Goal: Task Accomplishment & Management: Use online tool/utility

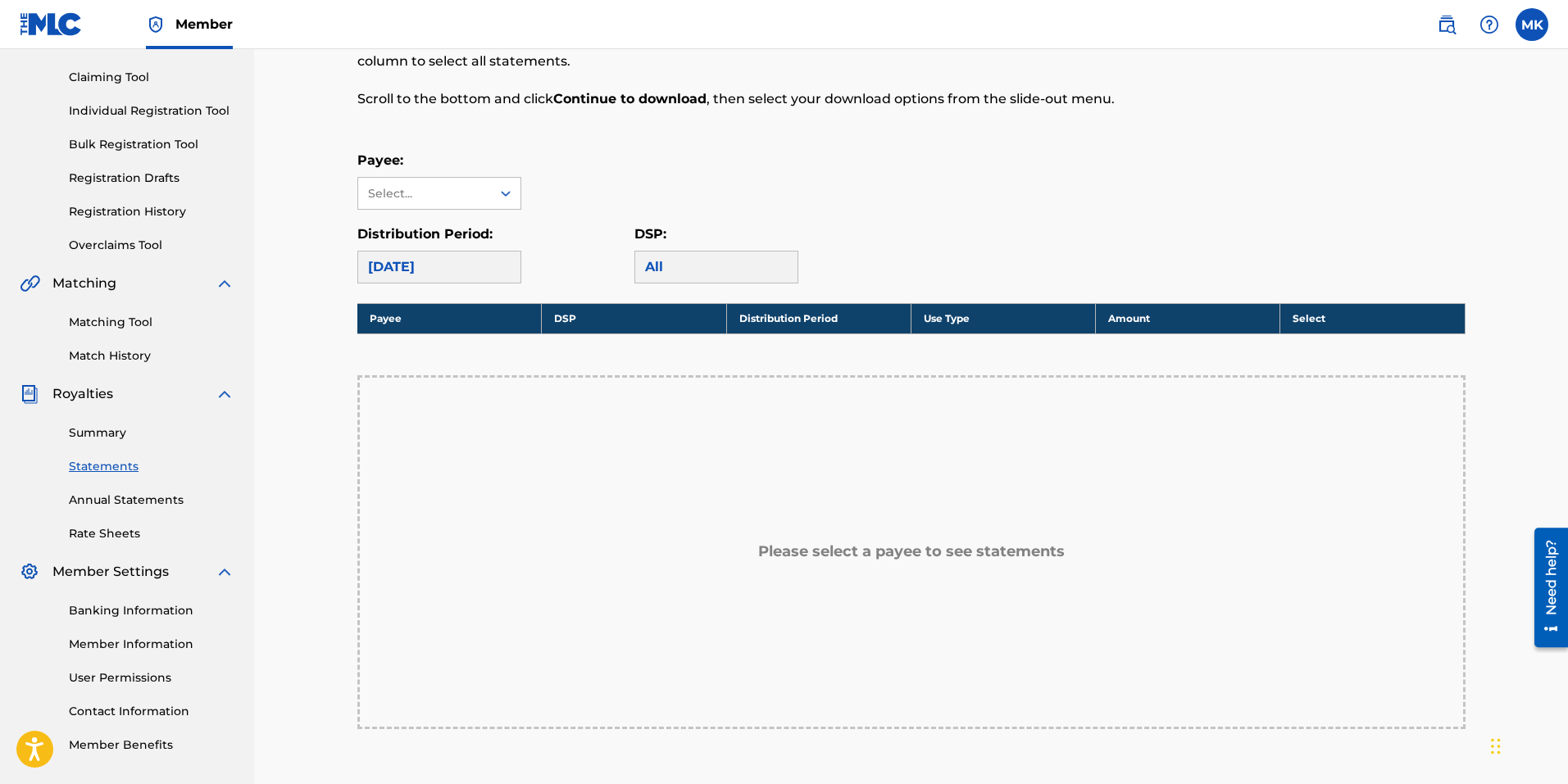
scroll to position [245, 0]
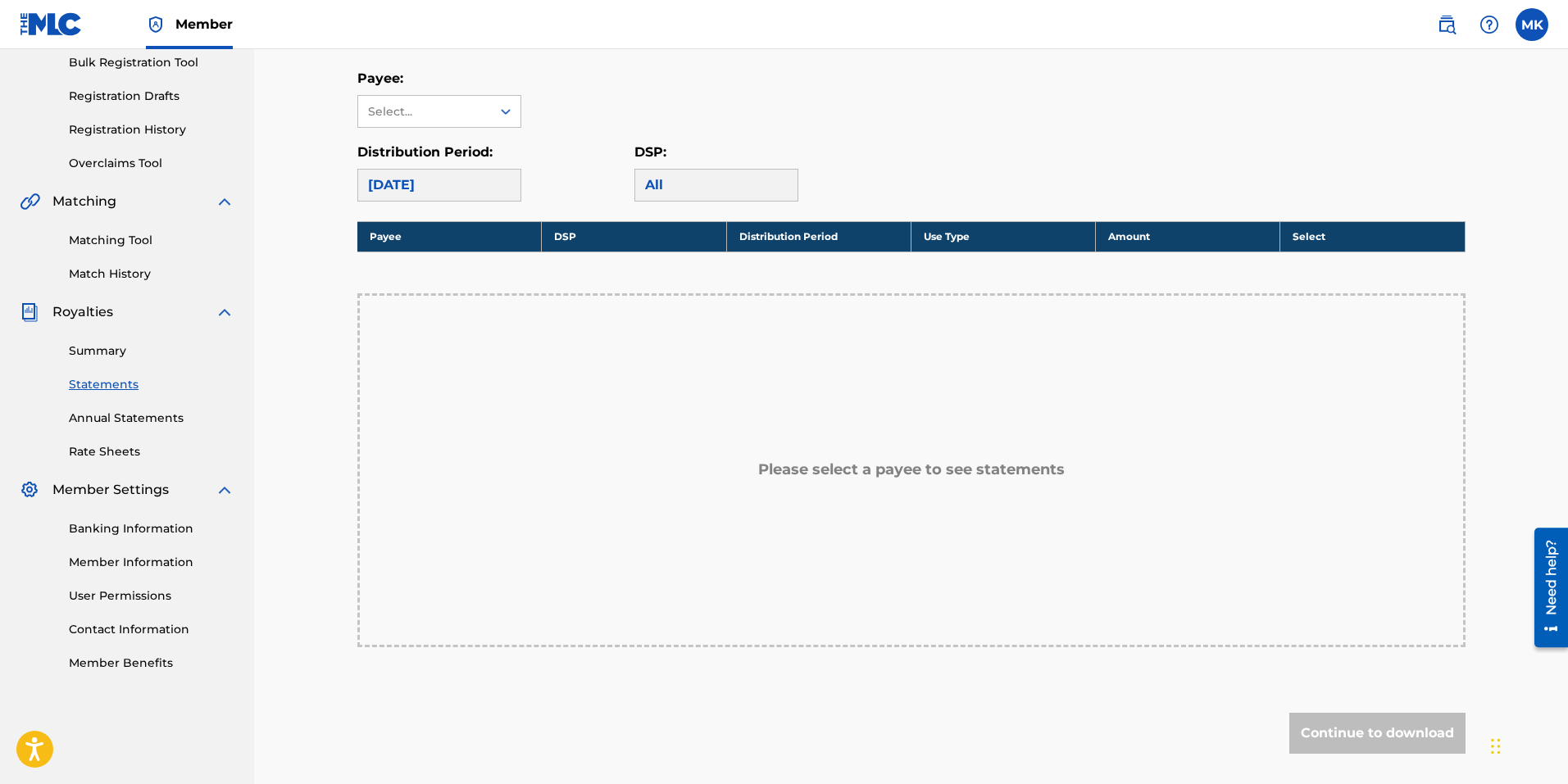
click at [874, 470] on h5 "Please select a payee to see statements" at bounding box center [910, 469] width 306 height 19
click at [890, 351] on div "Please select a payee to see statements" at bounding box center [911, 470] width 1108 height 354
click at [955, 325] on div "Please select a payee to see statements" at bounding box center [911, 470] width 1108 height 354
click at [723, 186] on div "All" at bounding box center [717, 185] width 164 height 33
click at [516, 132] on div "Payee: Select... Distribution Period: [DATE] DSP: All" at bounding box center [911, 135] width 1108 height 133
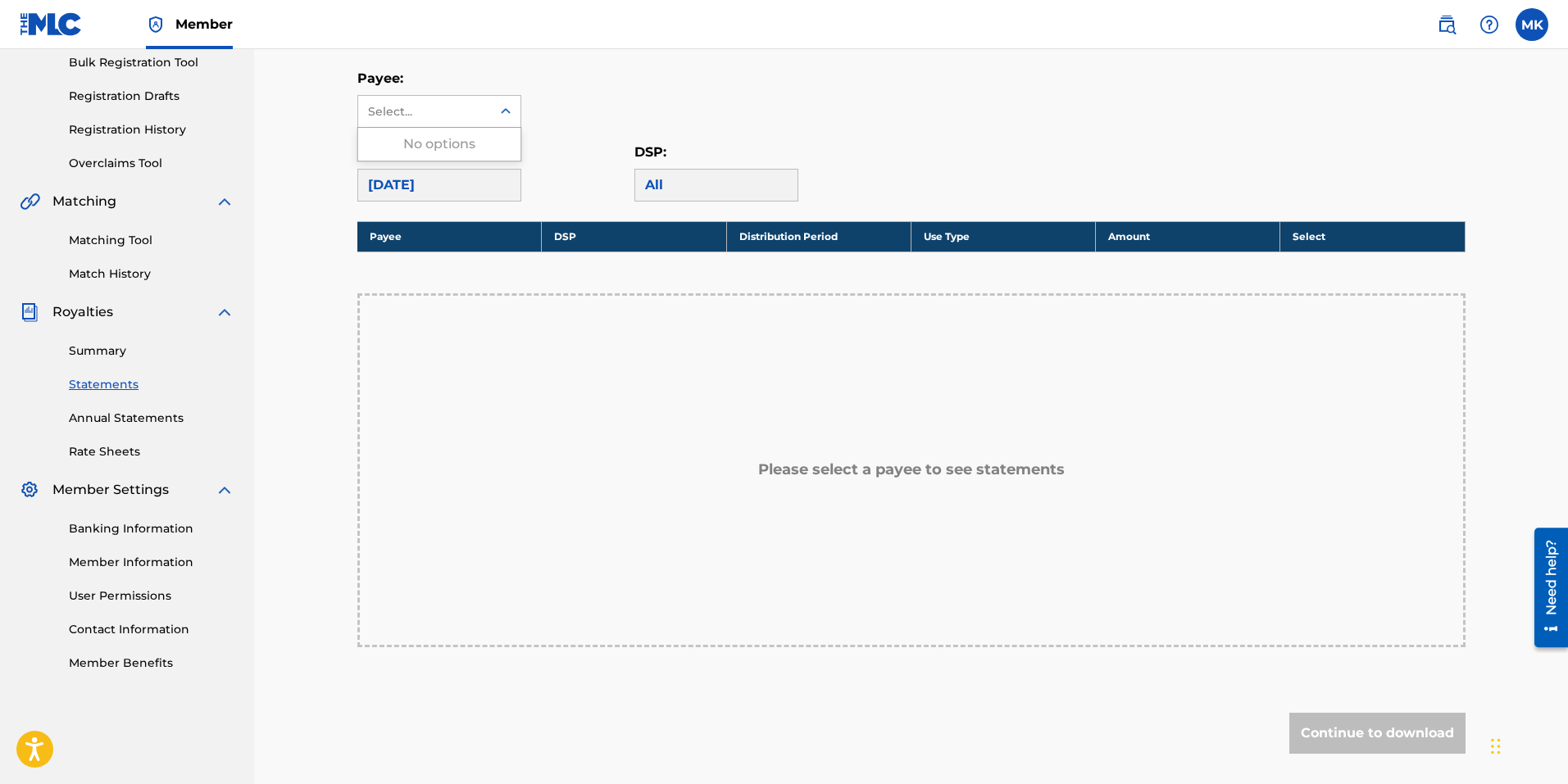
click at [511, 112] on icon at bounding box center [505, 111] width 16 height 16
click at [480, 142] on div "No options" at bounding box center [439, 144] width 163 height 33
click at [87, 351] on link "Summary" at bounding box center [152, 350] width 166 height 17
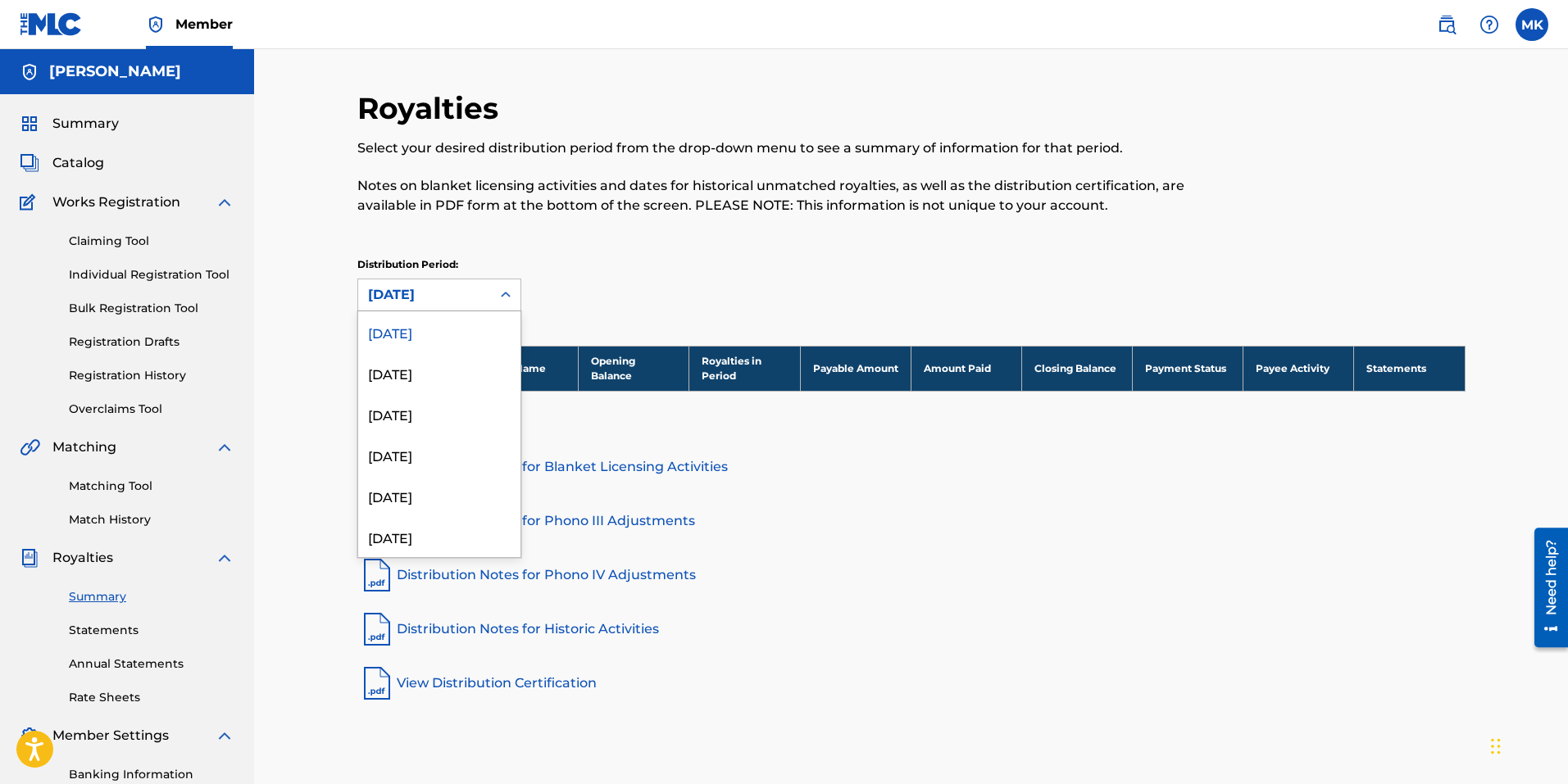
click at [494, 290] on div at bounding box center [506, 295] width 30 height 30
click at [447, 376] on div "[DATE]" at bounding box center [439, 372] width 163 height 41
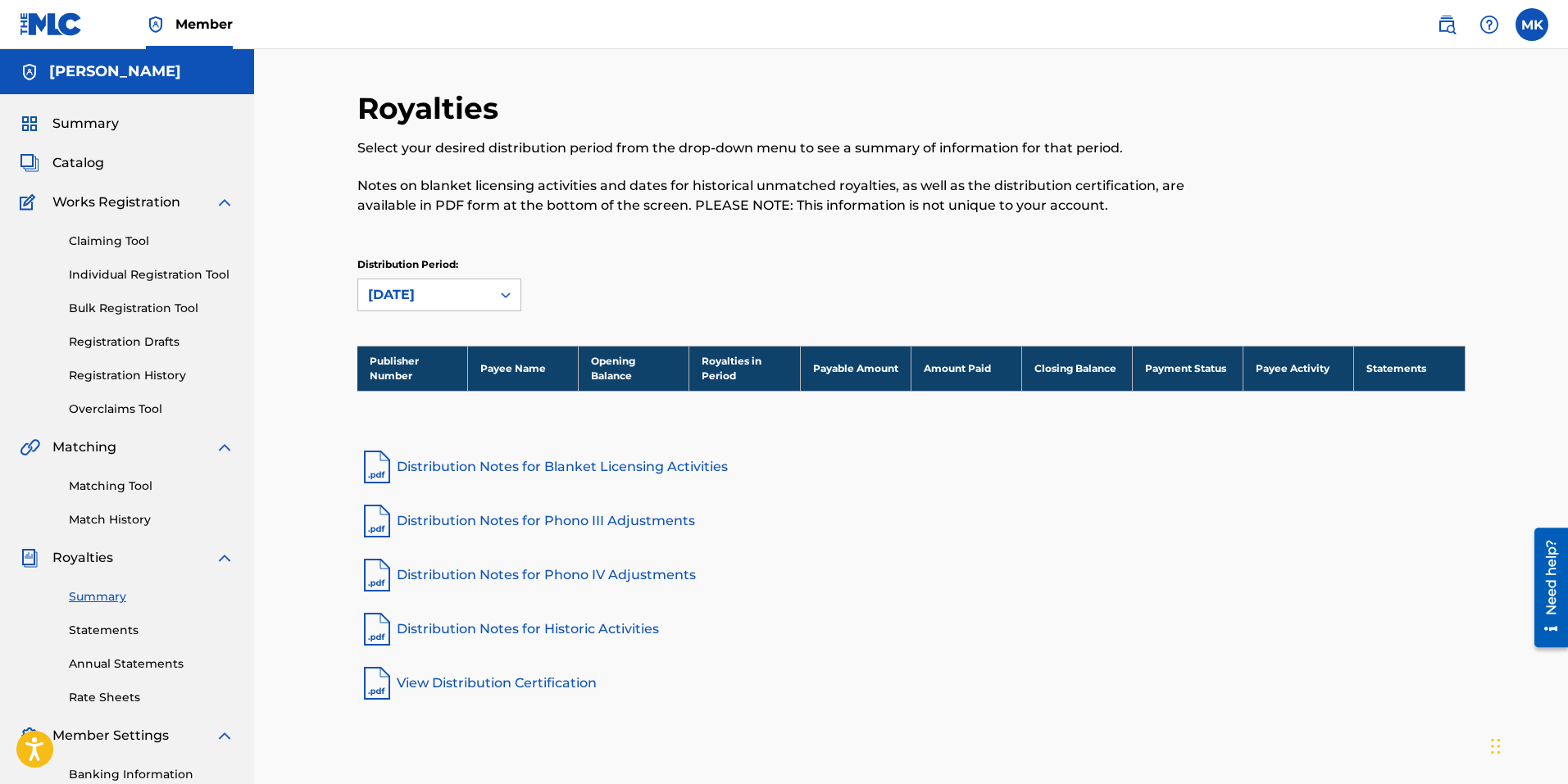
click at [517, 371] on th "Payee Name" at bounding box center [523, 367] width 111 height 45
click at [404, 376] on th "Publisher Number" at bounding box center [412, 367] width 111 height 45
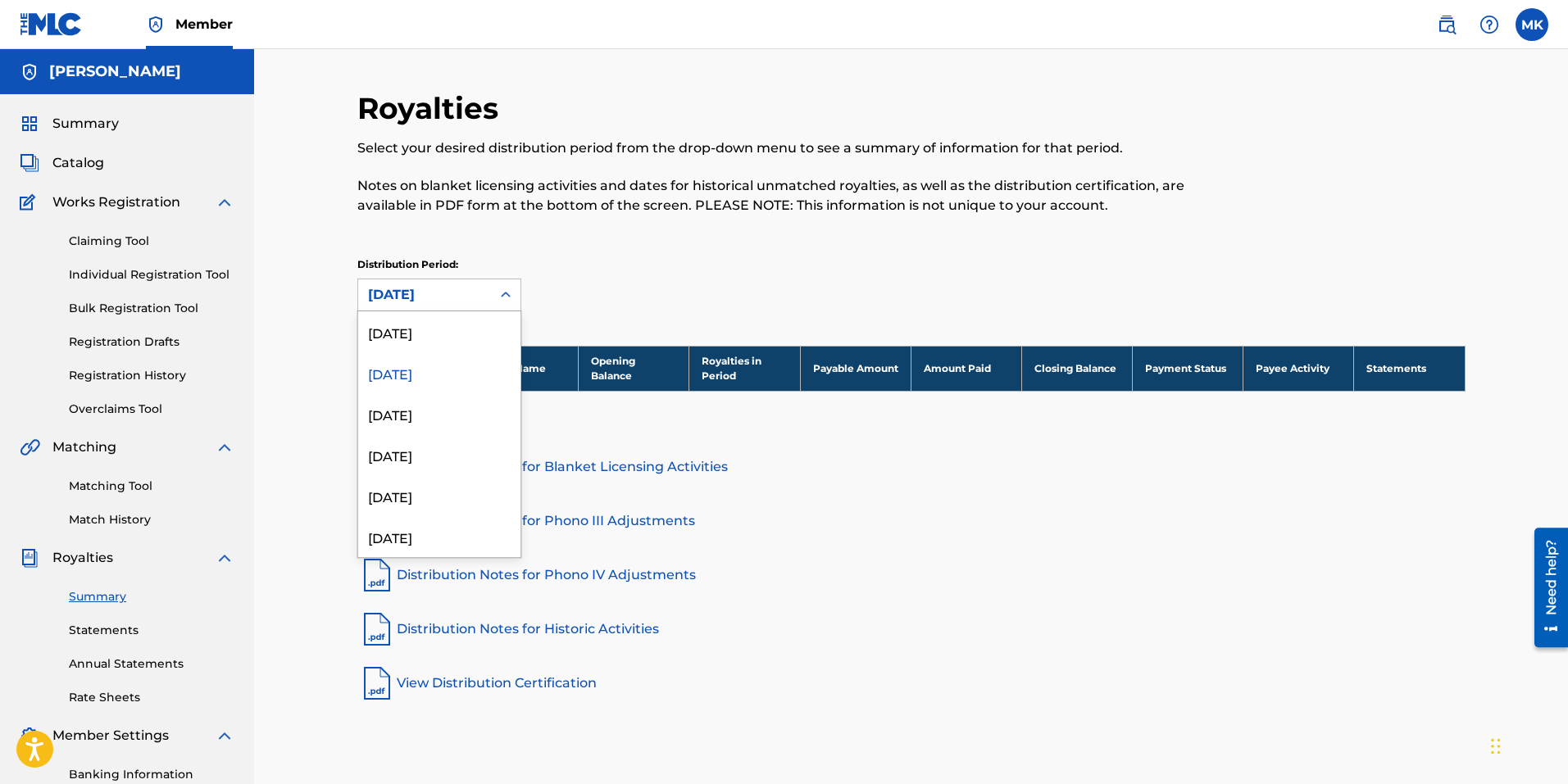
click at [506, 293] on icon at bounding box center [505, 294] width 16 height 16
click at [453, 328] on div "[DATE]" at bounding box center [439, 331] width 163 height 41
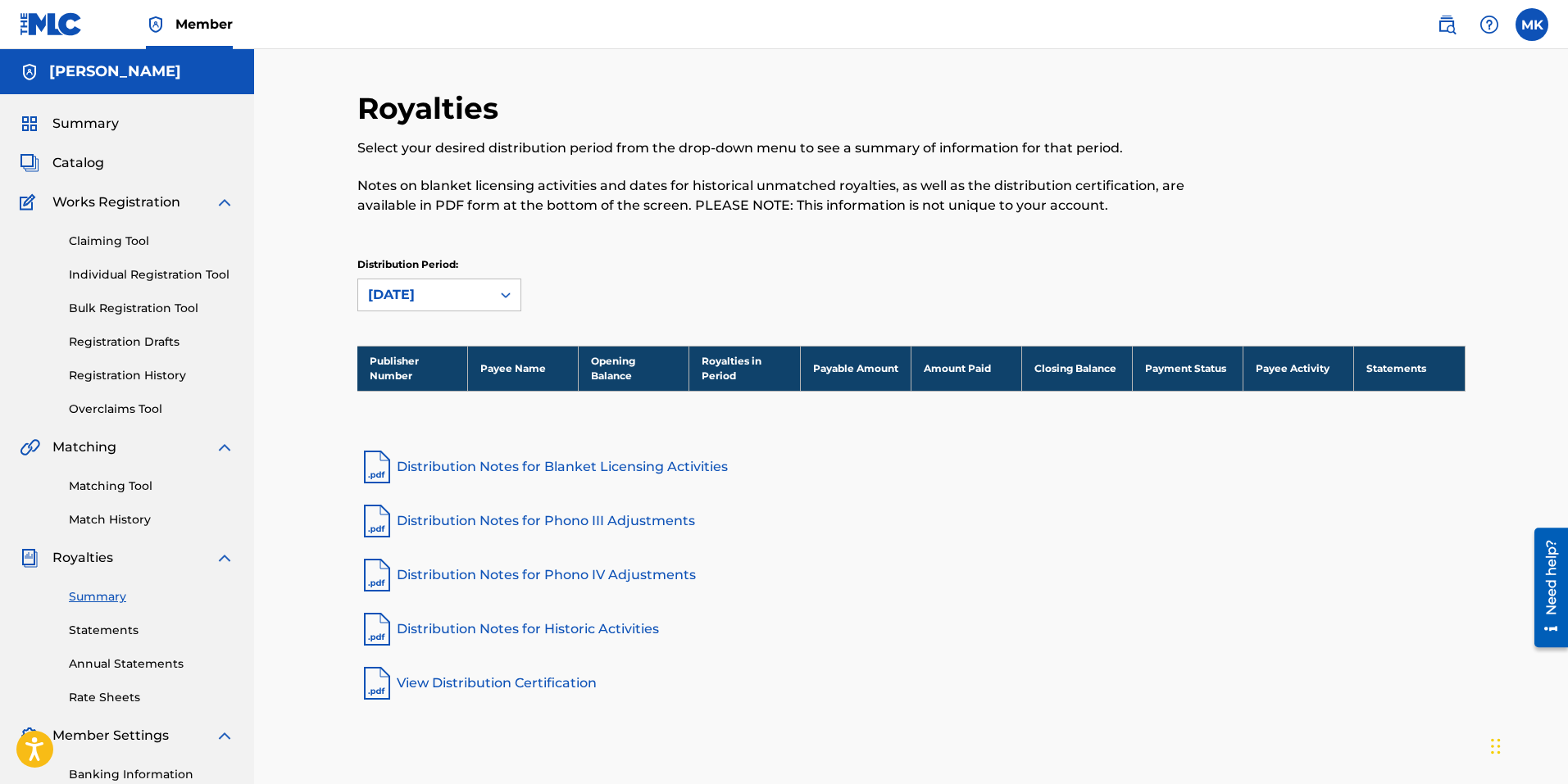
click at [116, 519] on link "Match History" at bounding box center [152, 519] width 166 height 17
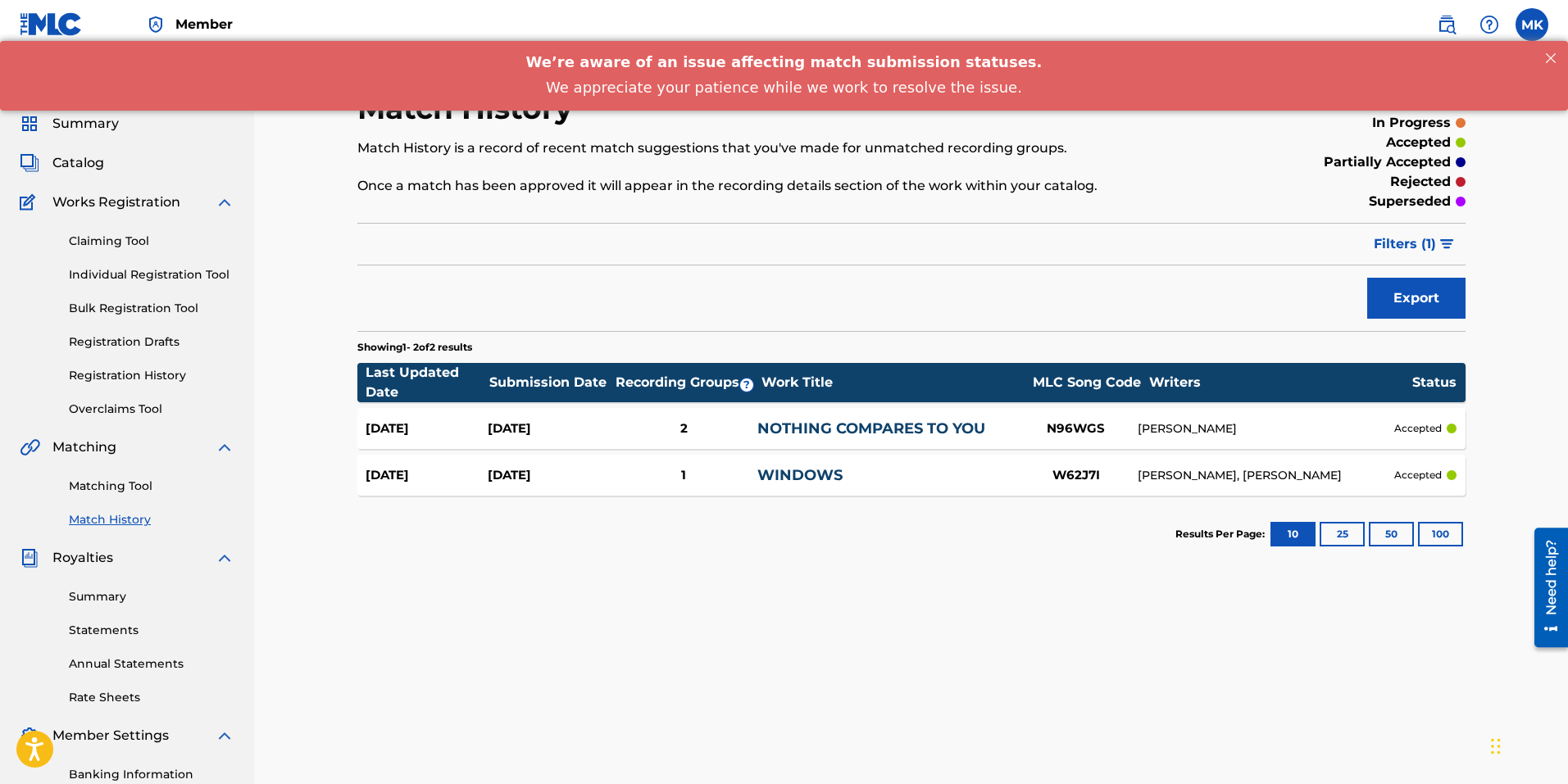
click at [787, 472] on link "WINDOWS" at bounding box center [799, 475] width 85 height 18
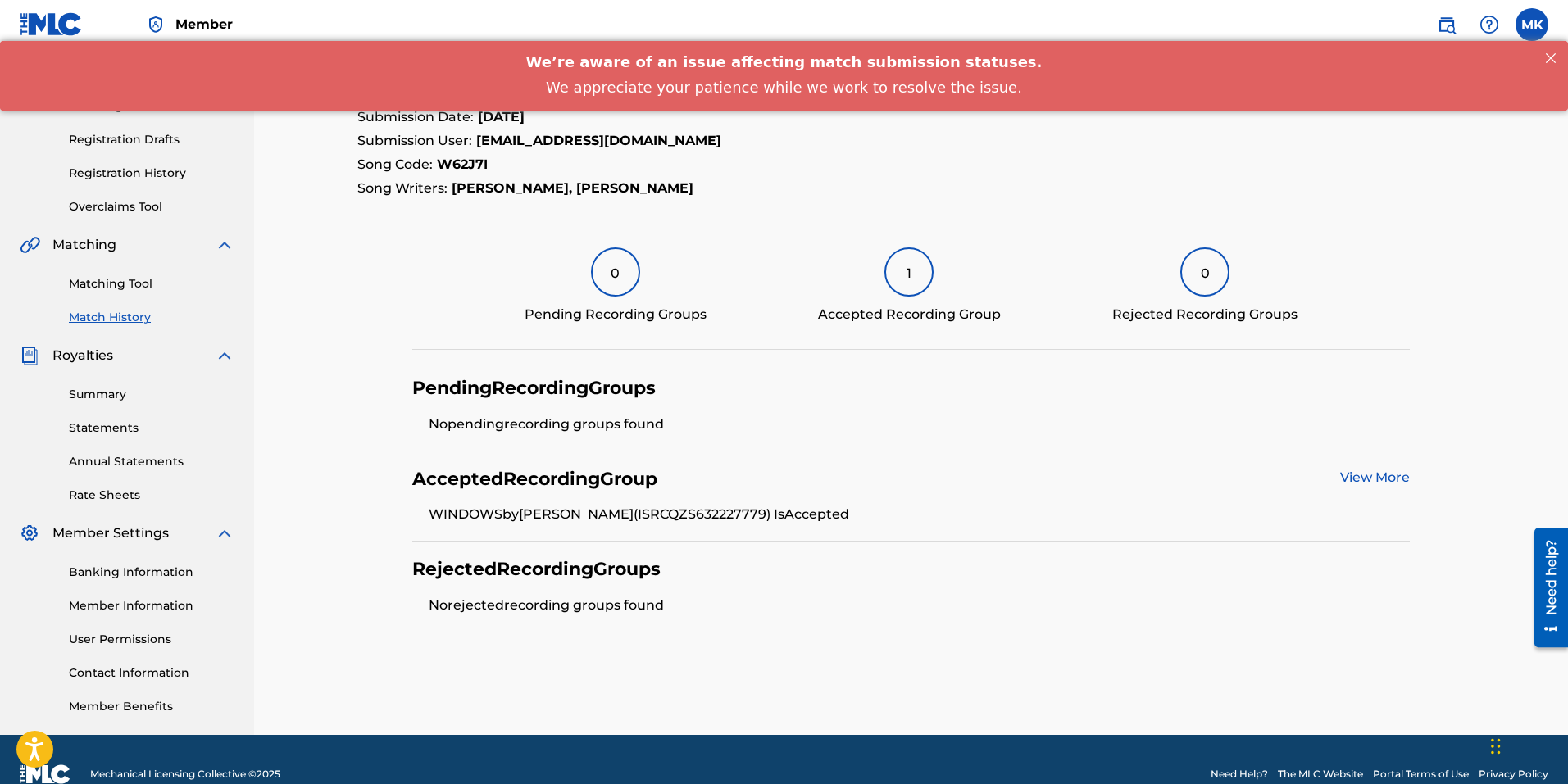
scroll to position [231, 0]
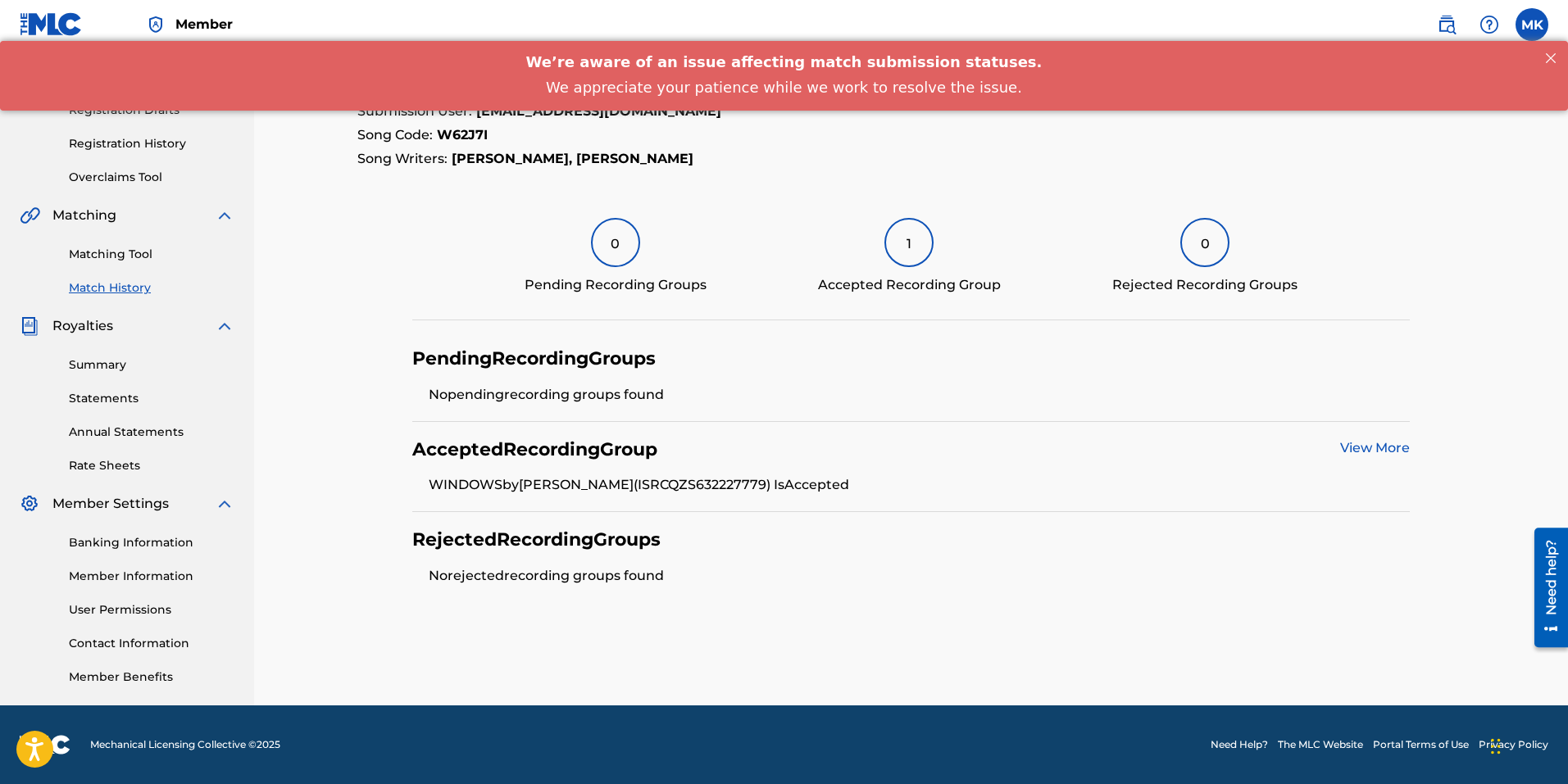
click at [1376, 448] on link "View More" at bounding box center [1374, 448] width 70 height 16
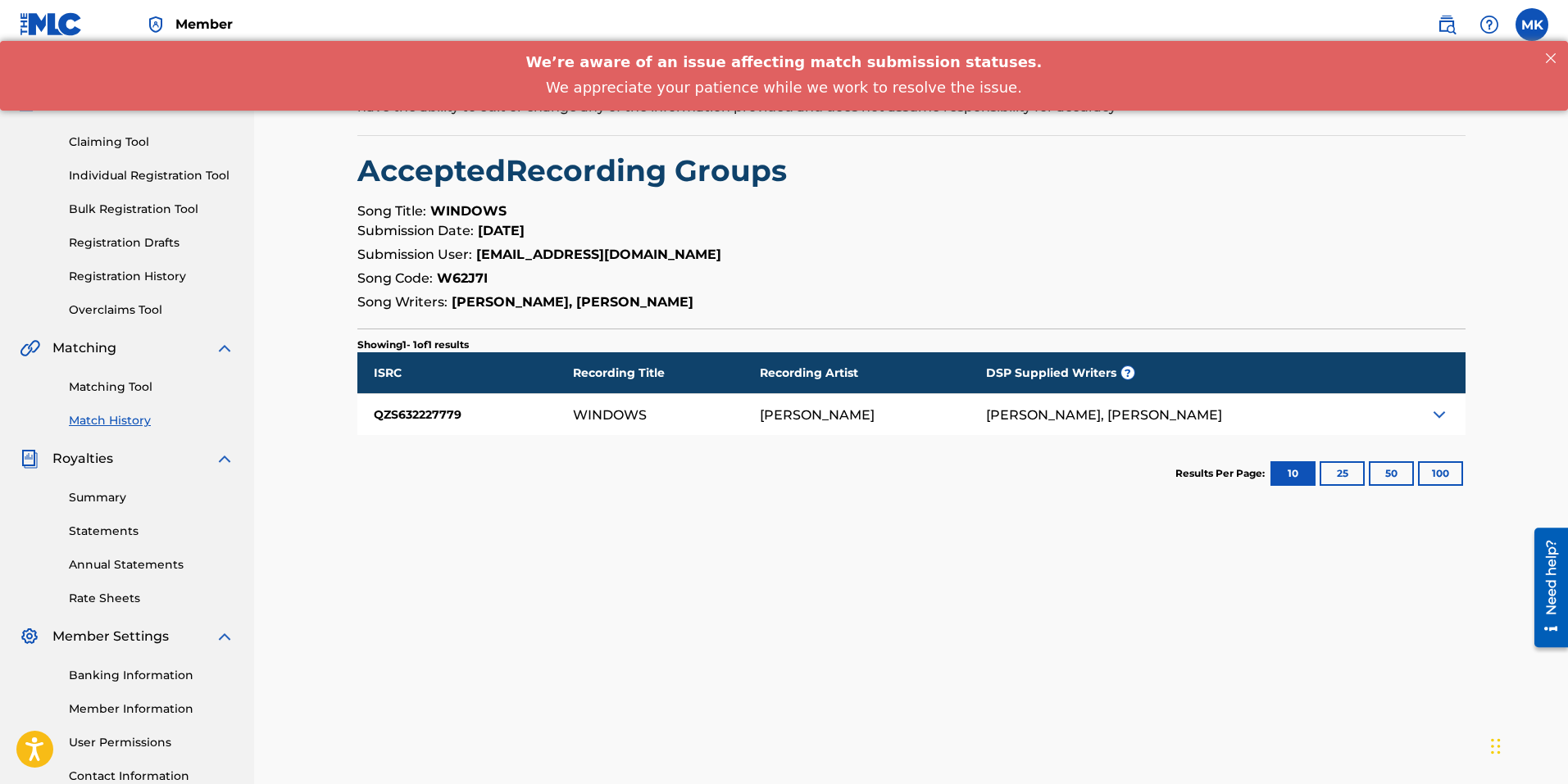
scroll to position [231, 0]
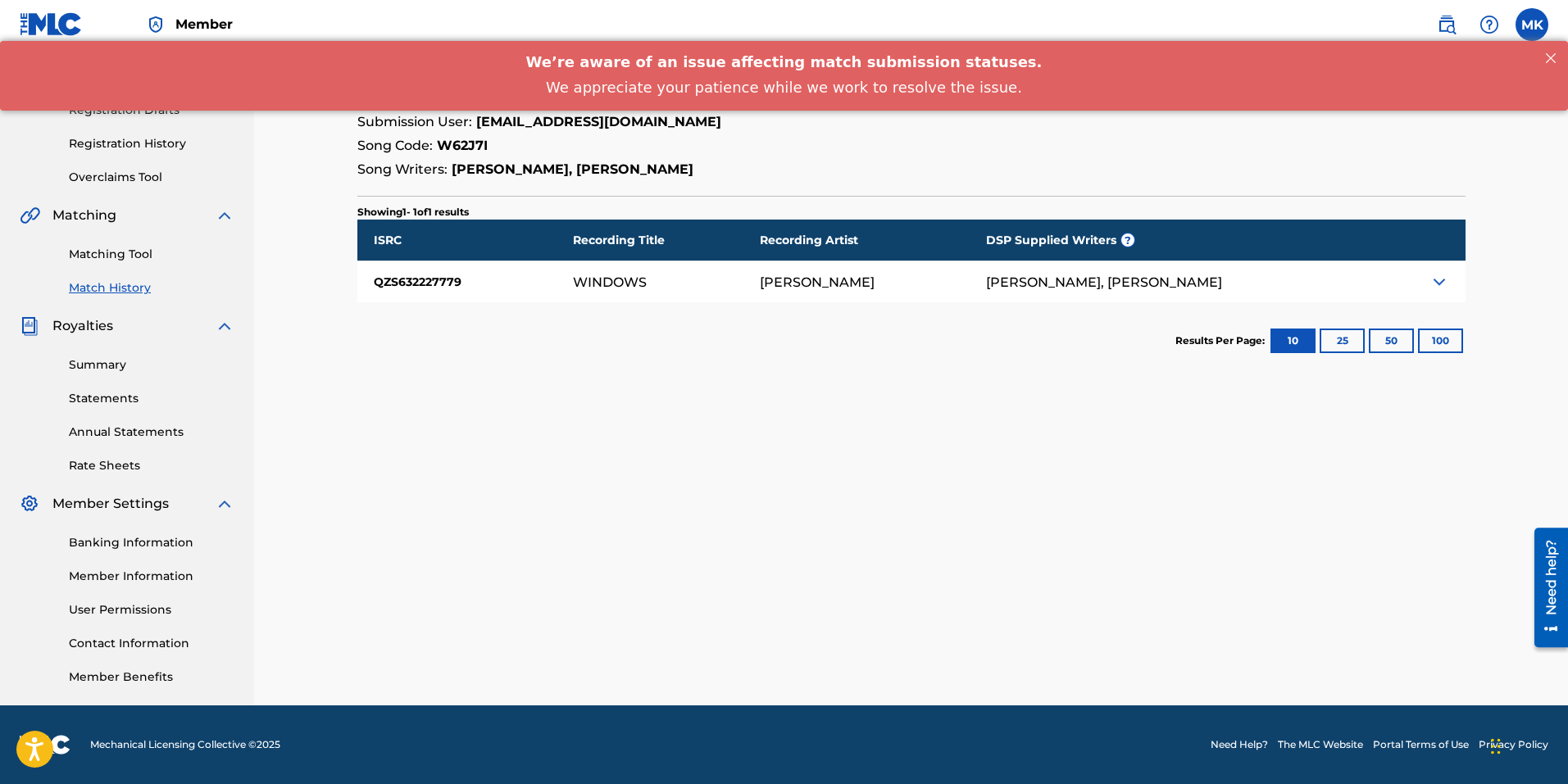
click at [600, 281] on div "WINDOWS" at bounding box center [610, 282] width 74 height 14
drag, startPoint x: 421, startPoint y: 276, endPoint x: 433, endPoint y: 280, distance: 12.6
click at [421, 276] on div "QZS632227779" at bounding box center [465, 281] width 216 height 41
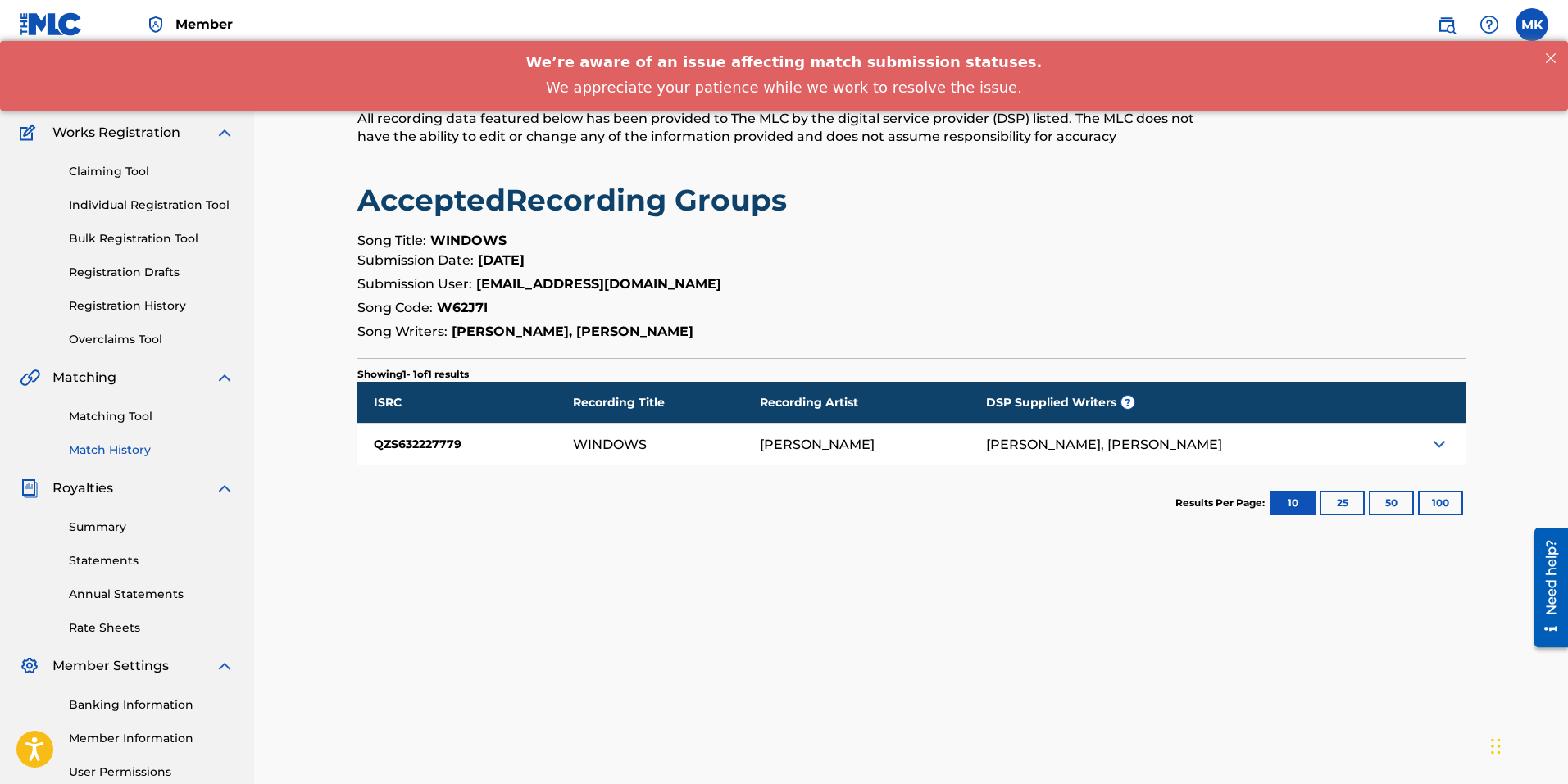
scroll to position [68, 0]
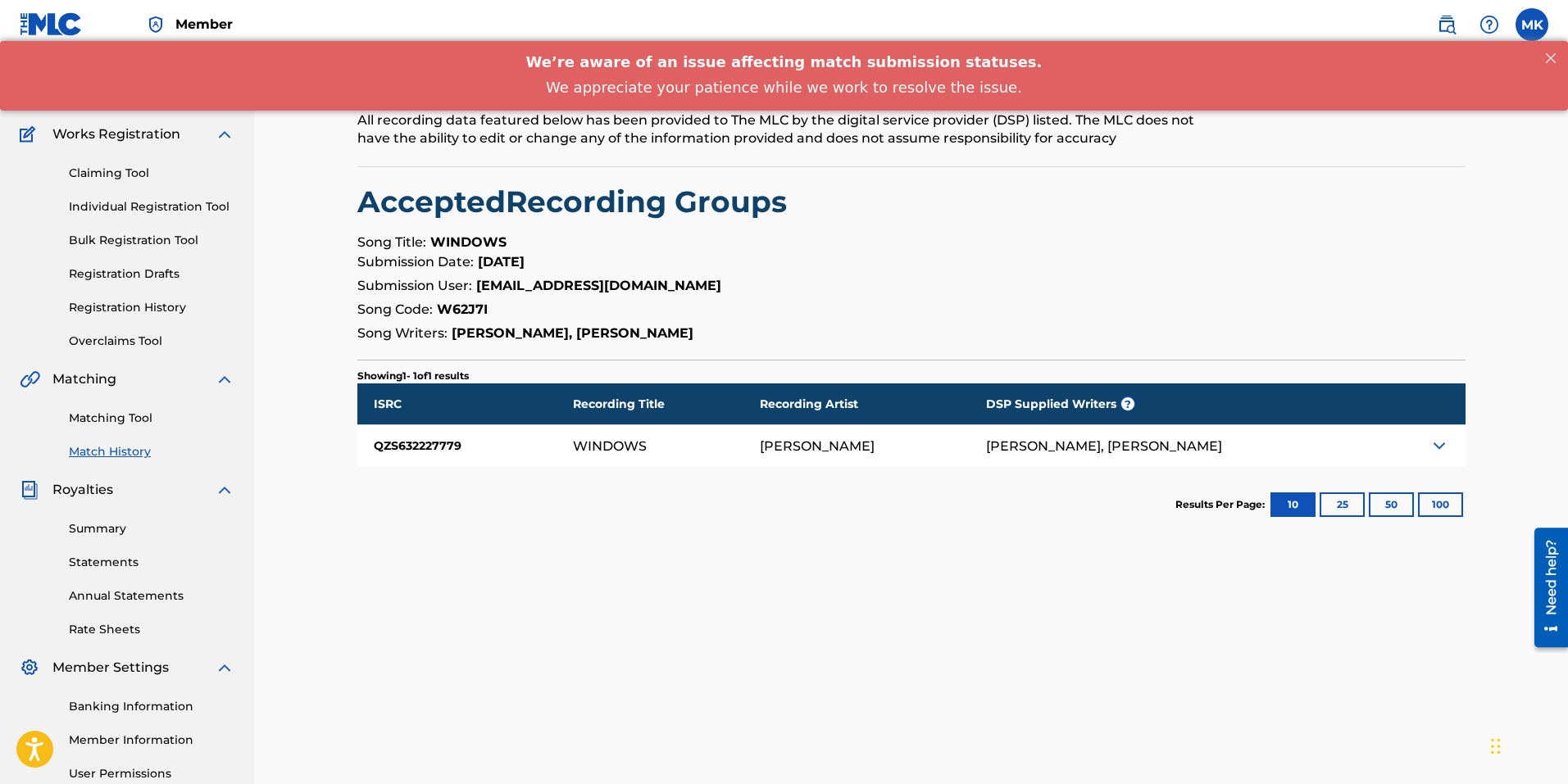
click at [1444, 443] on img at bounding box center [1439, 446] width 20 height 20
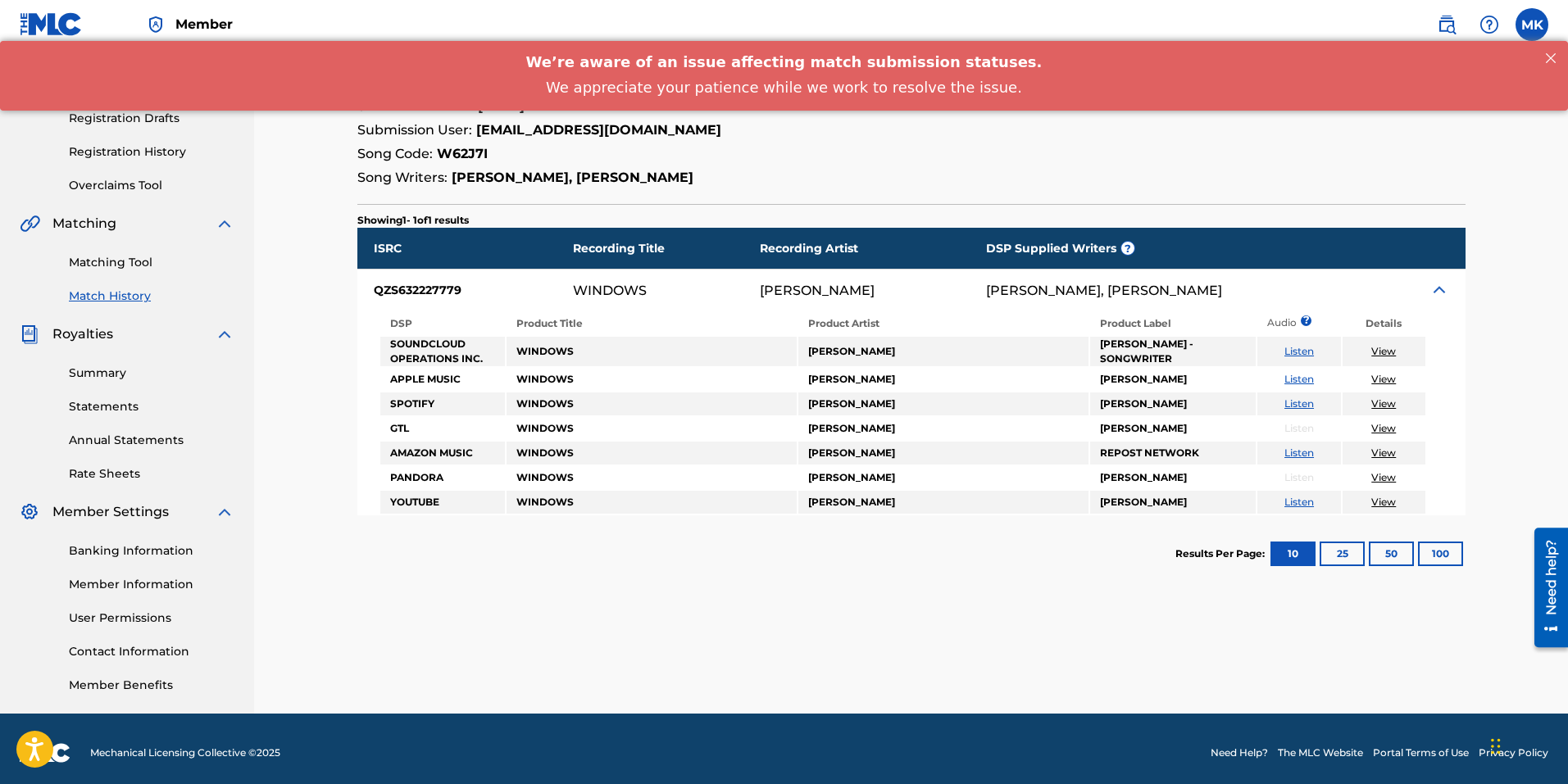
scroll to position [231, 0]
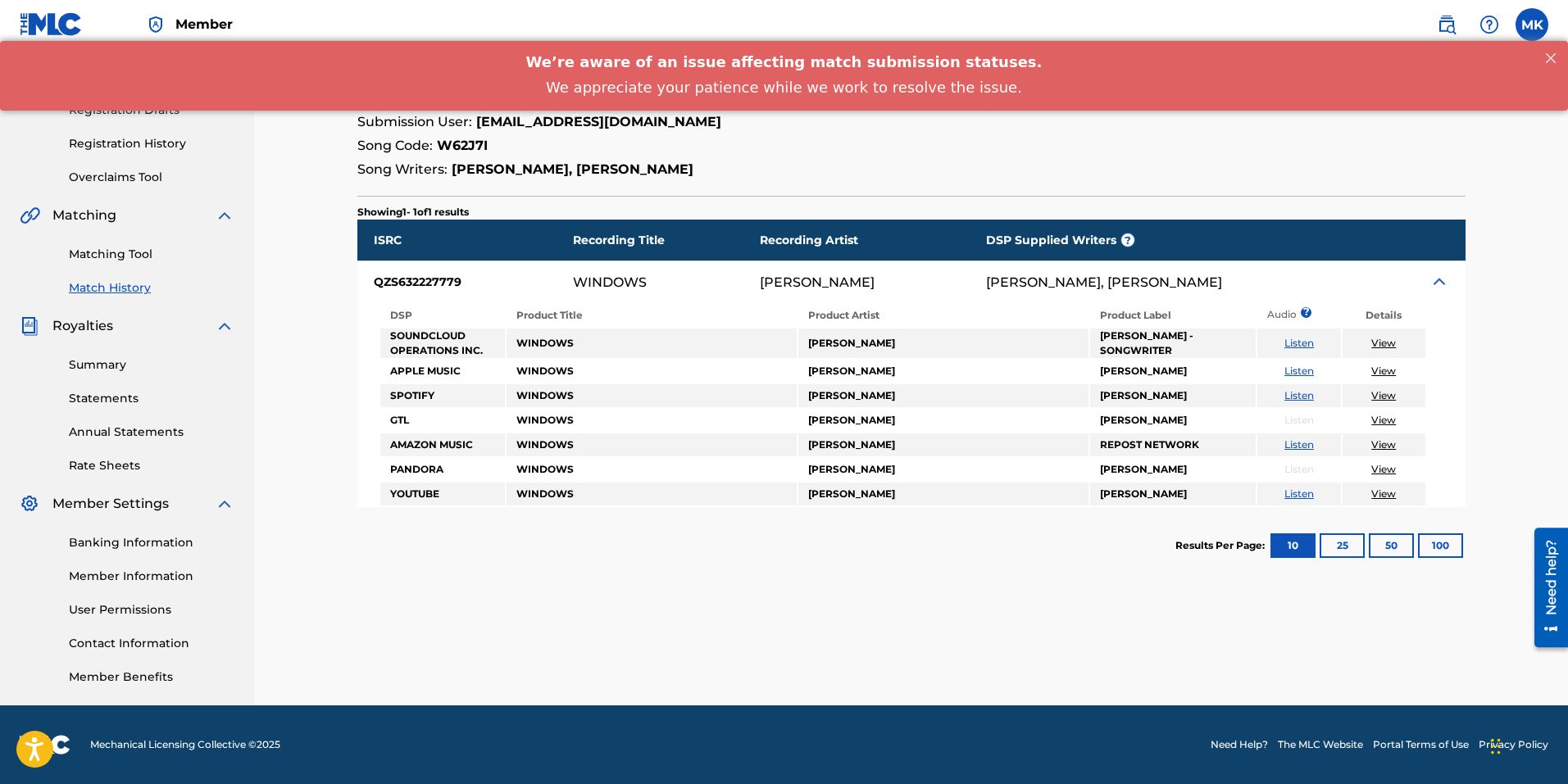
click at [1443, 281] on img at bounding box center [1439, 282] width 20 height 20
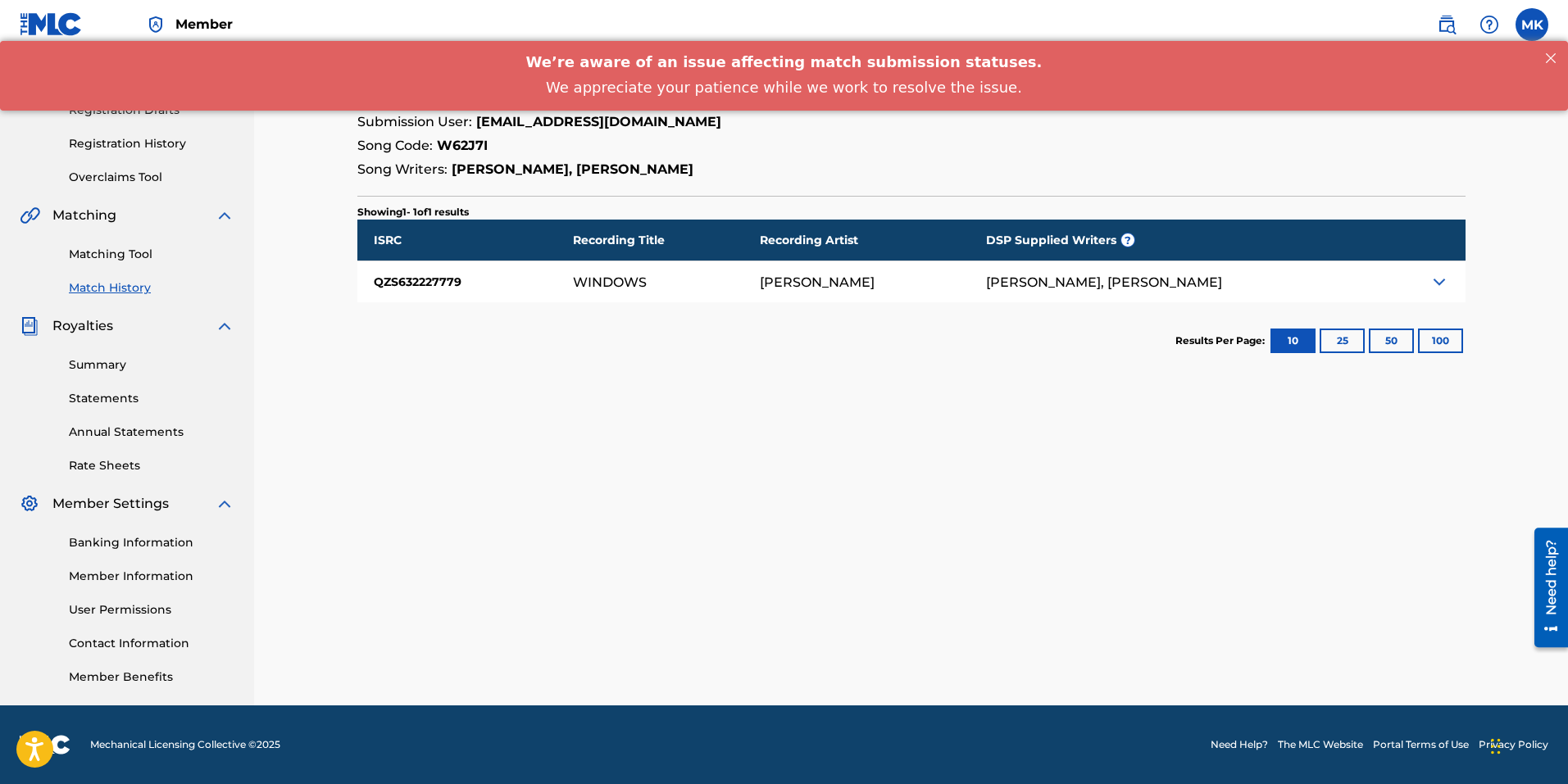
click at [503, 487] on div "< Back Match History - View Submission All recording data featured below has be…" at bounding box center [910, 281] width 1147 height 847
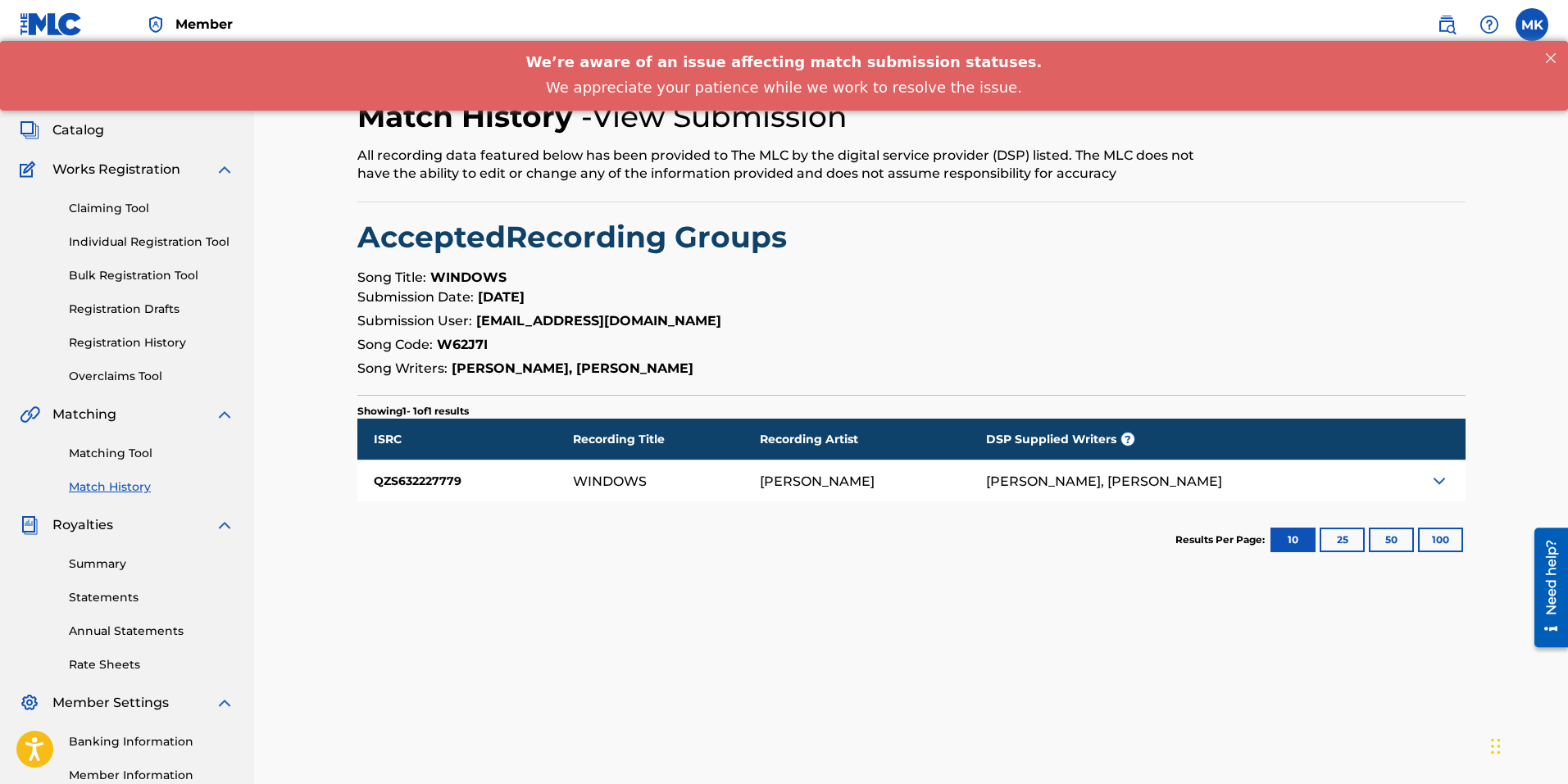
scroll to position [0, 0]
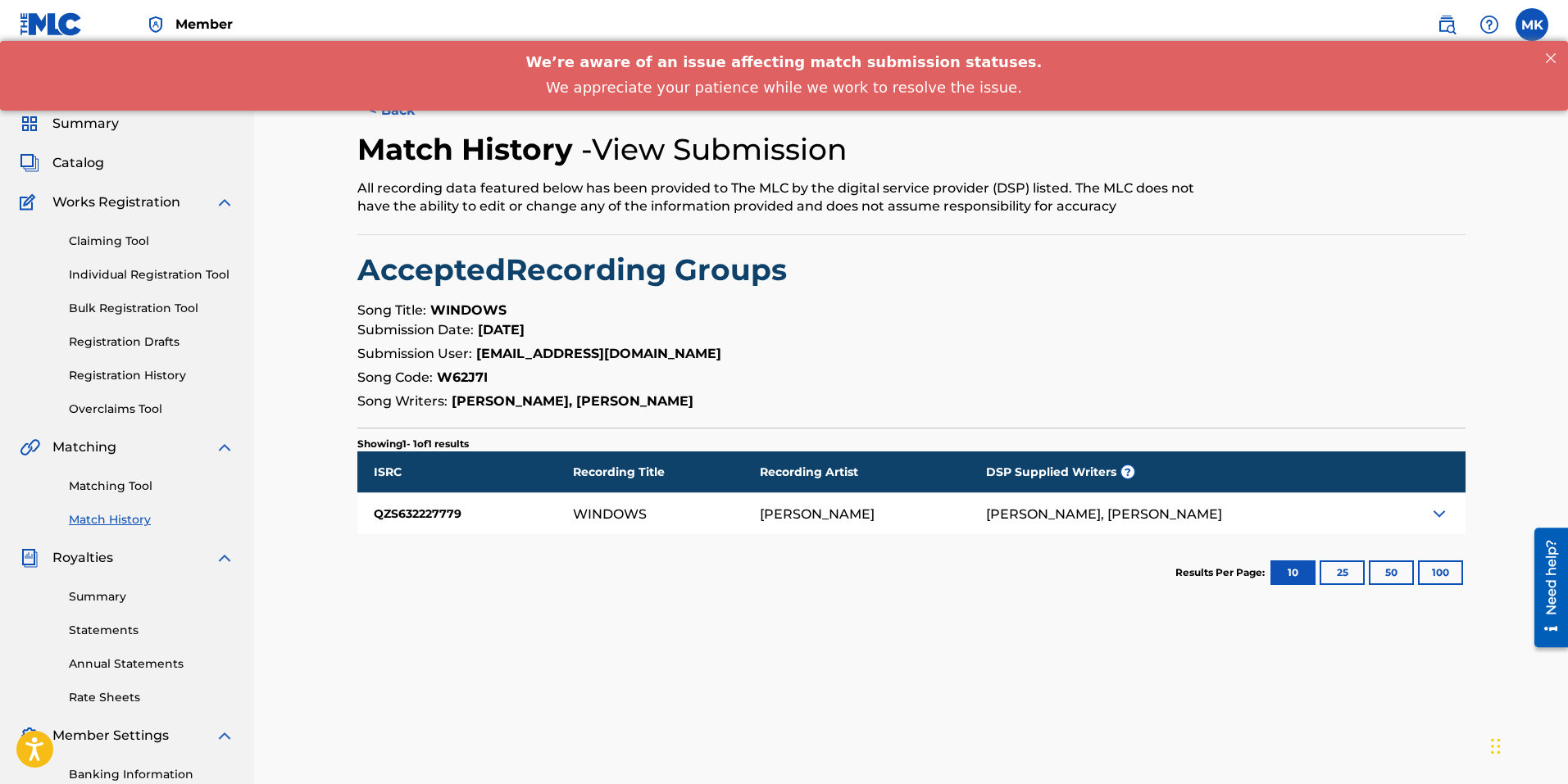
click at [117, 516] on link "Match History" at bounding box center [152, 519] width 166 height 17
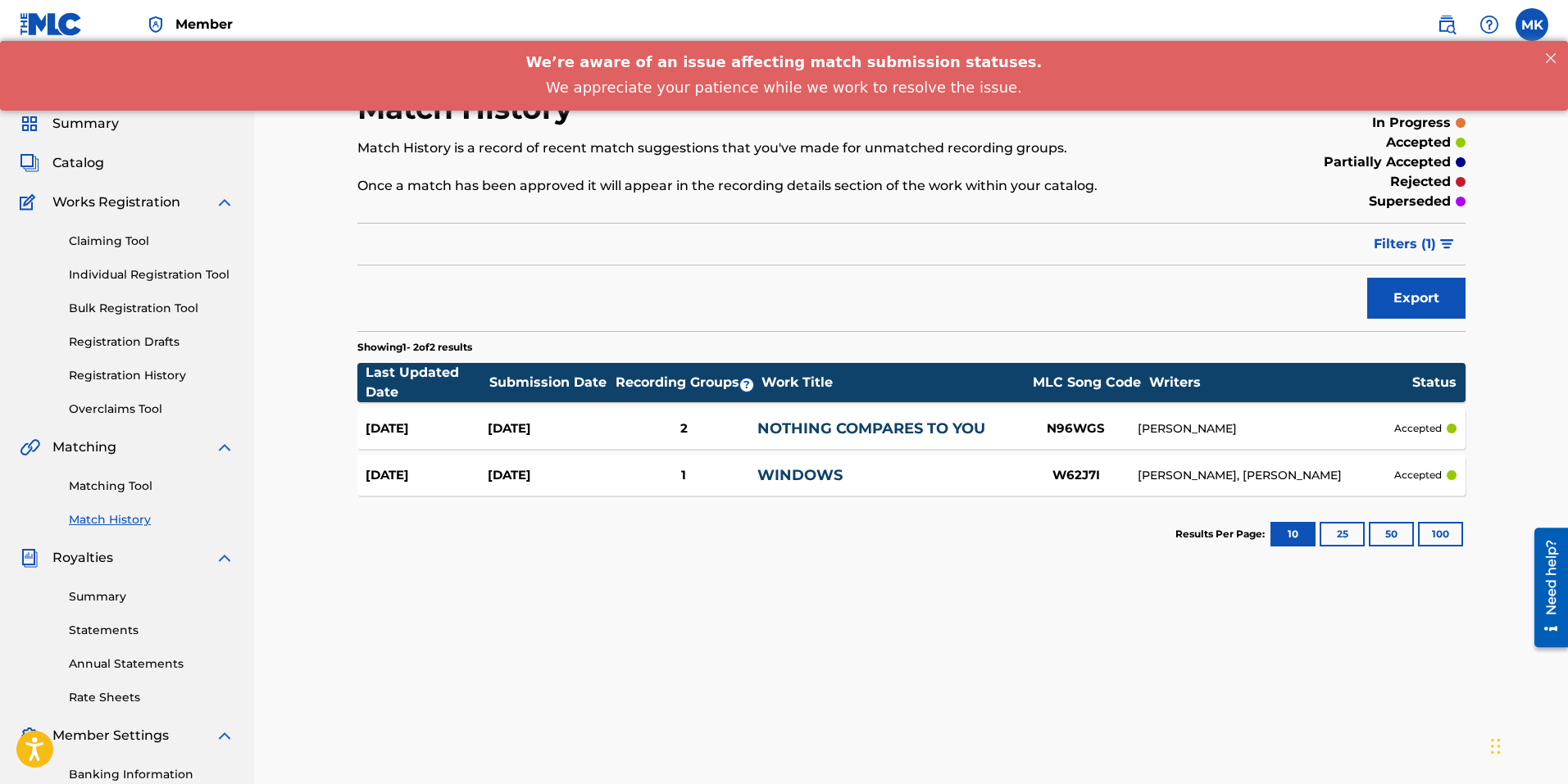
click at [66, 163] on span "Catalog" at bounding box center [79, 164] width 52 height 20
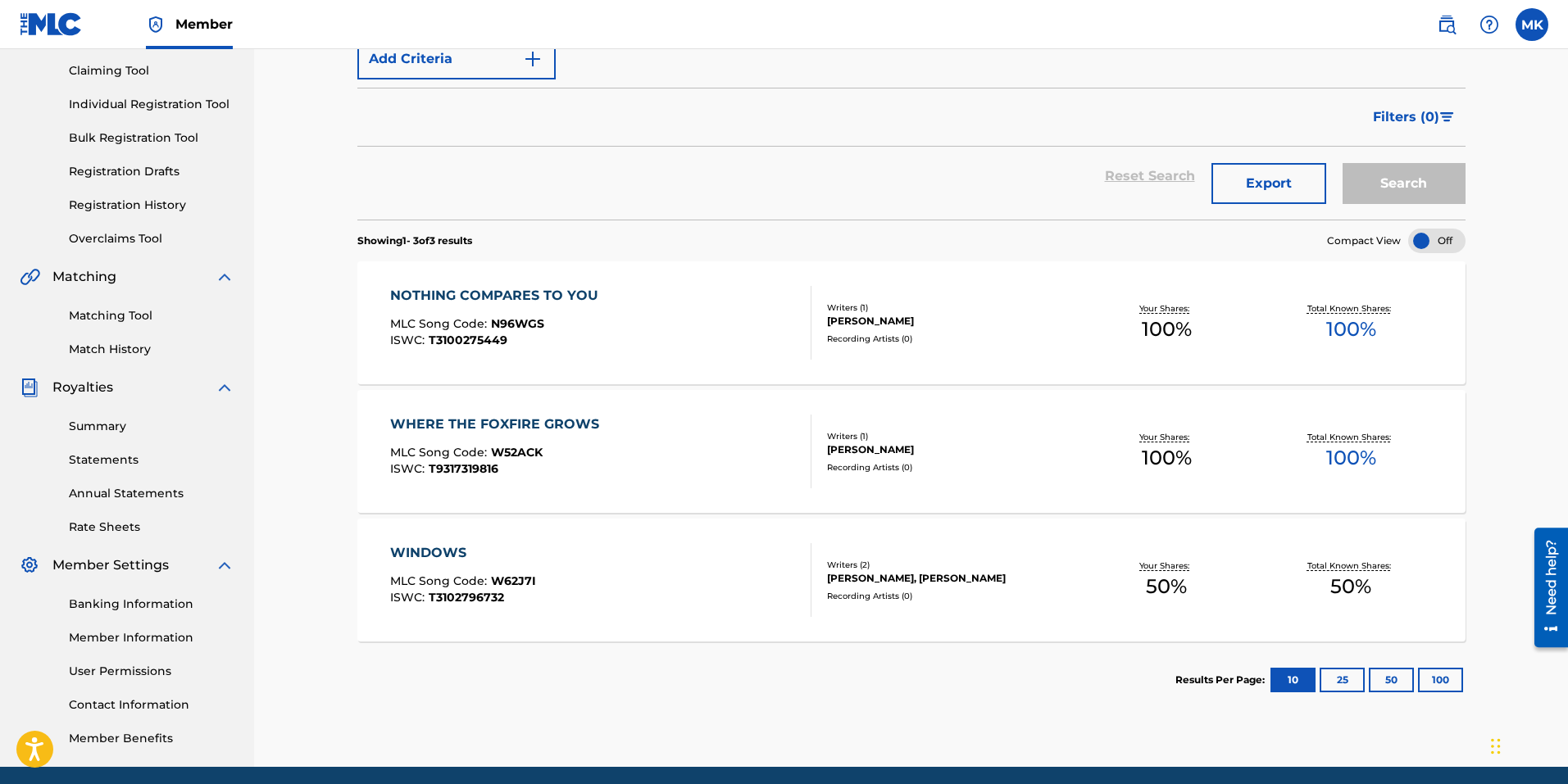
scroll to position [231, 0]
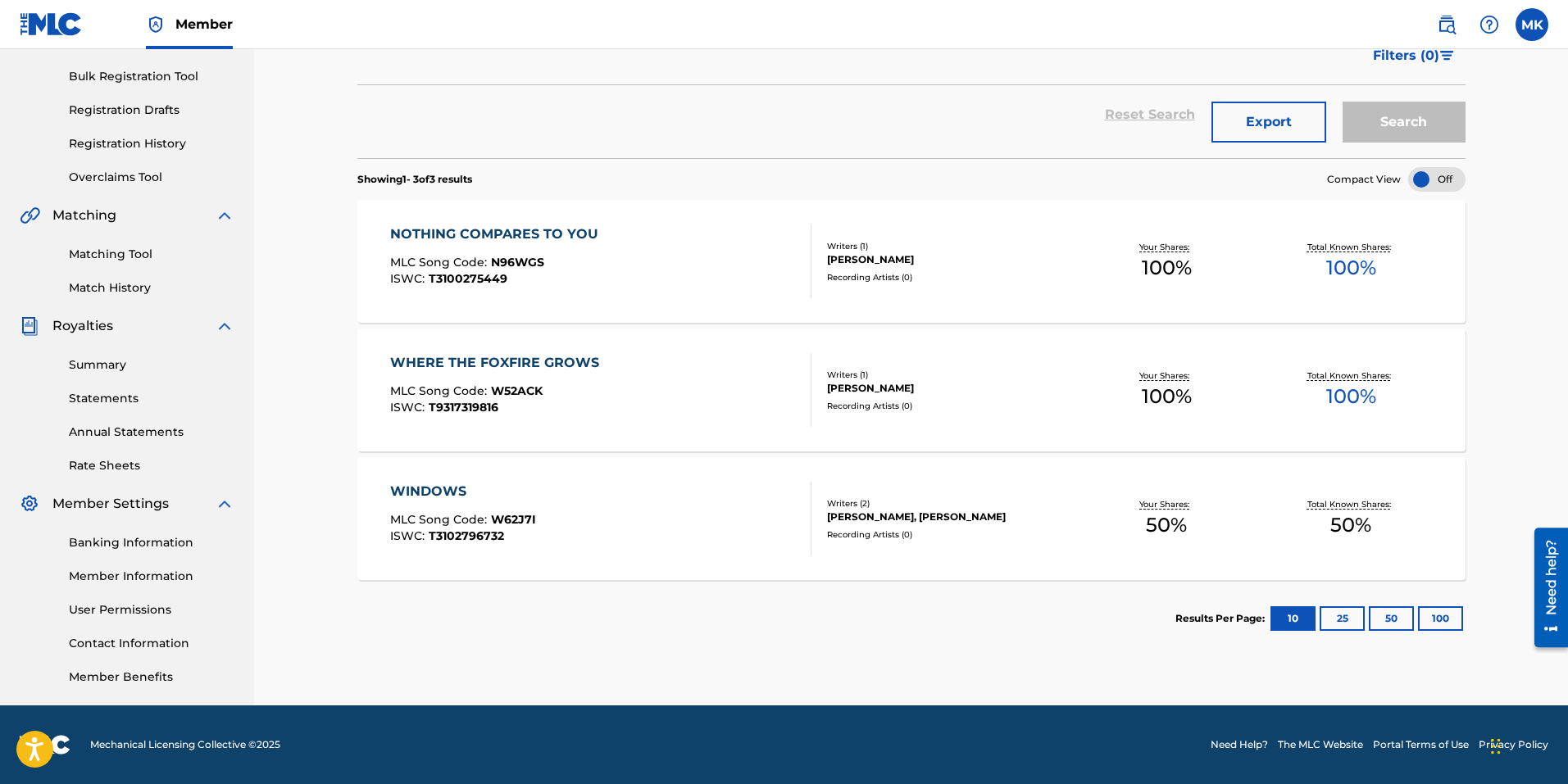
click at [419, 488] on div "WINDOWS" at bounding box center [463, 492] width 146 height 20
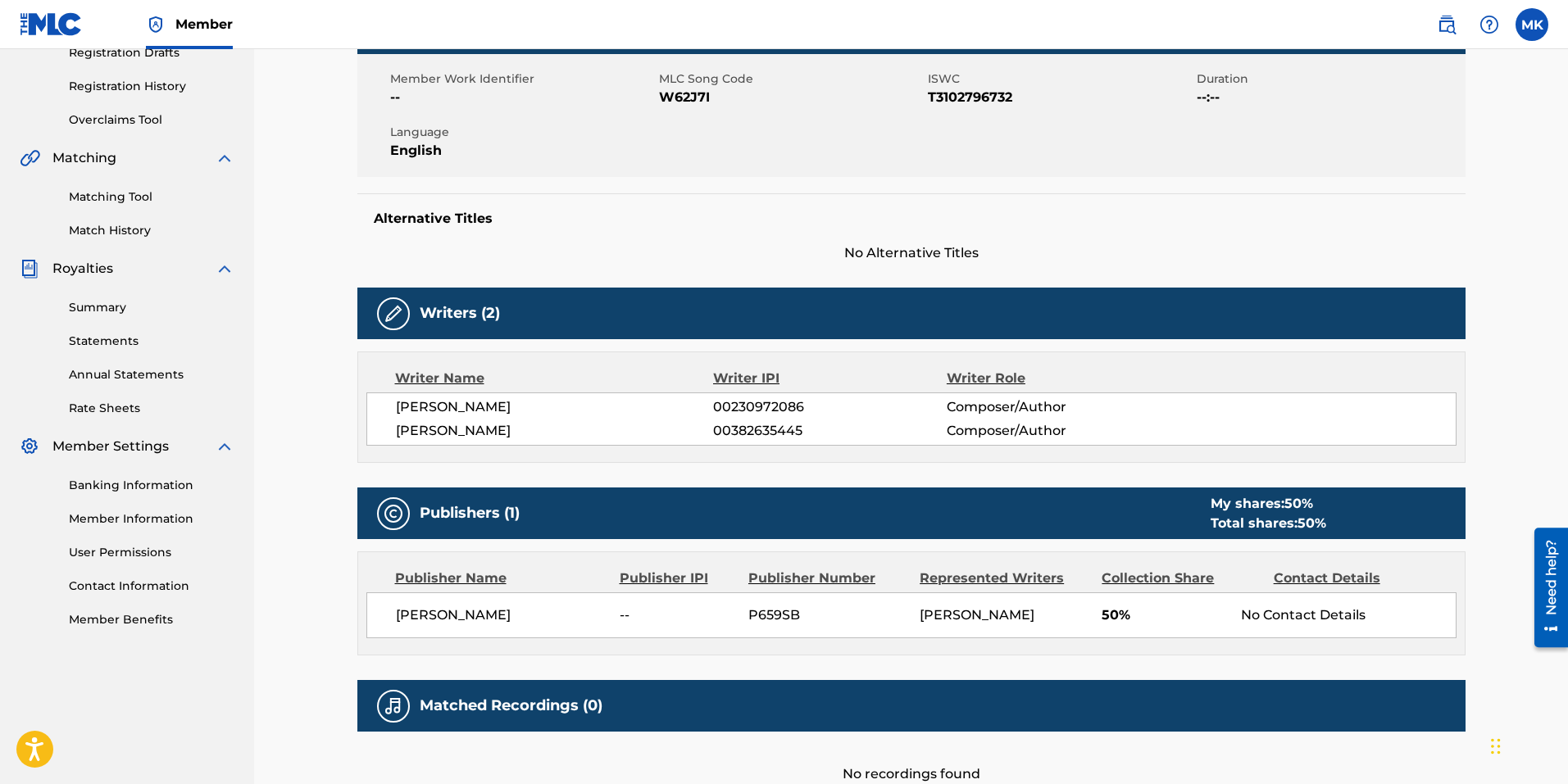
scroll to position [327, 0]
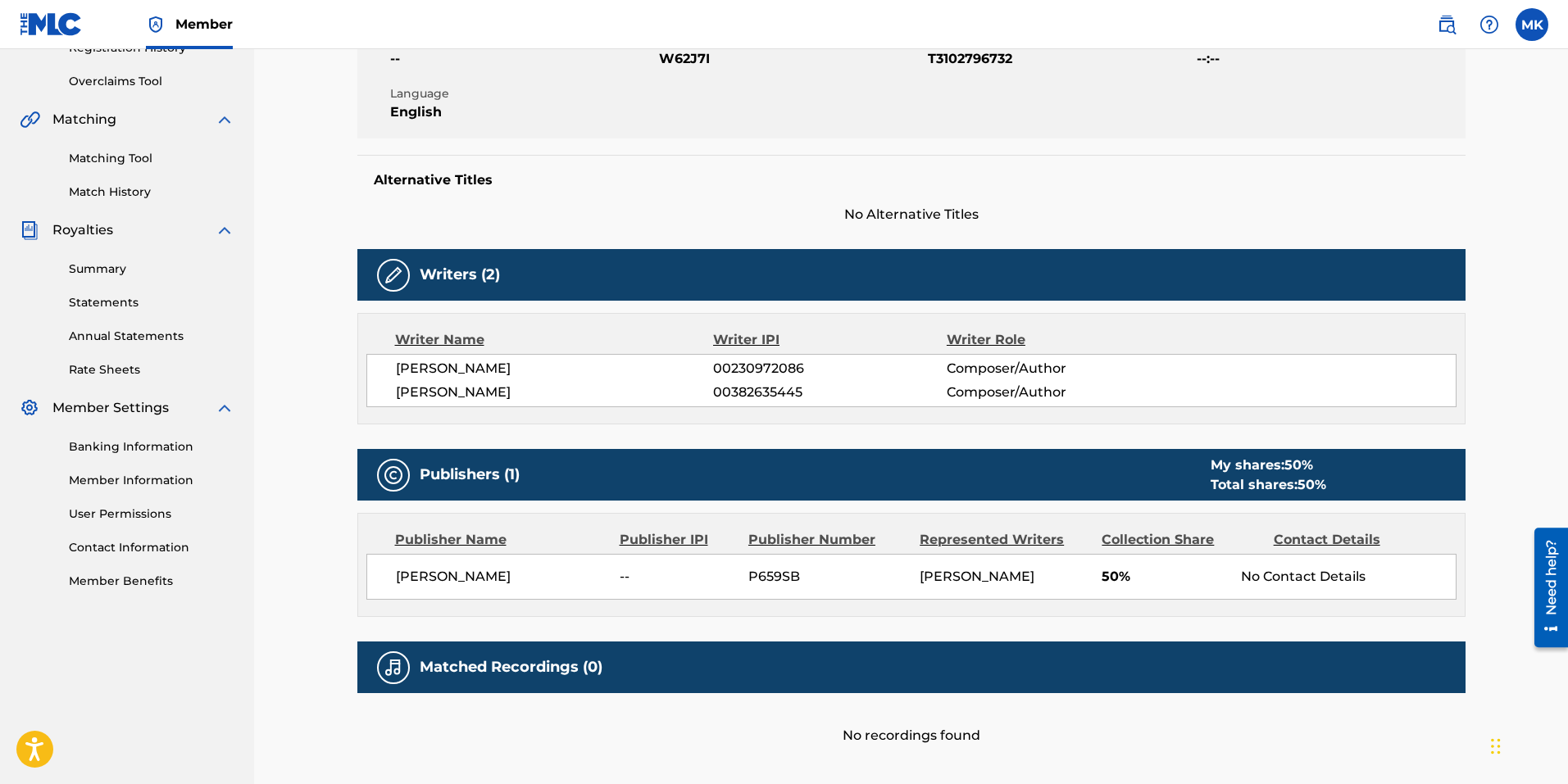
click at [94, 226] on span "Royalties" at bounding box center [83, 230] width 61 height 20
click at [94, 234] on span "Royalties" at bounding box center [83, 230] width 61 height 20
click at [100, 269] on link "Summary" at bounding box center [152, 268] width 166 height 17
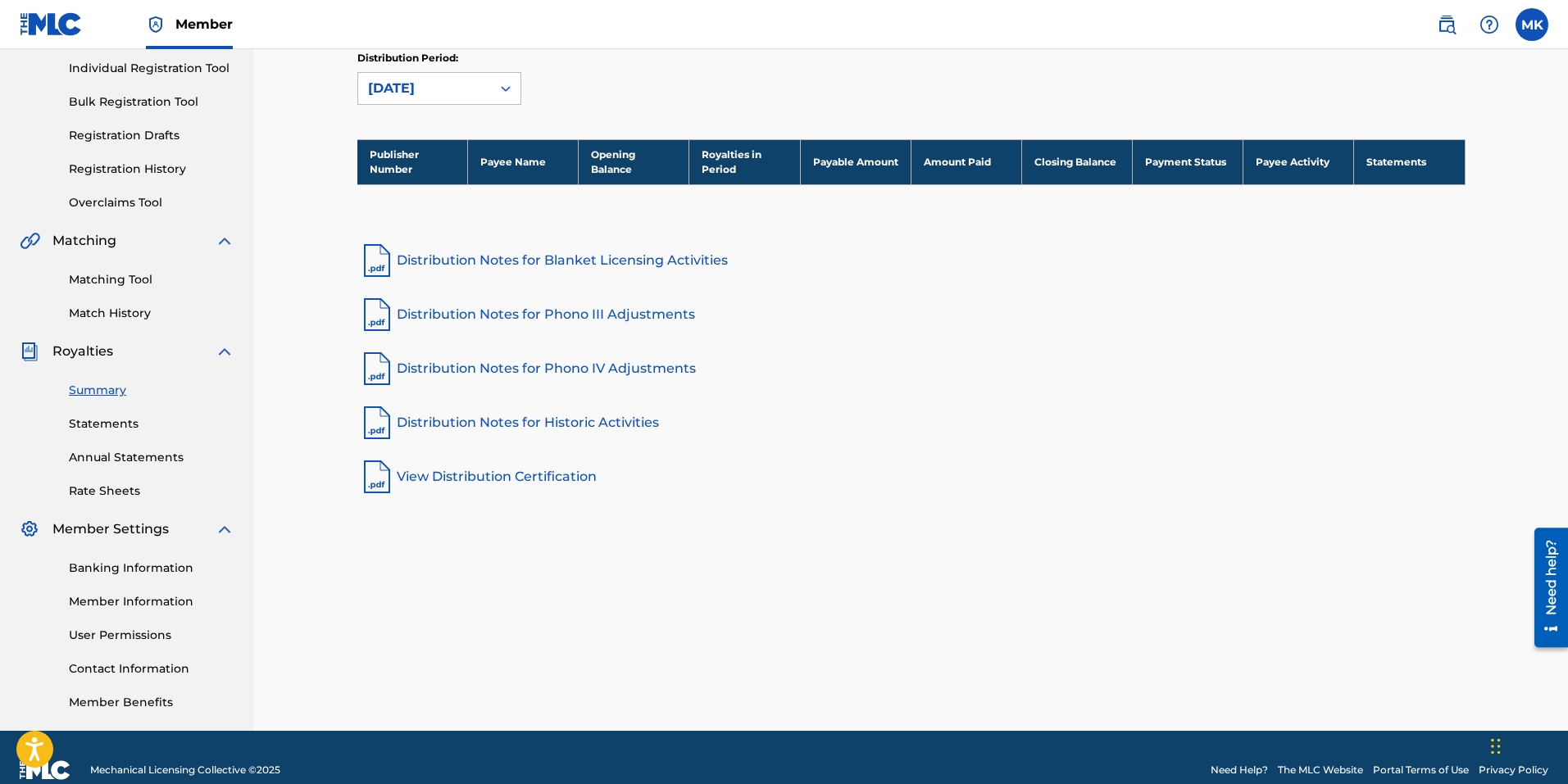
scroll to position [231, 0]
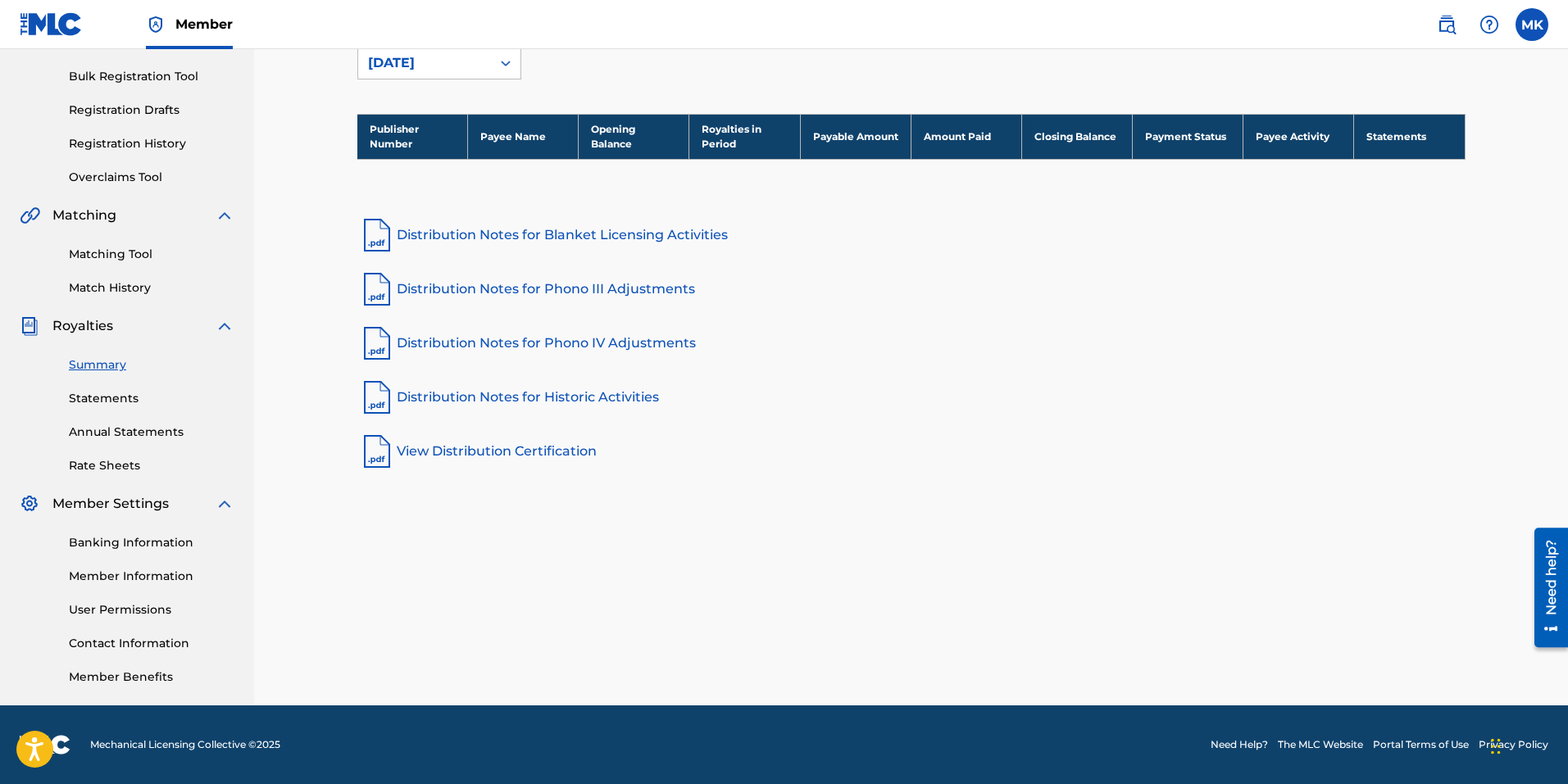
click at [167, 574] on link "Member Information" at bounding box center [152, 576] width 166 height 17
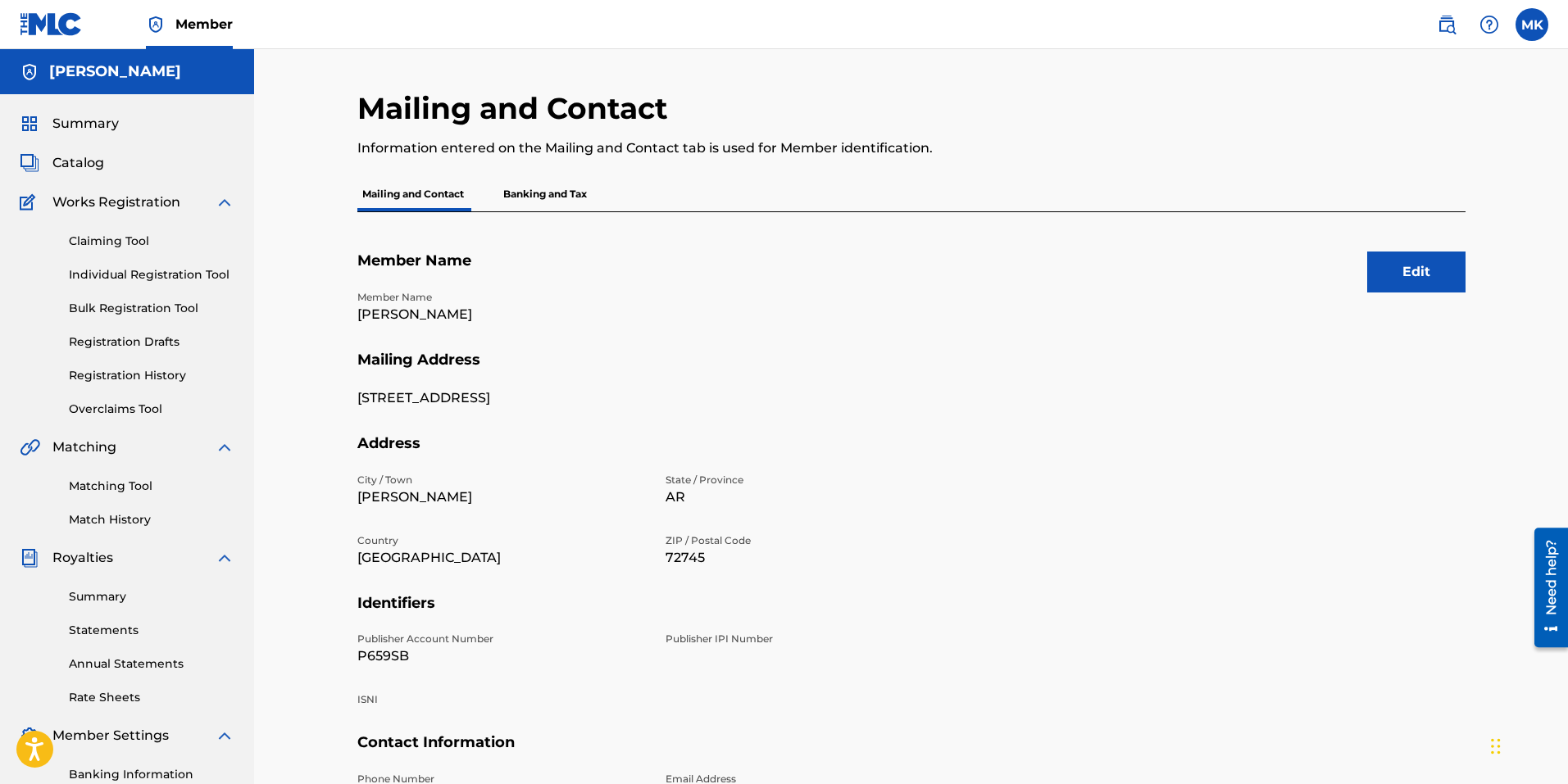
click at [552, 195] on p "Banking and Tax" at bounding box center [545, 194] width 94 height 34
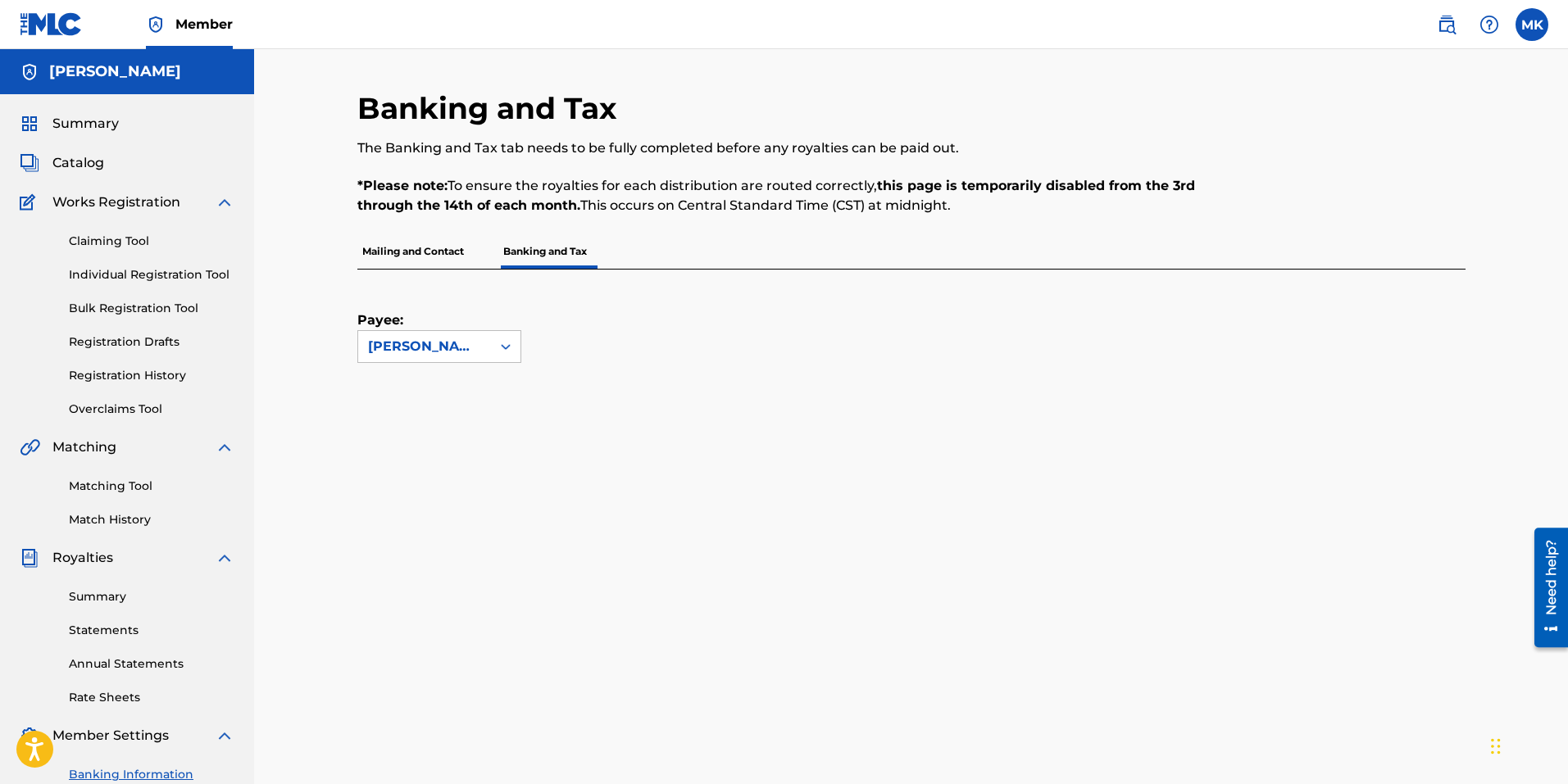
click at [559, 251] on p "Banking and Tax" at bounding box center [545, 251] width 94 height 34
click at [433, 240] on p "Mailing and Contact" at bounding box center [413, 251] width 112 height 34
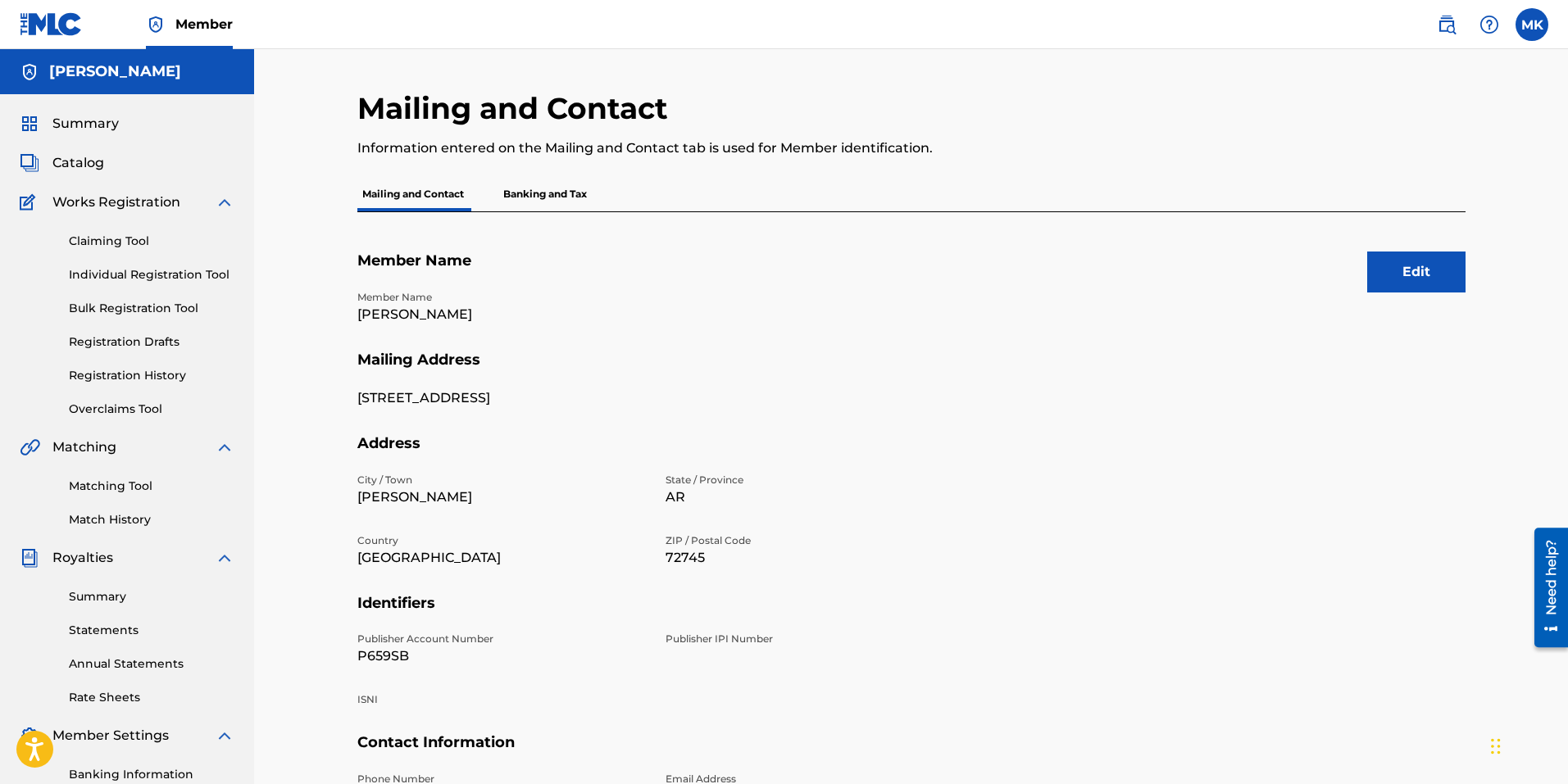
click at [537, 200] on p "Banking and Tax" at bounding box center [545, 194] width 94 height 34
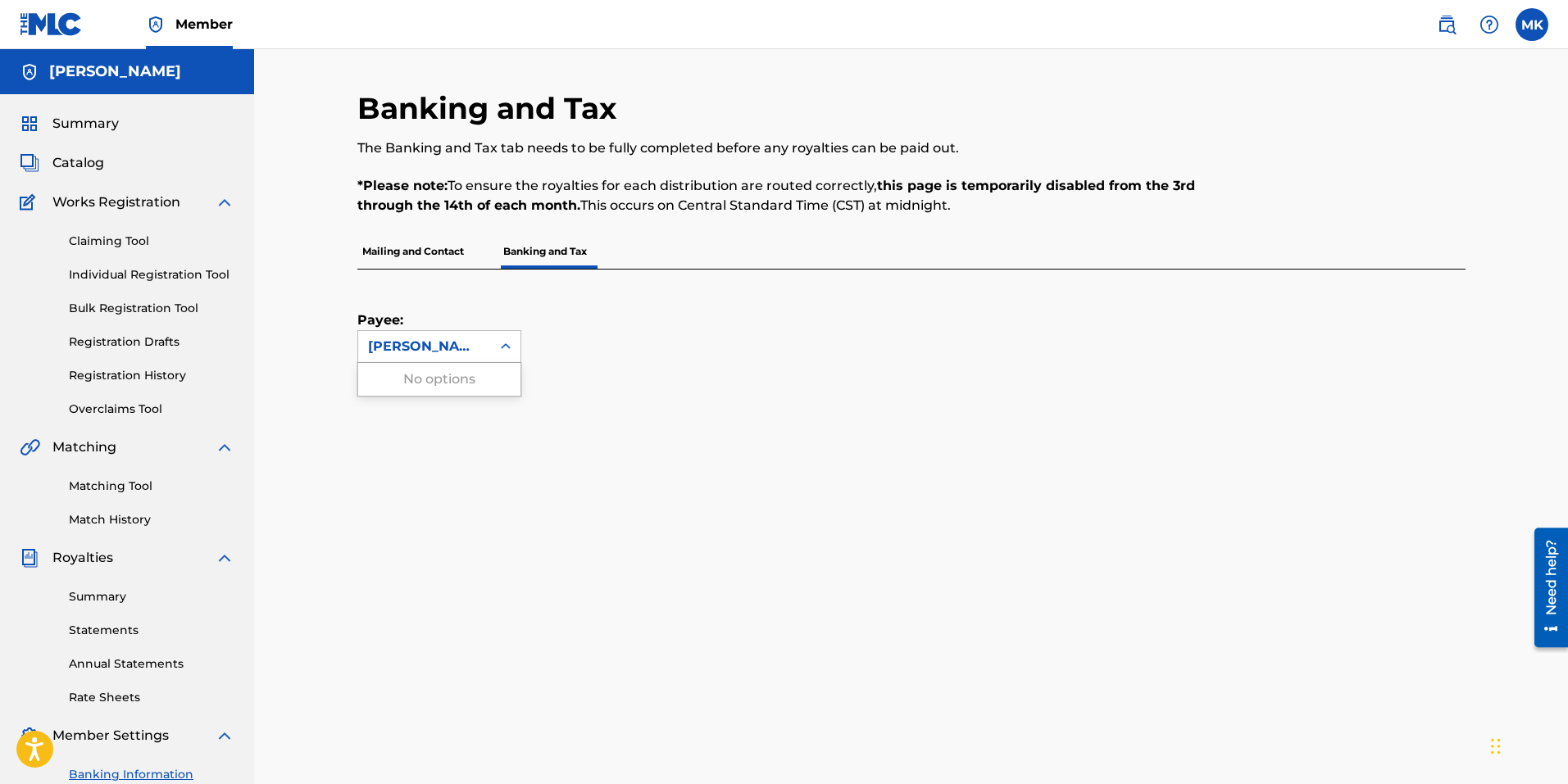
click at [502, 345] on icon at bounding box center [506, 346] width 10 height 6
click at [1531, 26] on label at bounding box center [1531, 24] width 33 height 33
click at [1532, 25] on input "MK [PERSON_NAME] [PERSON_NAME][EMAIL_ADDRESS][DOMAIN_NAME] Notification Prefere…" at bounding box center [1532, 25] width 0 height 0
click at [1419, 176] on link "Notification Preferences" at bounding box center [1413, 176] width 121 height 15
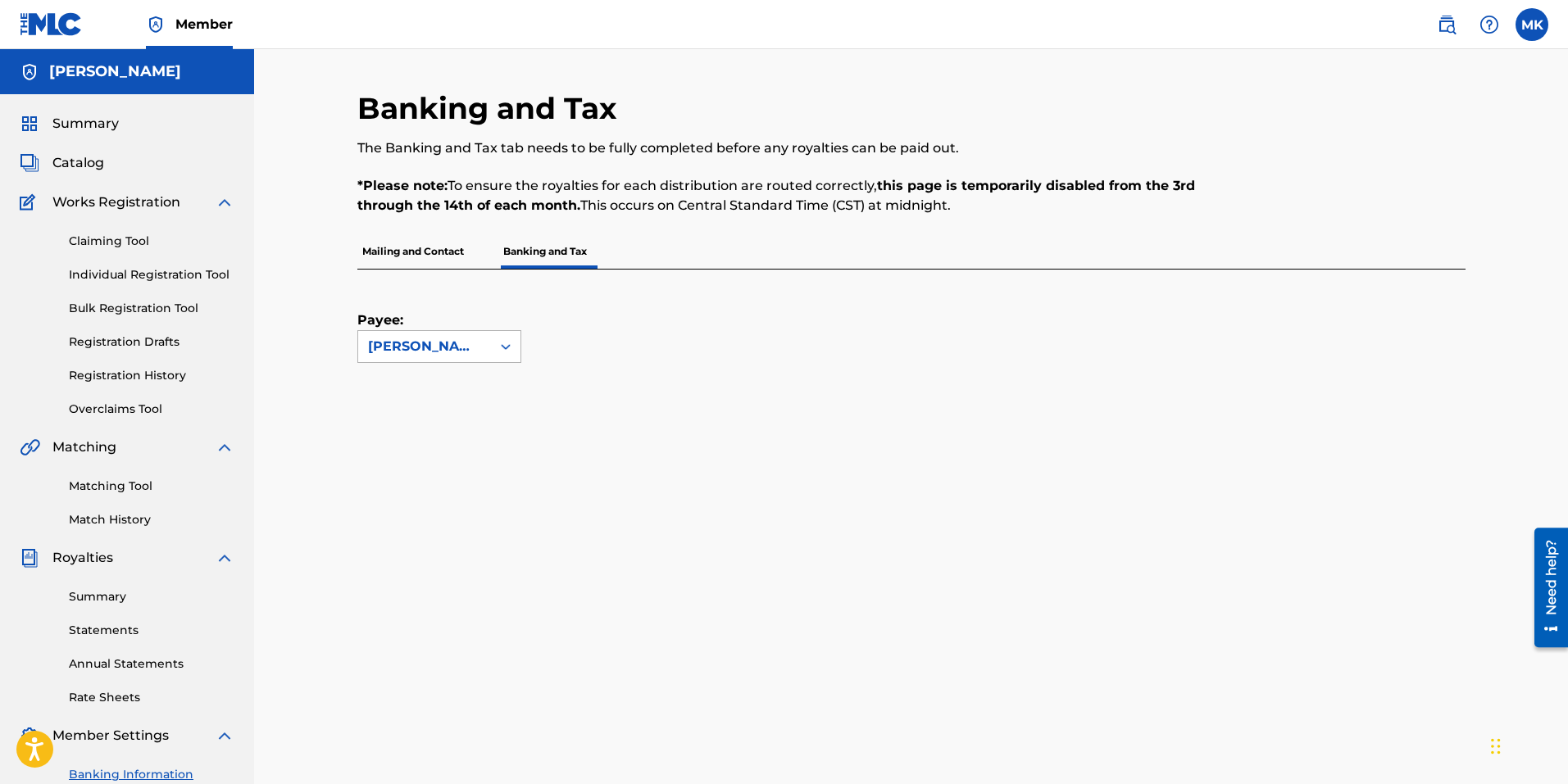
click at [502, 346] on icon at bounding box center [506, 347] width 10 height 6
drag, startPoint x: 503, startPoint y: 346, endPoint x: 553, endPoint y: 336, distance: 51.0
click at [506, 346] on icon at bounding box center [505, 346] width 16 height 16
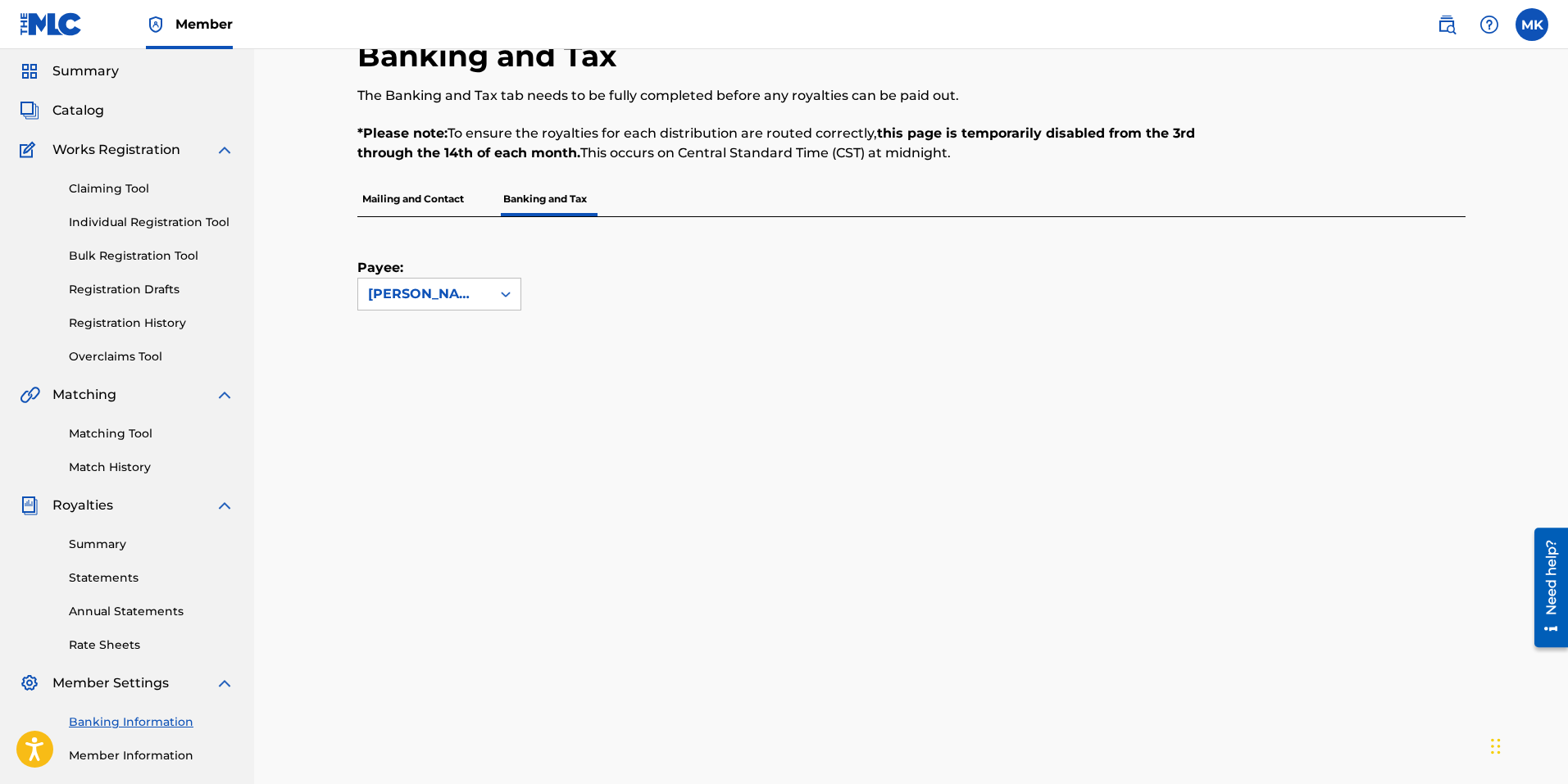
scroll to position [82, 0]
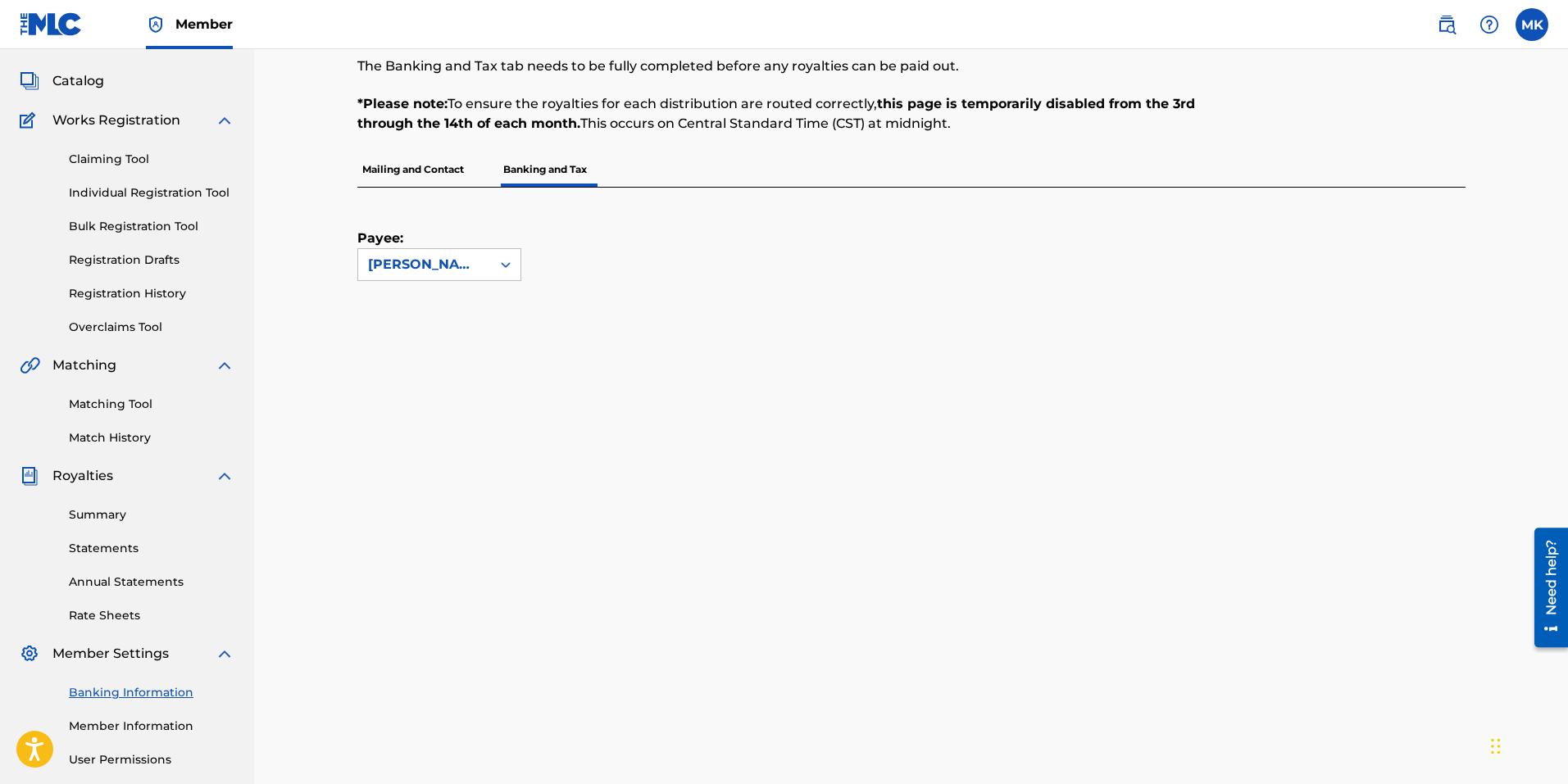
click at [108, 516] on link "Summary" at bounding box center [152, 514] width 166 height 17
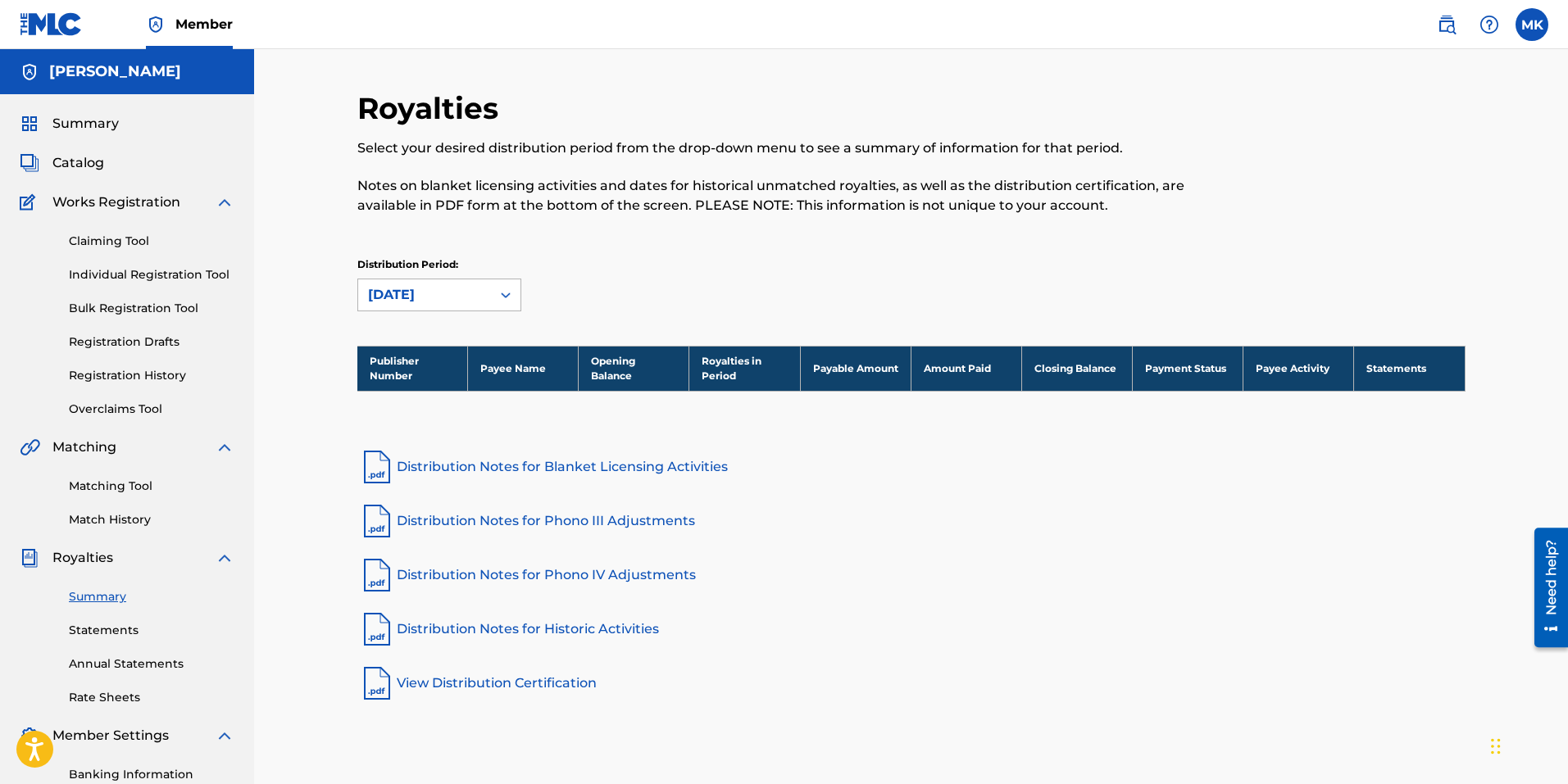
click at [505, 292] on icon at bounding box center [505, 294] width 16 height 16
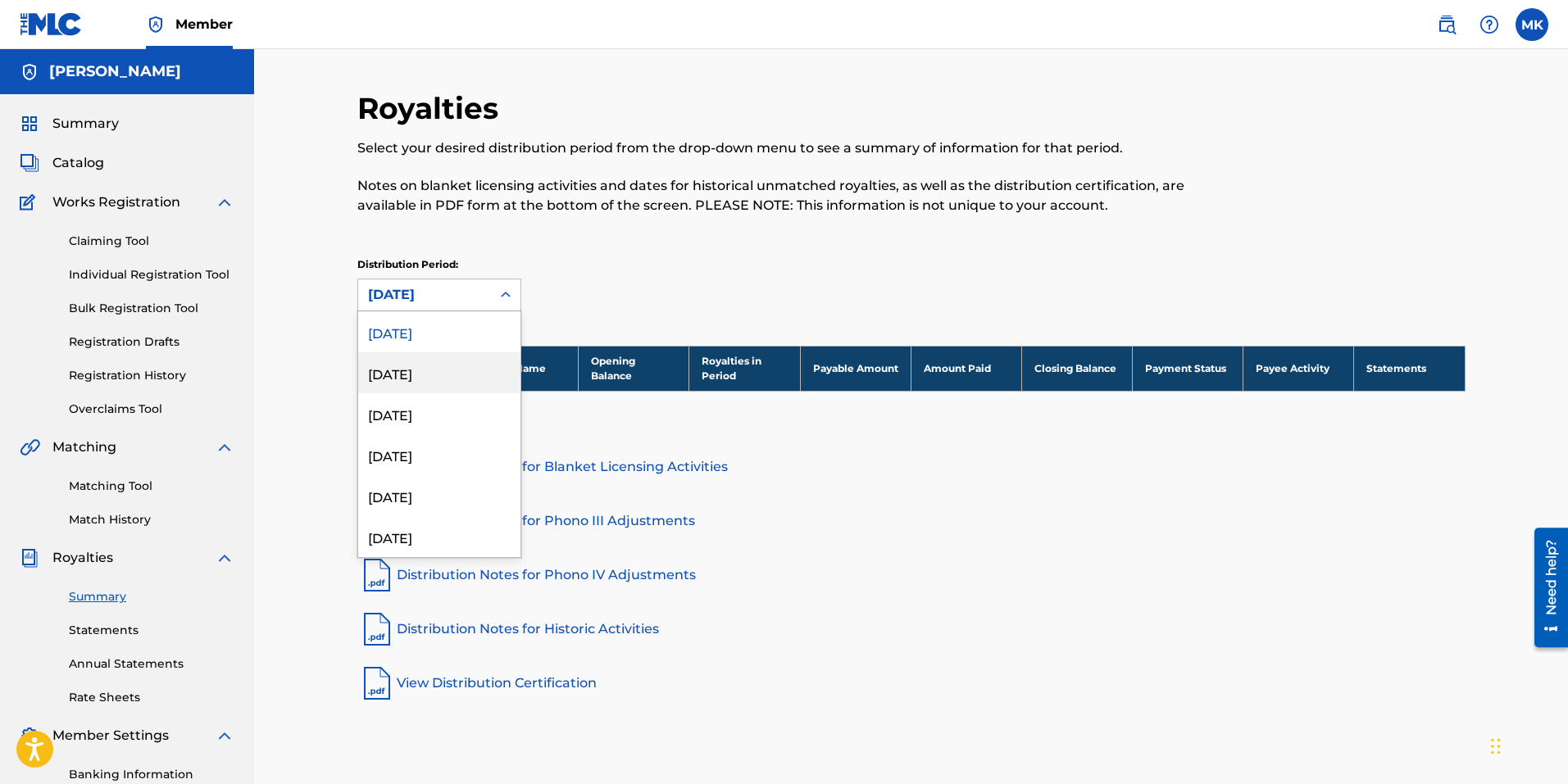
click at [435, 371] on div "[DATE]" at bounding box center [439, 372] width 163 height 41
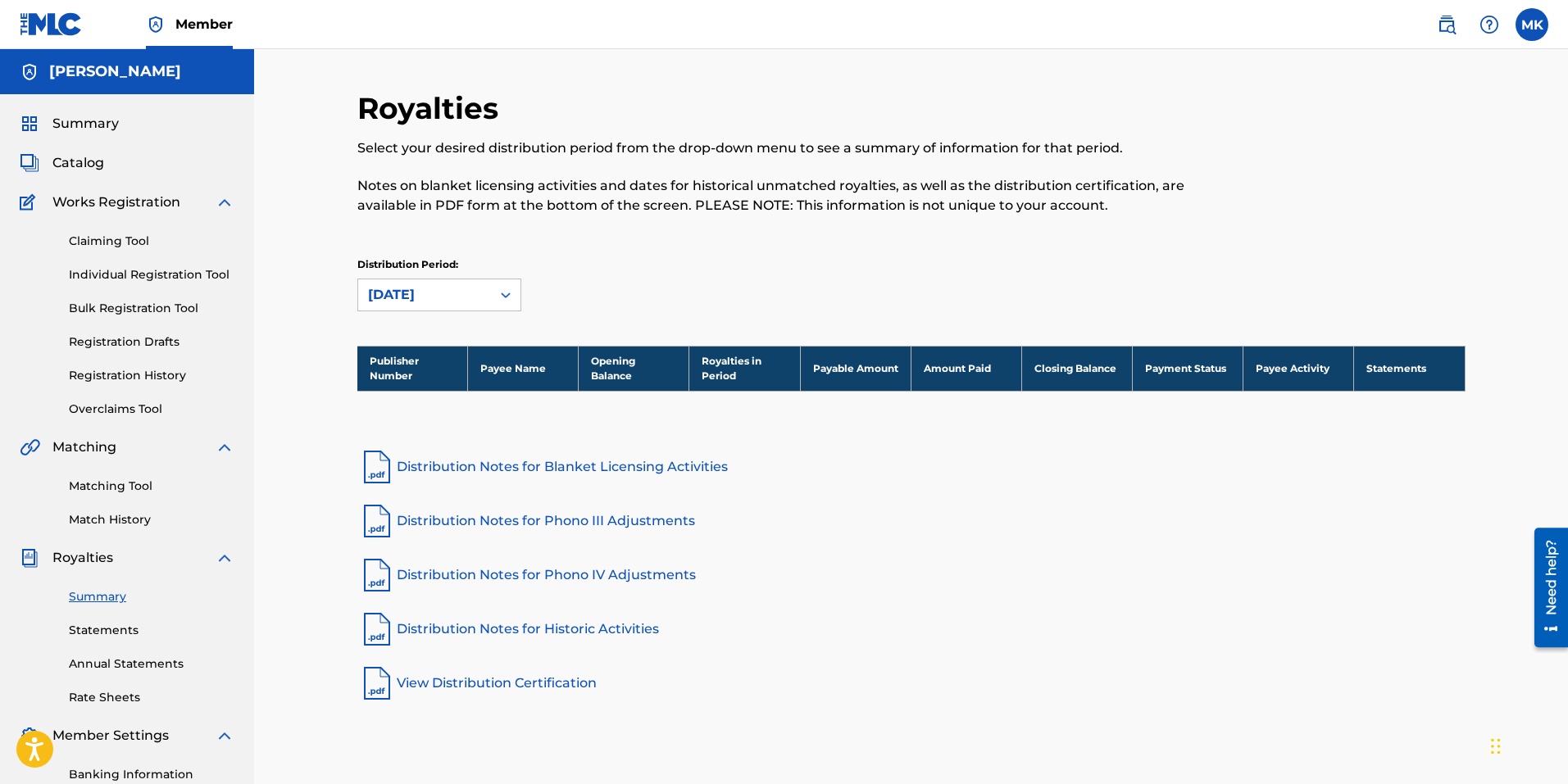
click at [108, 629] on link "Statements" at bounding box center [152, 629] width 166 height 17
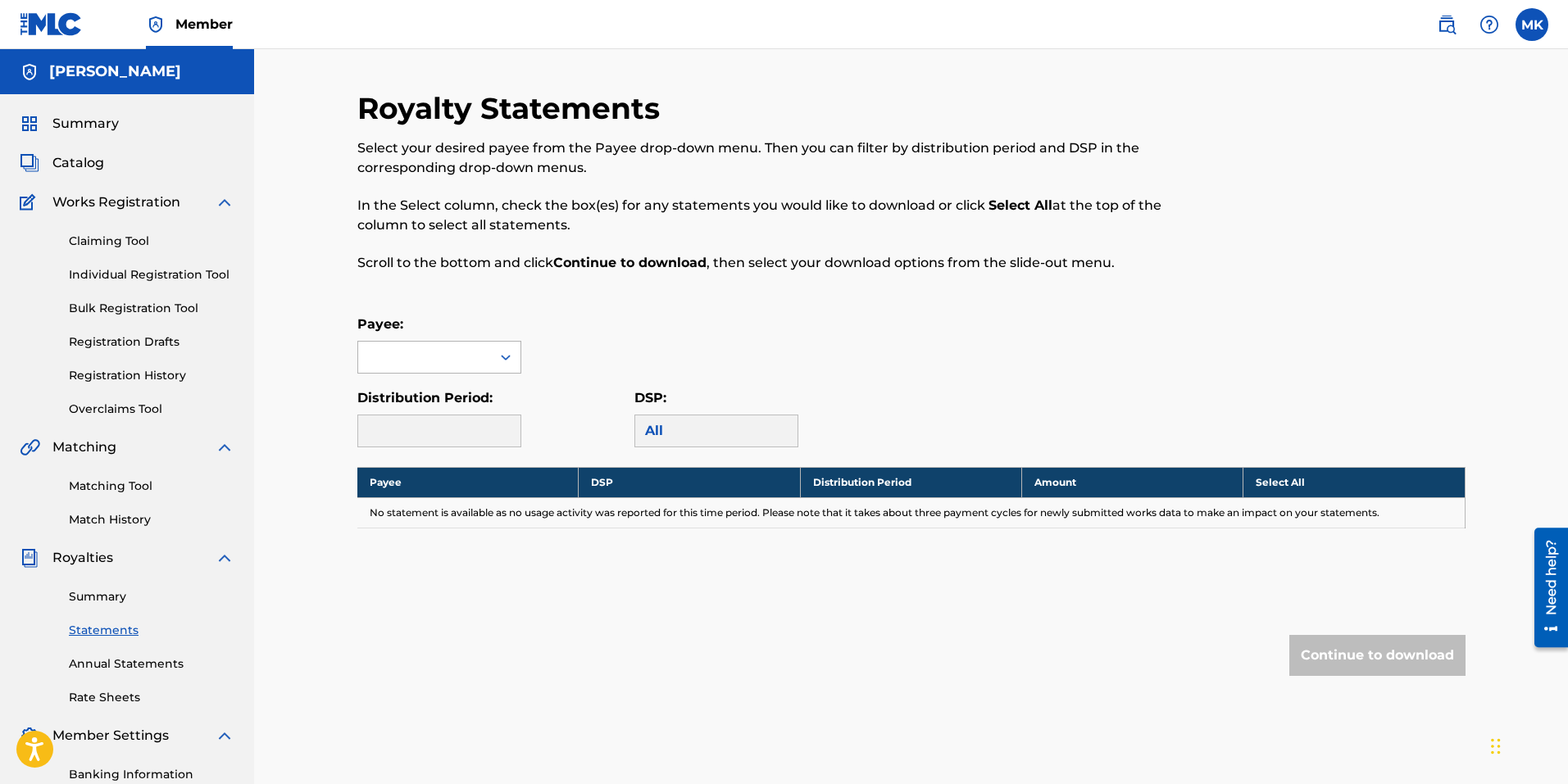
click at [497, 364] on div at bounding box center [506, 357] width 30 height 30
click at [451, 361] on div at bounding box center [424, 356] width 133 height 31
click at [392, 431] on div at bounding box center [439, 430] width 164 height 33
click at [470, 553] on div "Payee DSP Distribution Period Amount Select All No statement is available as no…" at bounding box center [911, 518] width 1108 height 103
click at [499, 433] on div at bounding box center [439, 430] width 164 height 33
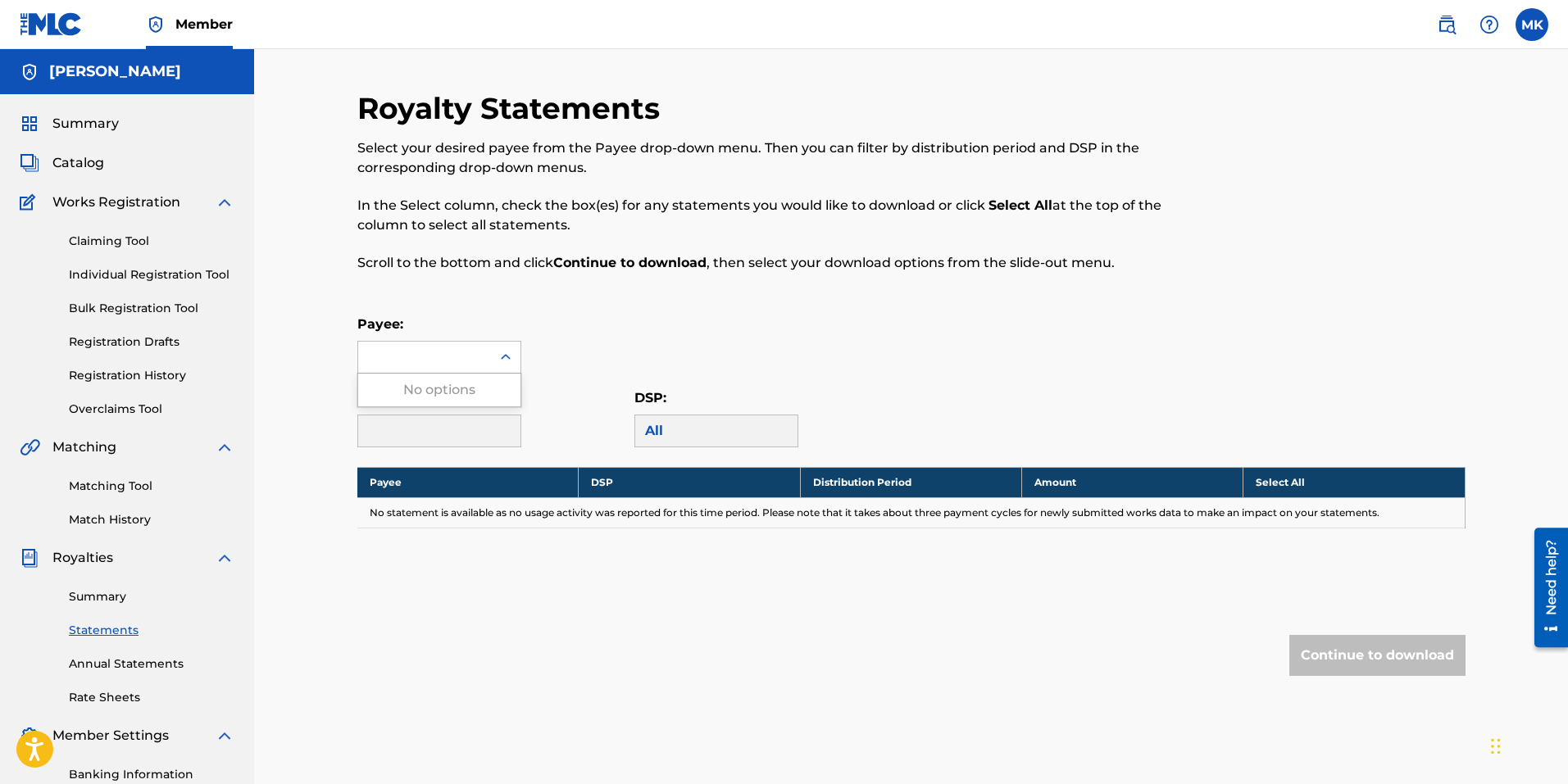
click at [511, 353] on icon at bounding box center [505, 357] width 16 height 16
click at [599, 345] on div "Payee:" at bounding box center [911, 343] width 1108 height 59
drag, startPoint x: 700, startPoint y: 426, endPoint x: 520, endPoint y: 428, distance: 180.0
click at [588, 427] on div "Distribution Period: DSP: All" at bounding box center [911, 417] width 1108 height 59
drag, startPoint x: 477, startPoint y: 434, endPoint x: 537, endPoint y: 376, distance: 83.5
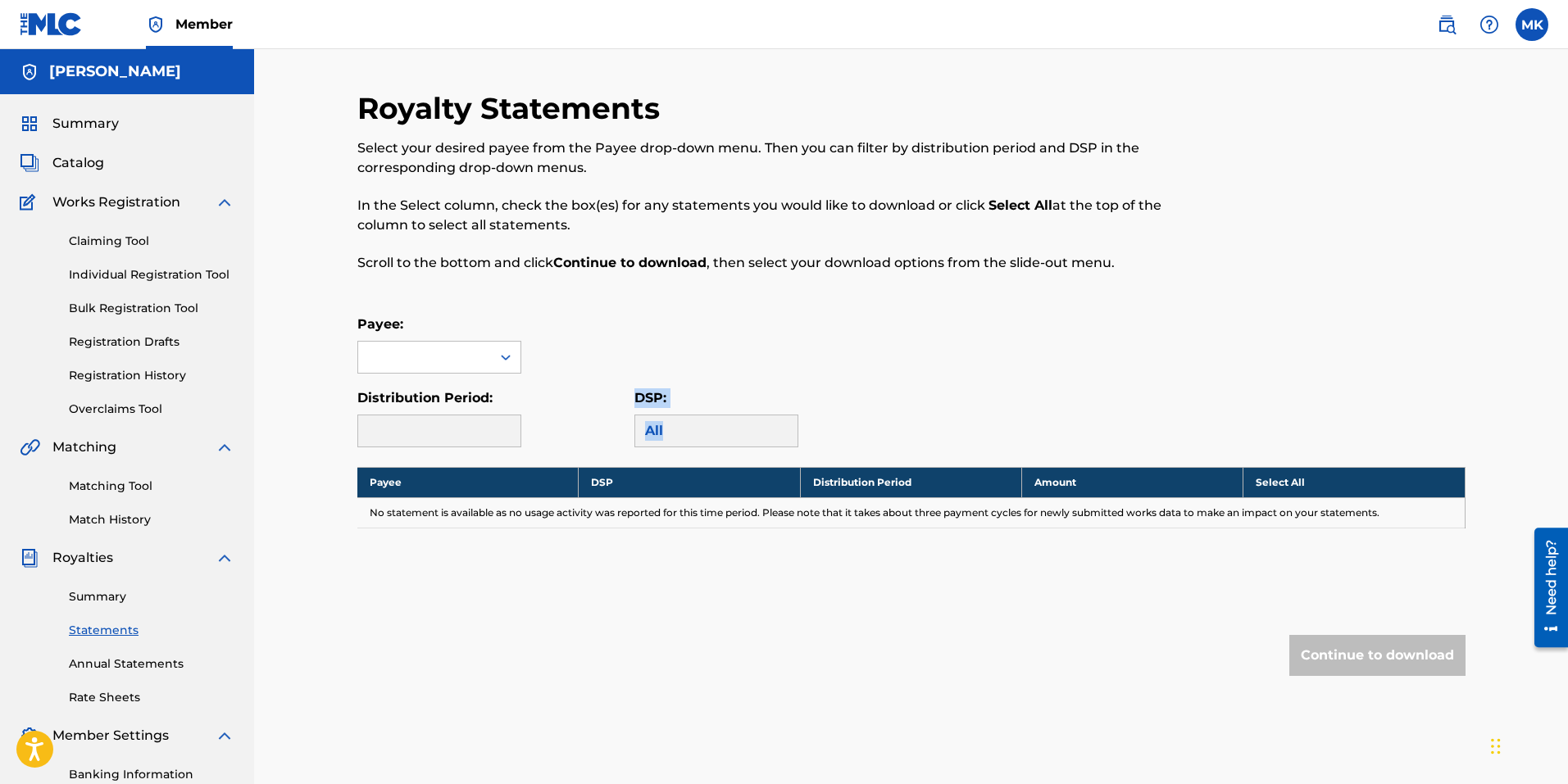
click at [479, 432] on div at bounding box center [439, 430] width 164 height 33
click at [565, 352] on div "Payee:" at bounding box center [911, 343] width 1108 height 59
click at [505, 360] on icon at bounding box center [505, 357] width 16 height 16
click at [476, 392] on div "No options" at bounding box center [439, 389] width 163 height 33
click at [422, 361] on div at bounding box center [424, 356] width 133 height 31
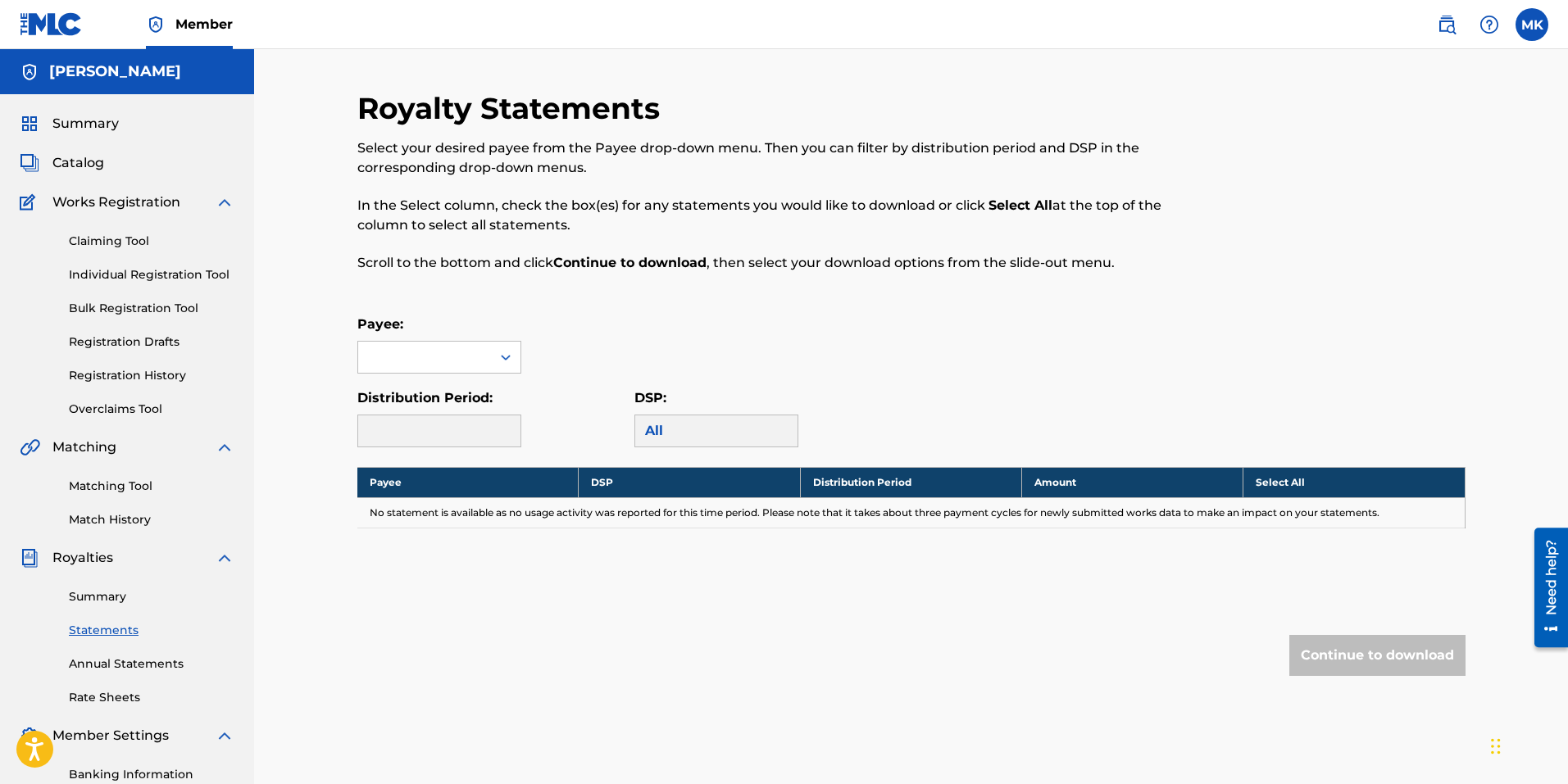
click at [760, 624] on div "Royalty Statements Select your desired payee from the Payee drop-down menu. The…" at bounding box center [911, 415] width 1108 height 651
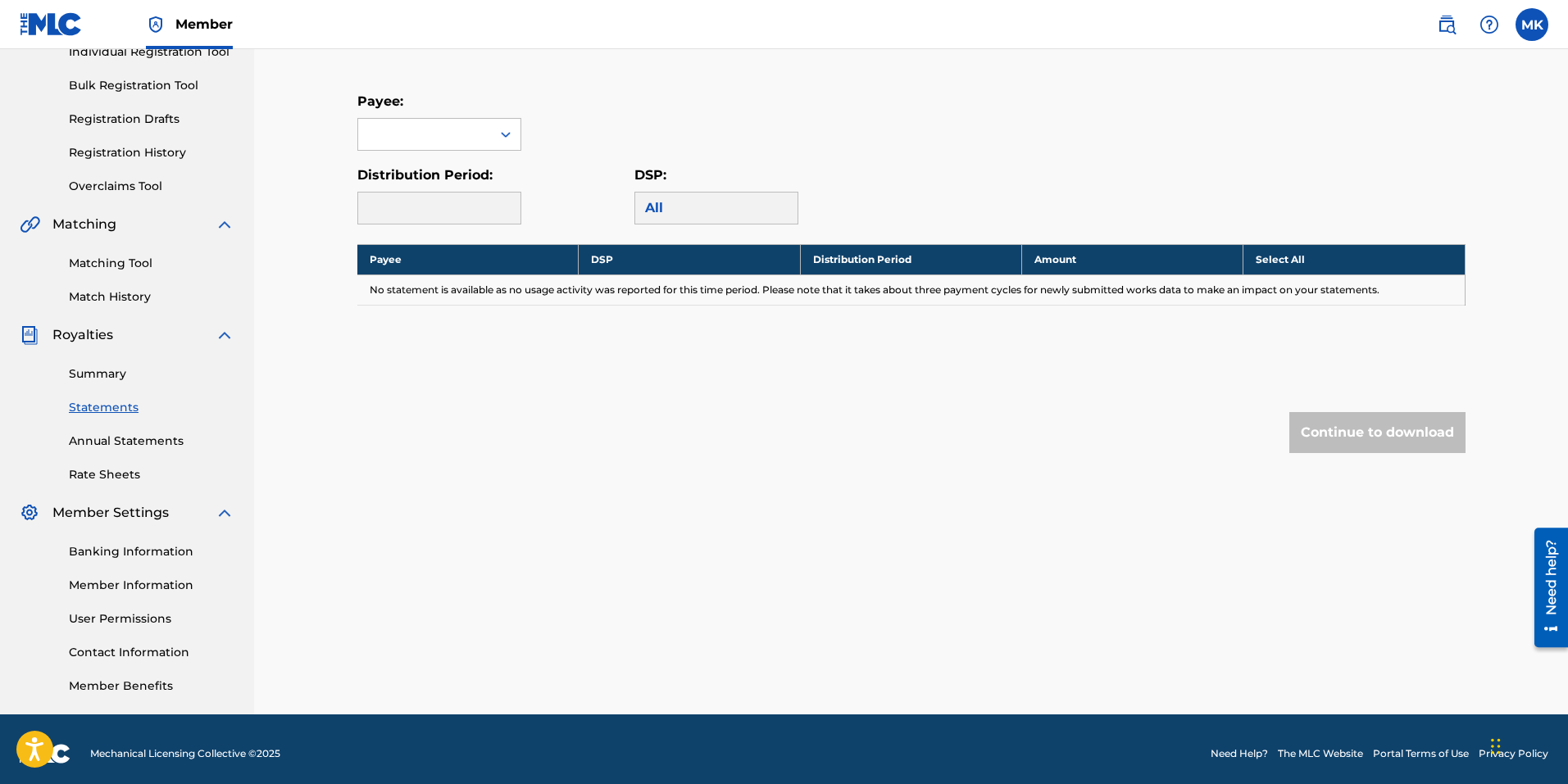
scroll to position [231, 0]
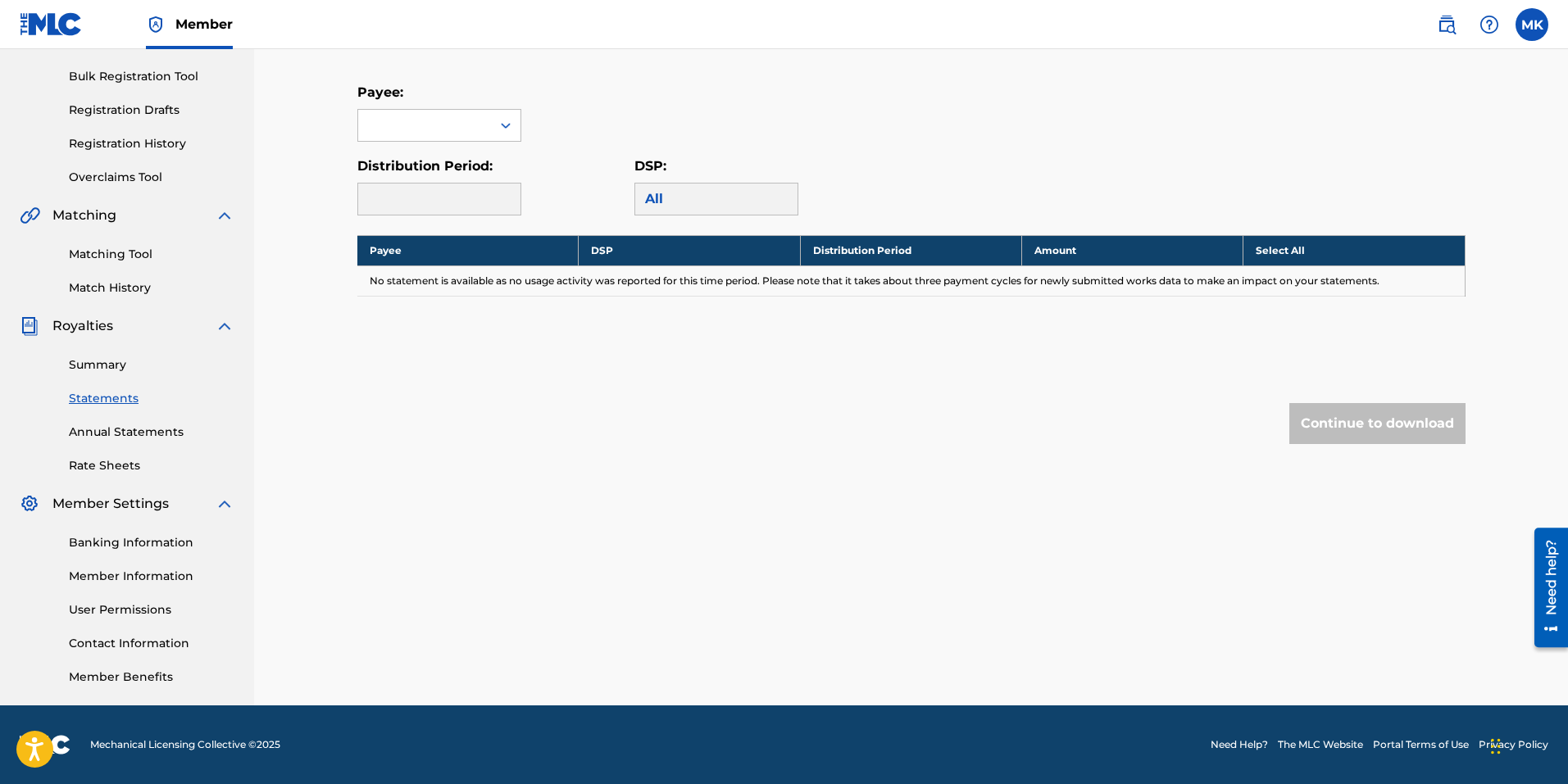
click at [783, 479] on div "Royalty Statements Select your desired payee from the Payee drop-down menu. The…" at bounding box center [911, 184] width 1108 height 651
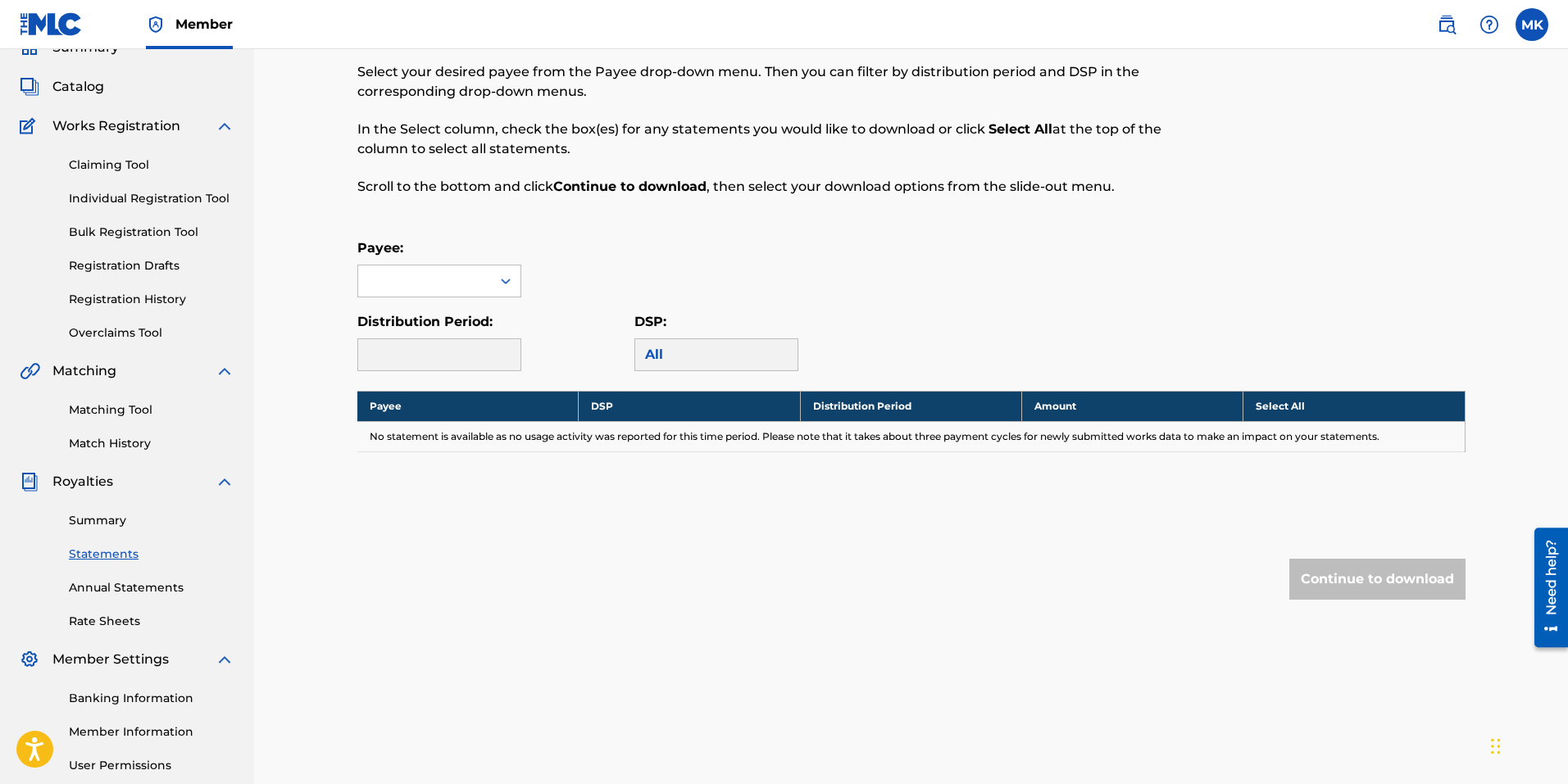
scroll to position [0, 0]
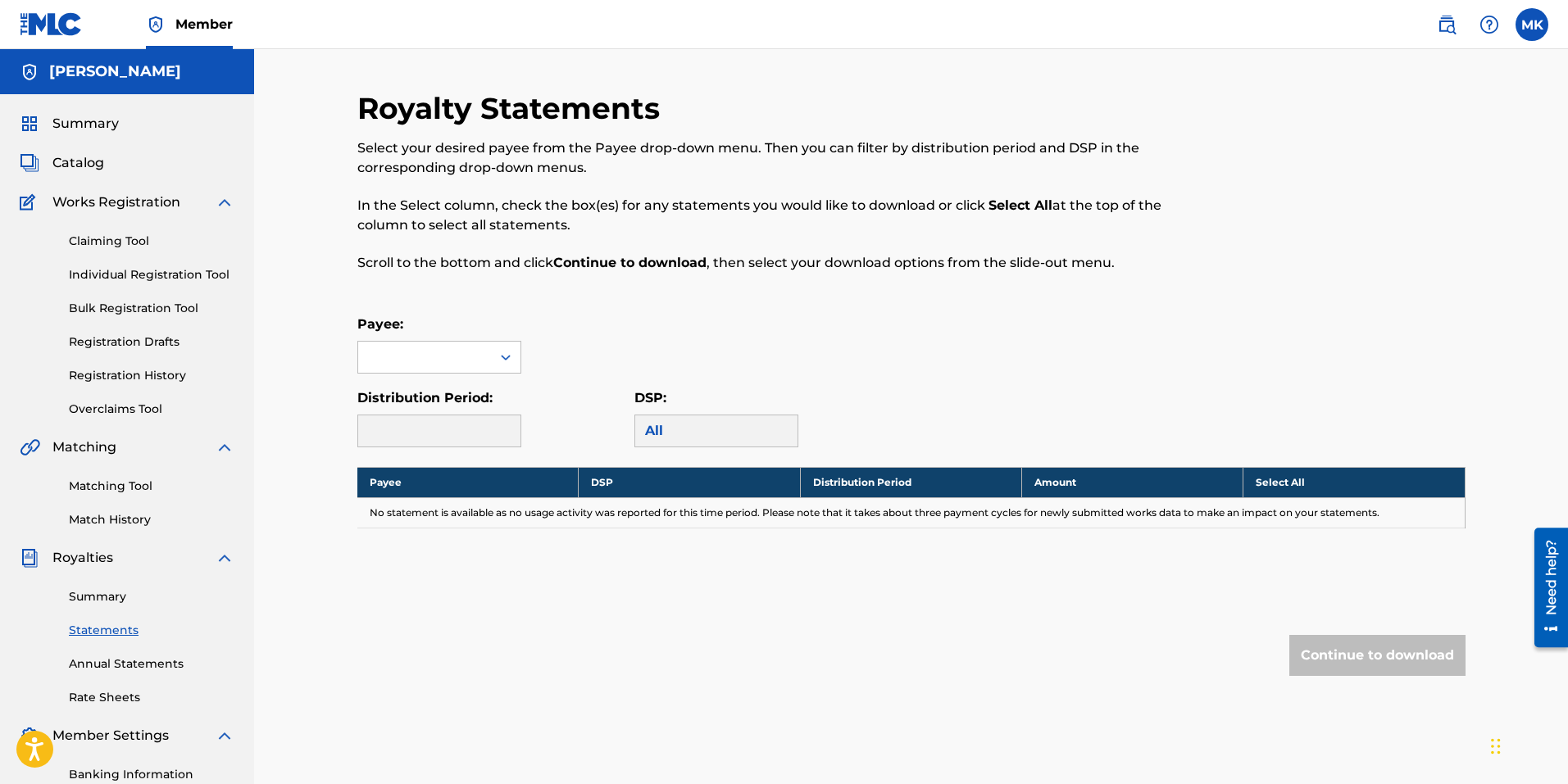
click at [139, 334] on link "Registration Drafts" at bounding box center [152, 341] width 166 height 17
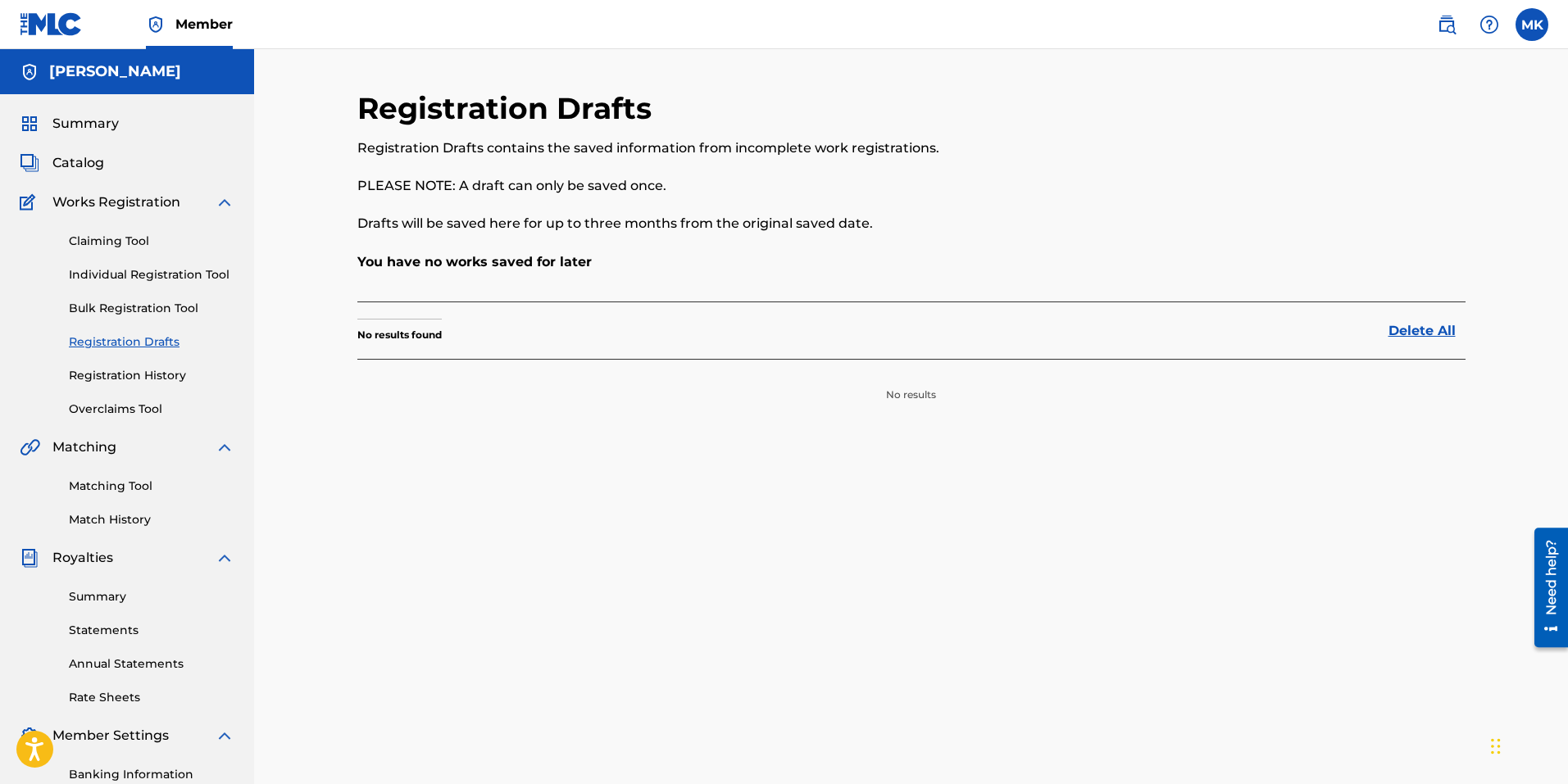
click at [169, 270] on link "Individual Registration Tool" at bounding box center [152, 274] width 166 height 17
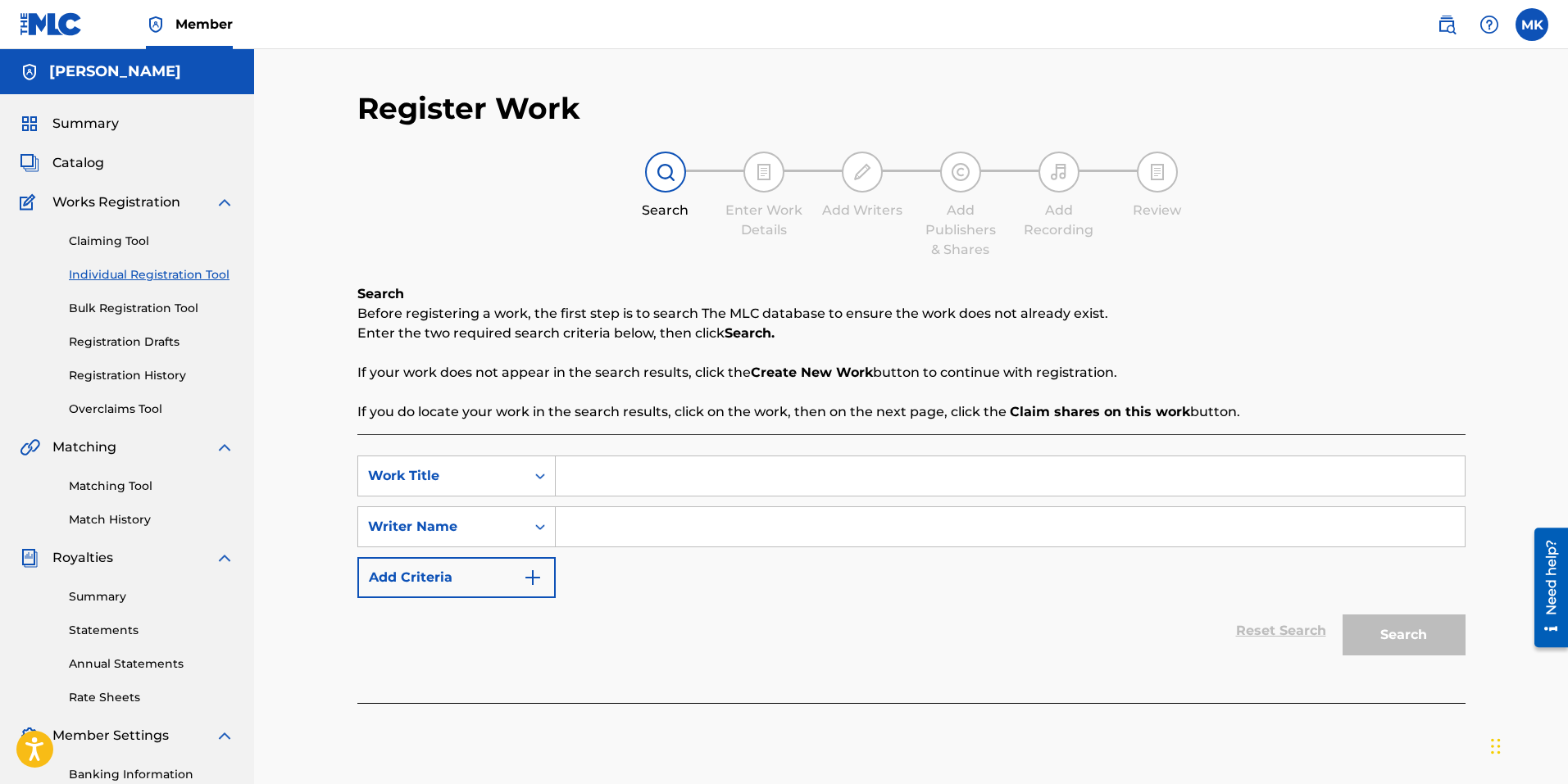
click at [145, 300] on link "Bulk Registration Tool" at bounding box center [152, 308] width 166 height 17
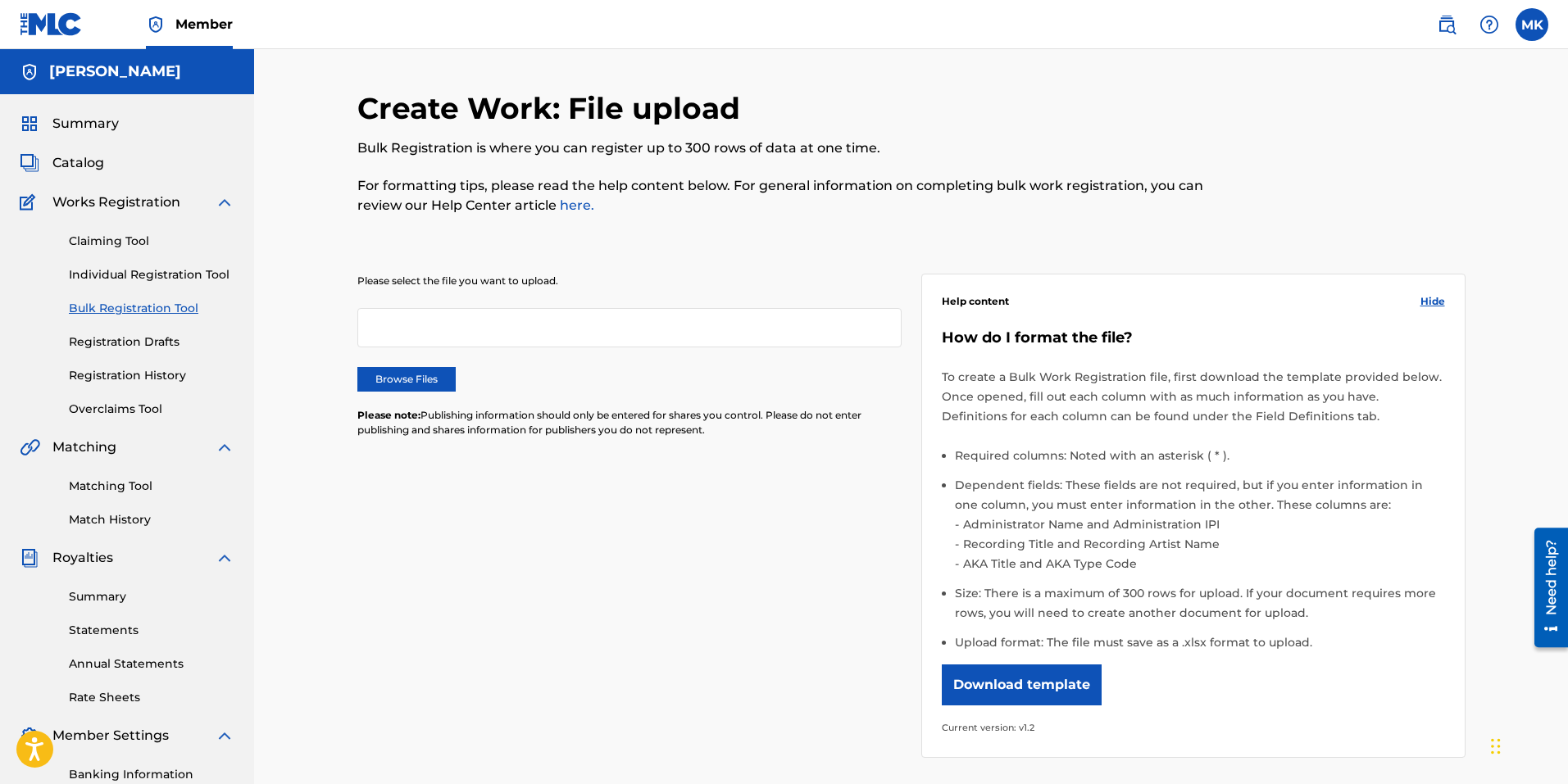
click at [127, 239] on link "Claiming Tool" at bounding box center [152, 240] width 166 height 17
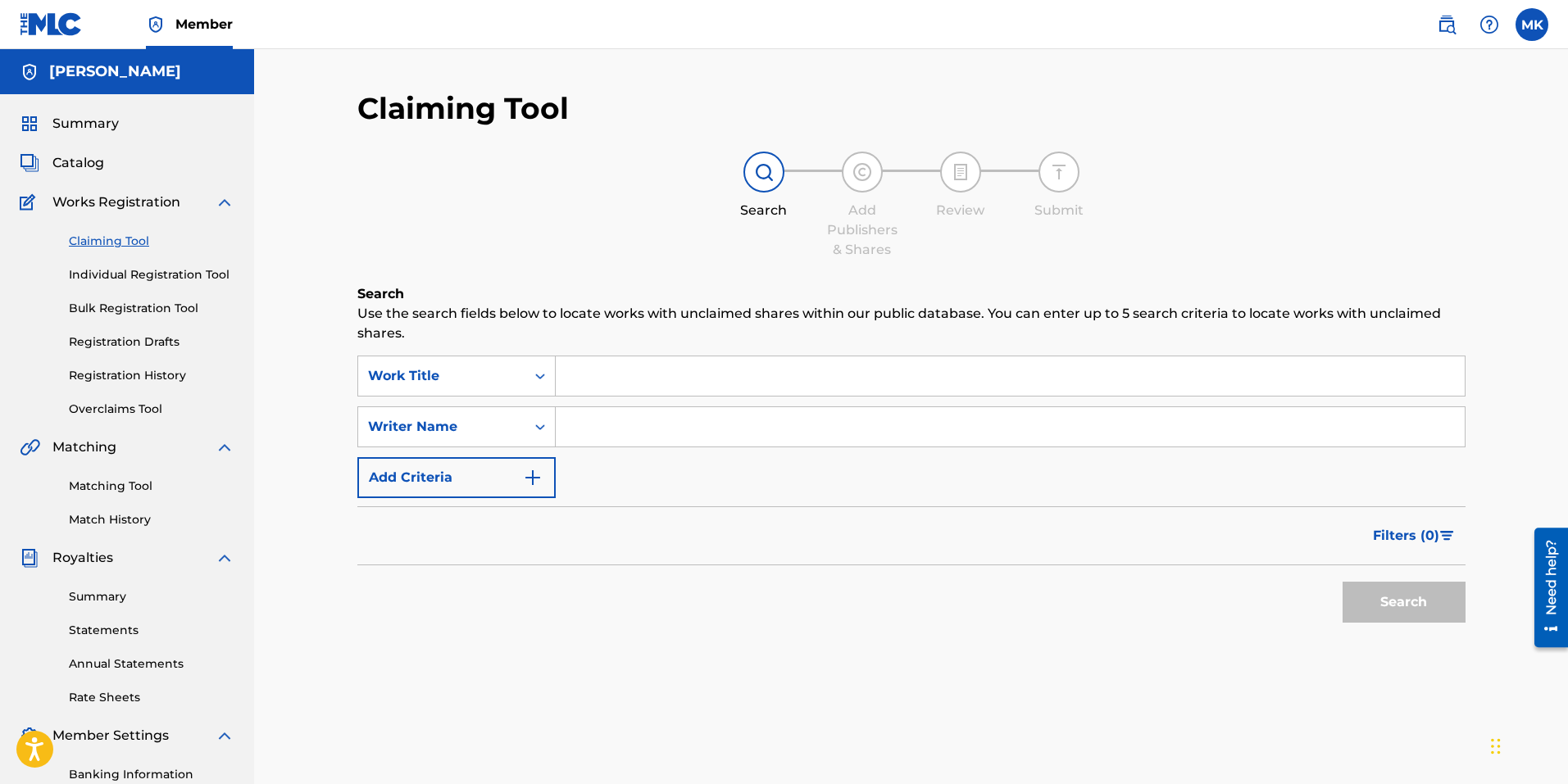
click at [113, 407] on link "Overclaims Tool" at bounding box center [152, 409] width 166 height 17
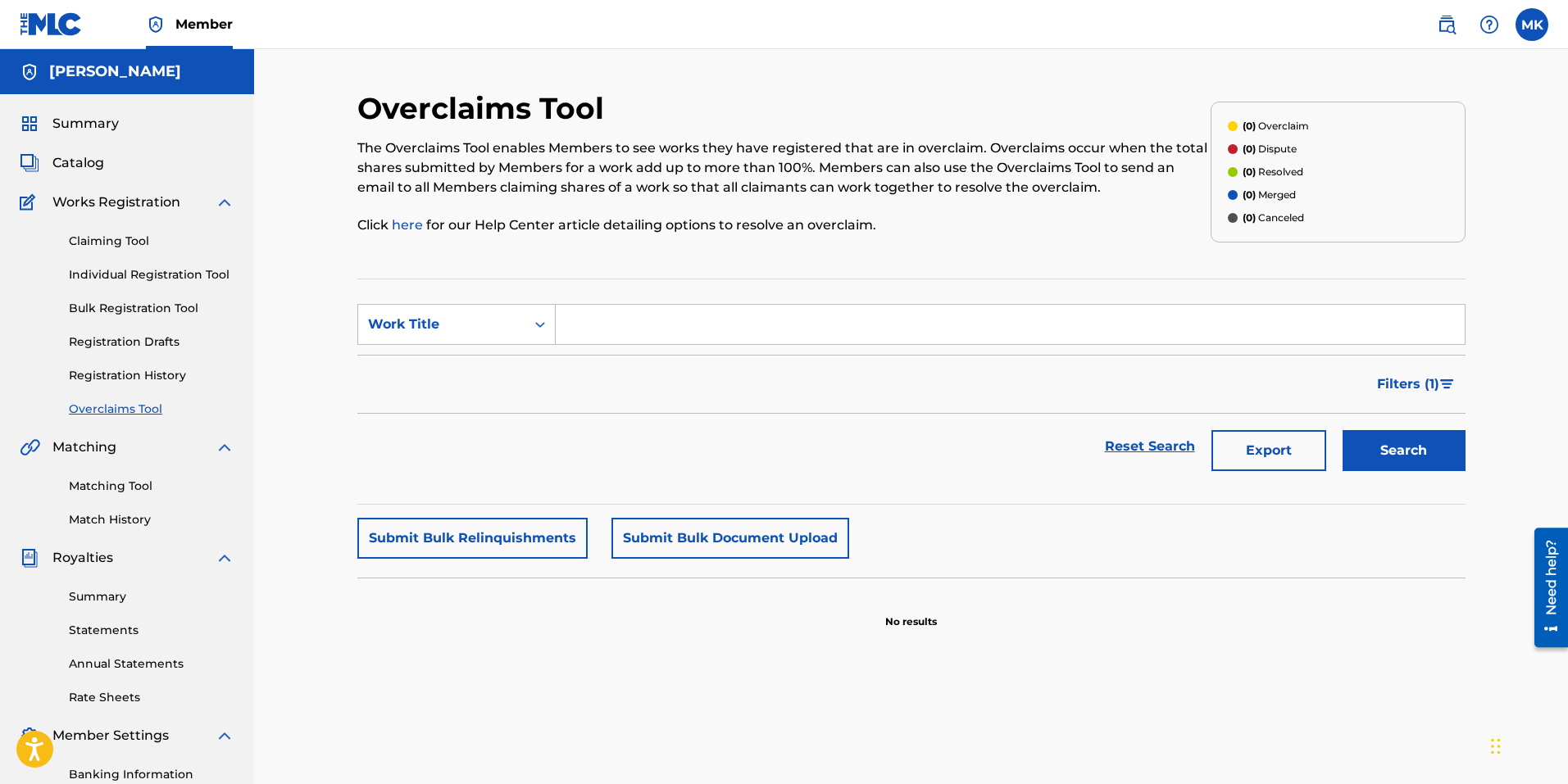
click at [114, 479] on link "Matching Tool" at bounding box center [152, 486] width 166 height 17
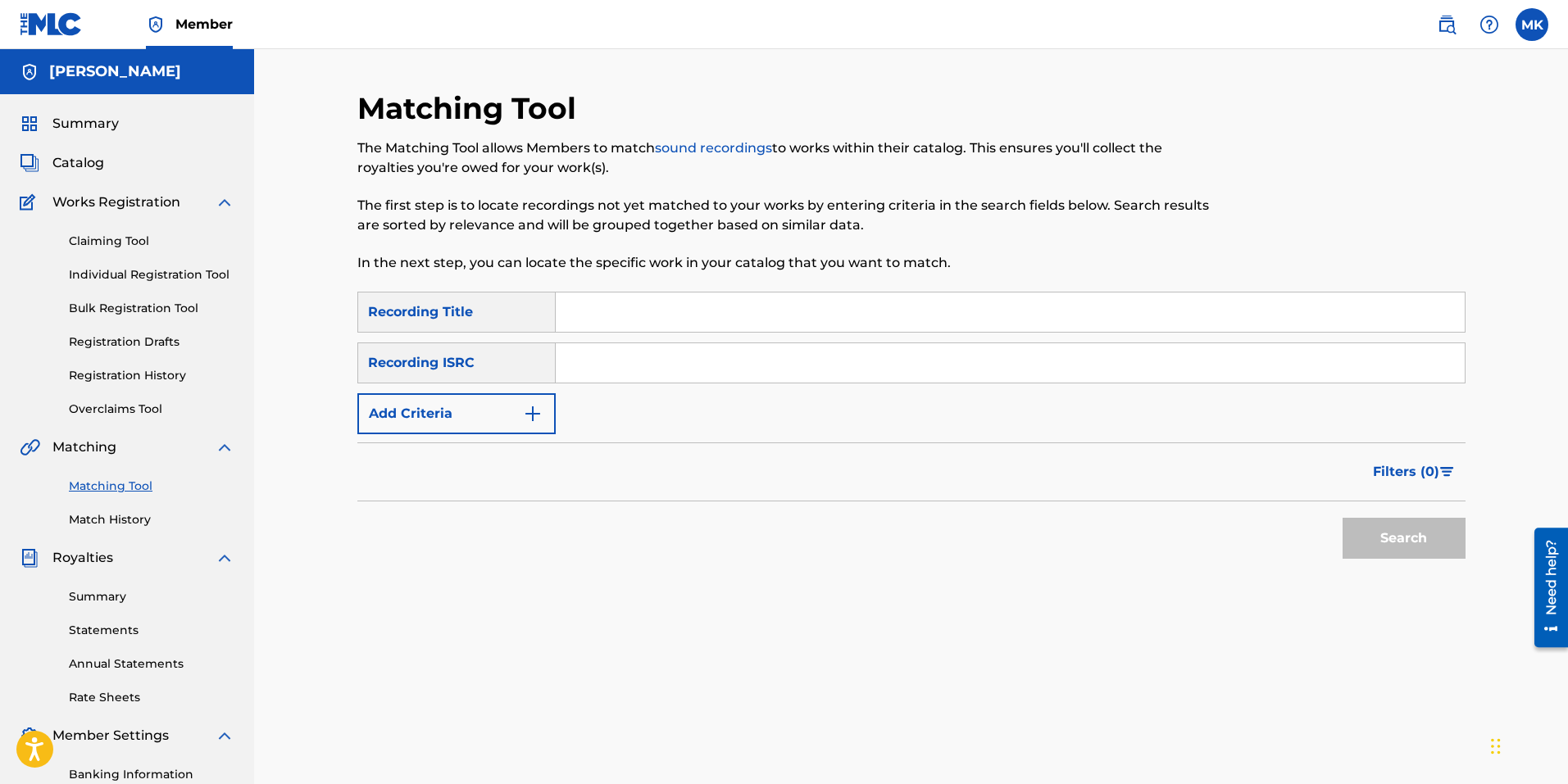
click at [119, 519] on link "Match History" at bounding box center [152, 519] width 166 height 17
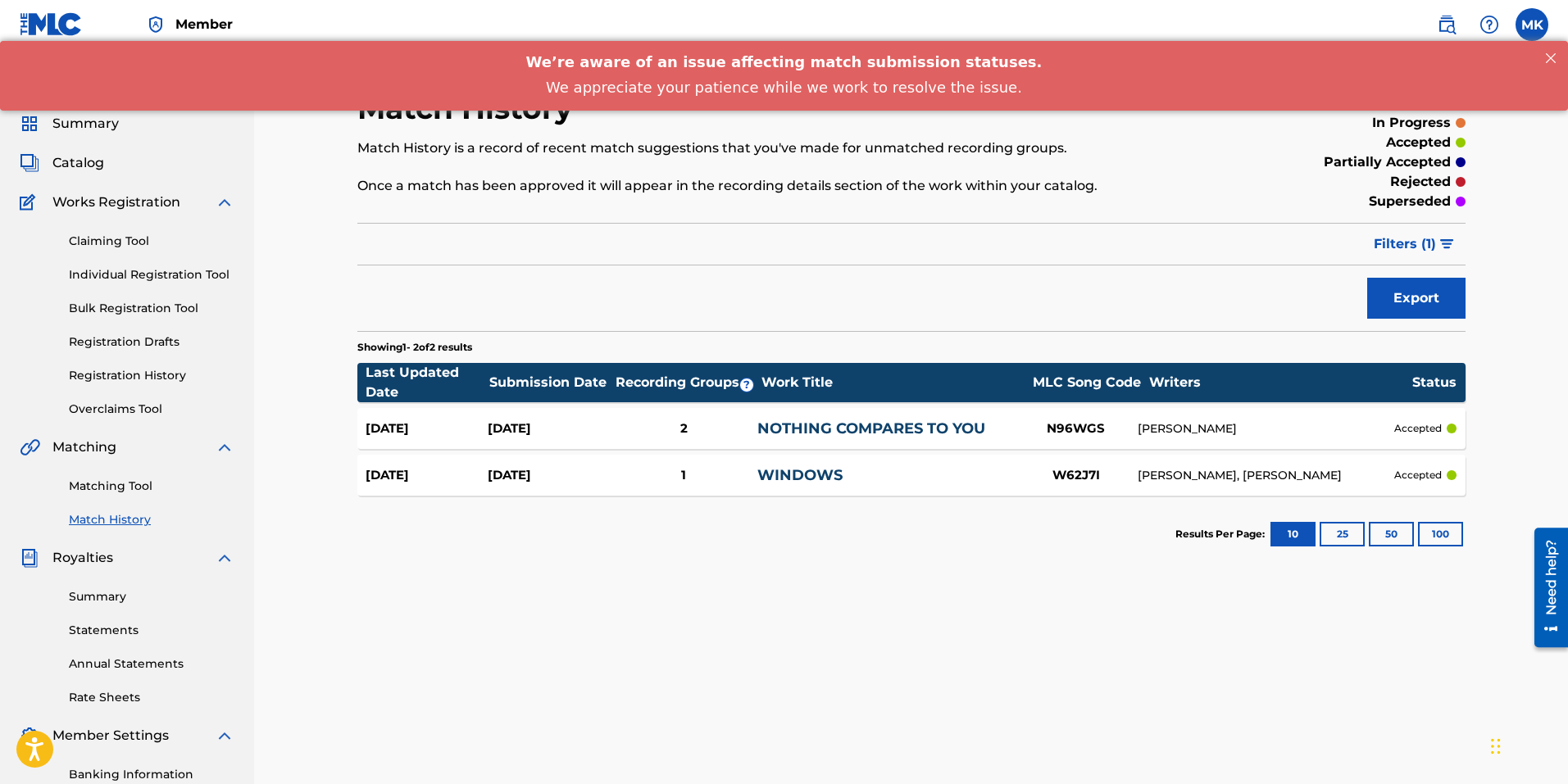
click at [831, 597] on div "Match History Match History is a record of recent match suggestions that you've…" at bounding box center [910, 513] width 1147 height 847
click at [770, 579] on div "Match History Match History is a record of recent match suggestions that you've…" at bounding box center [910, 513] width 1147 height 847
click at [140, 371] on link "Registration History" at bounding box center [152, 375] width 166 height 17
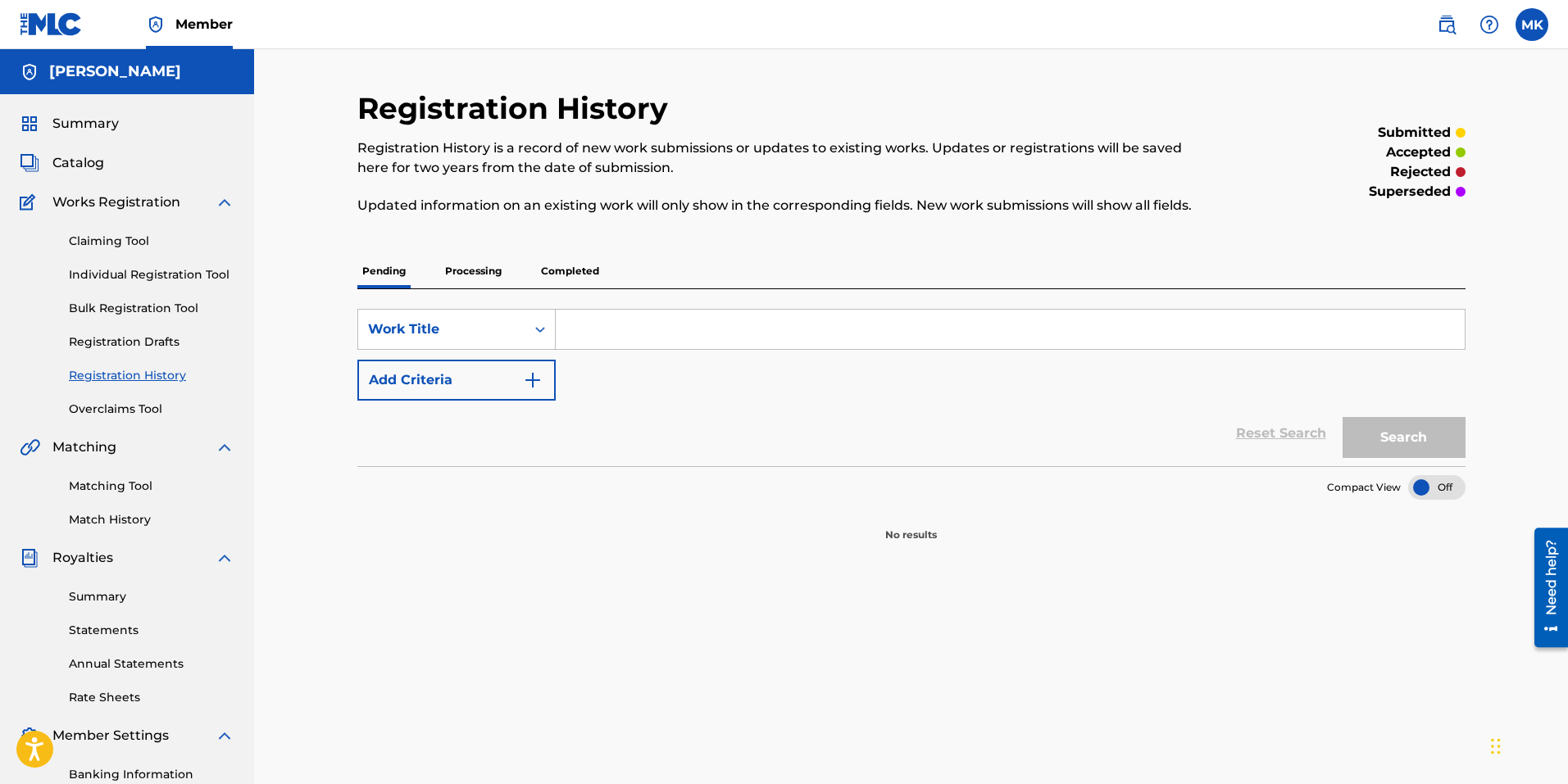
click at [471, 268] on p "Processing" at bounding box center [473, 271] width 67 height 34
click at [561, 267] on p "Completed" at bounding box center [570, 271] width 68 height 34
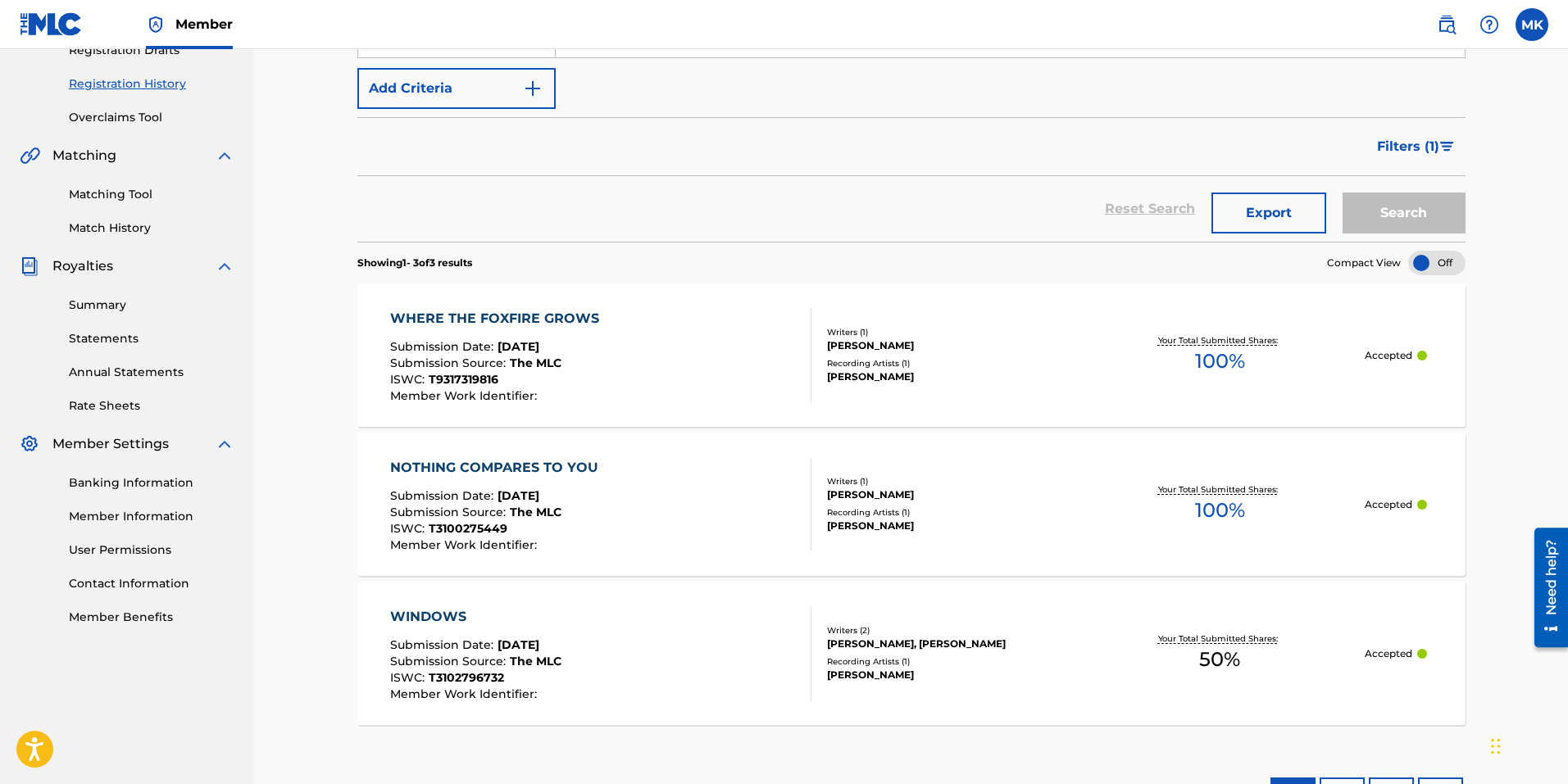
scroll to position [250, 0]
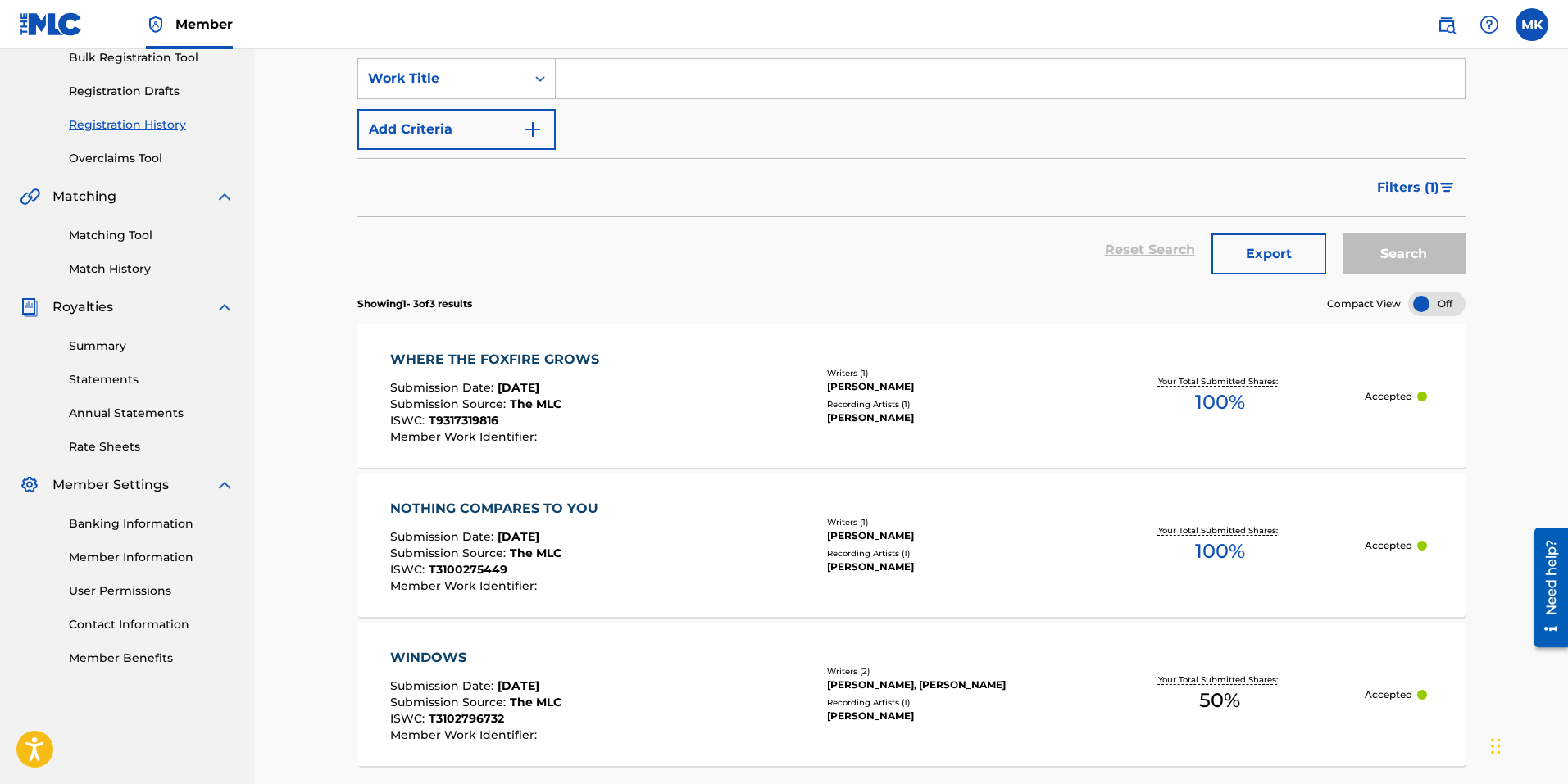
click at [128, 233] on link "Matching Tool" at bounding box center [152, 234] width 166 height 17
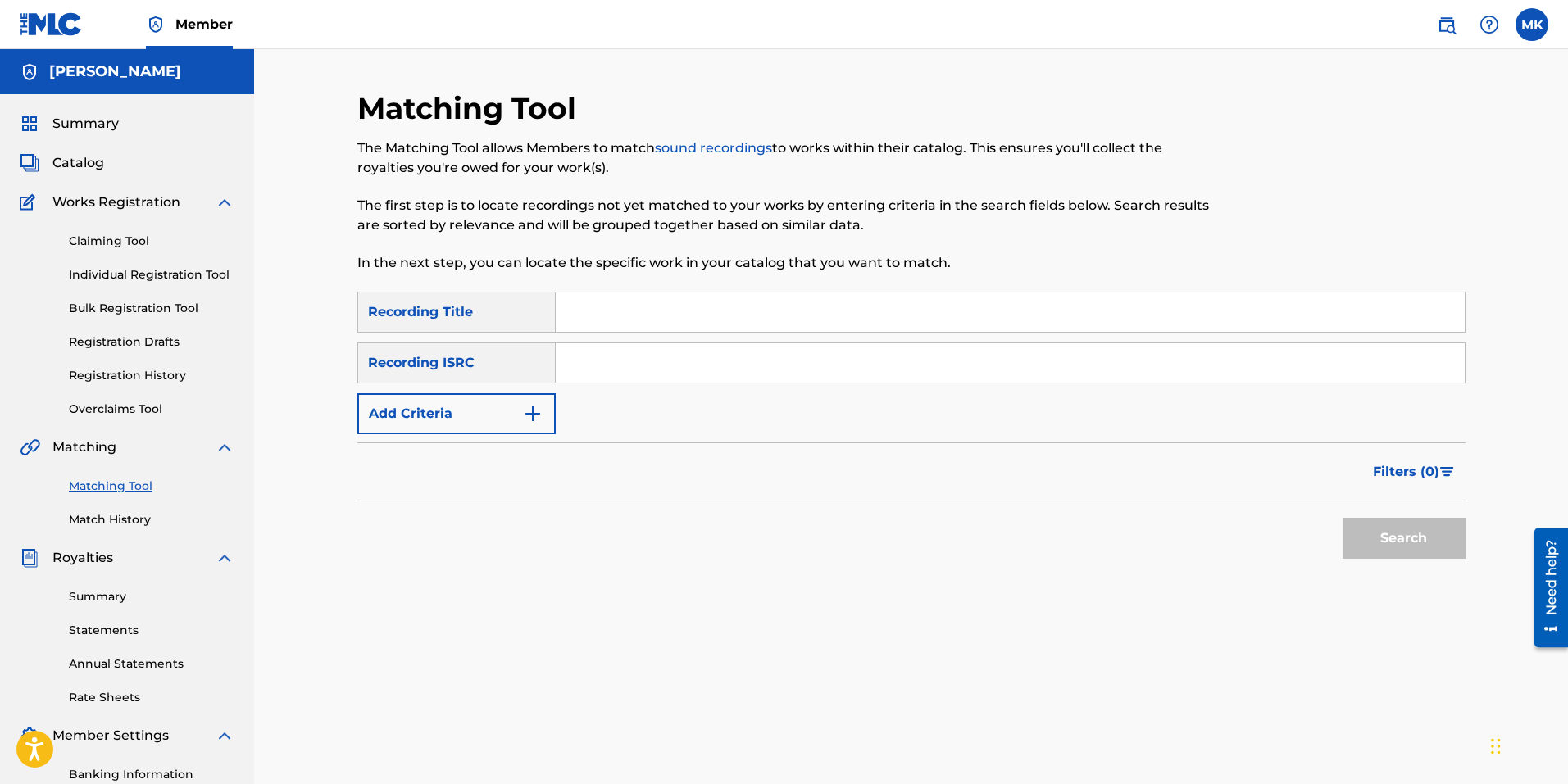
click at [529, 373] on div "Recording ISRC" at bounding box center [456, 362] width 199 height 41
click at [451, 353] on div "Recording ISRC" at bounding box center [456, 362] width 199 height 41
click at [631, 362] on input "Search Form" at bounding box center [1010, 362] width 909 height 39
paste input "QZMHN2263261"
type input "QZMHN2263261"
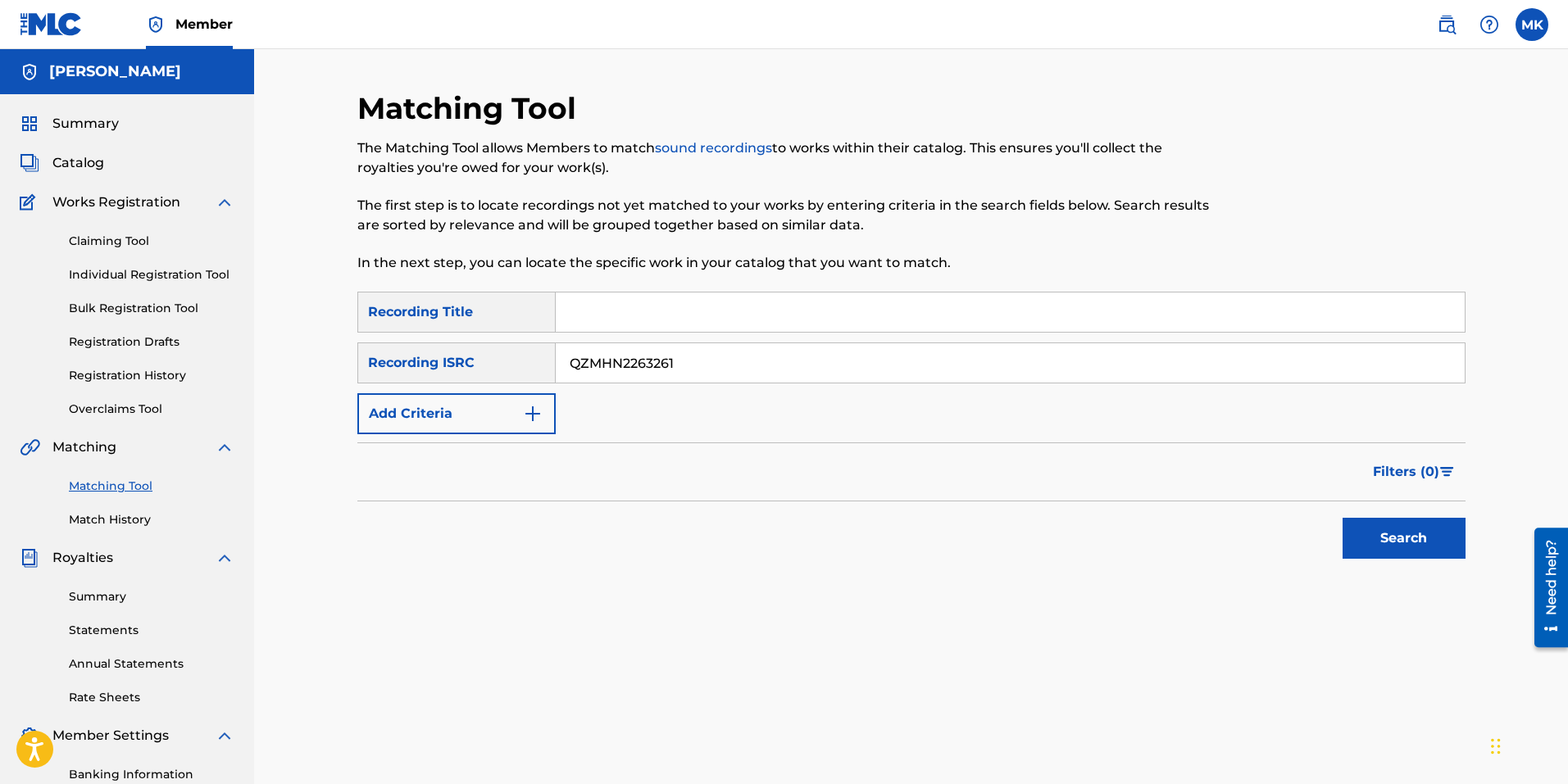
click at [592, 310] on input "Search Form" at bounding box center [1010, 311] width 909 height 39
type input "Where The Foxfire Grows"
click at [1401, 530] on button "Search" at bounding box center [1403, 538] width 123 height 41
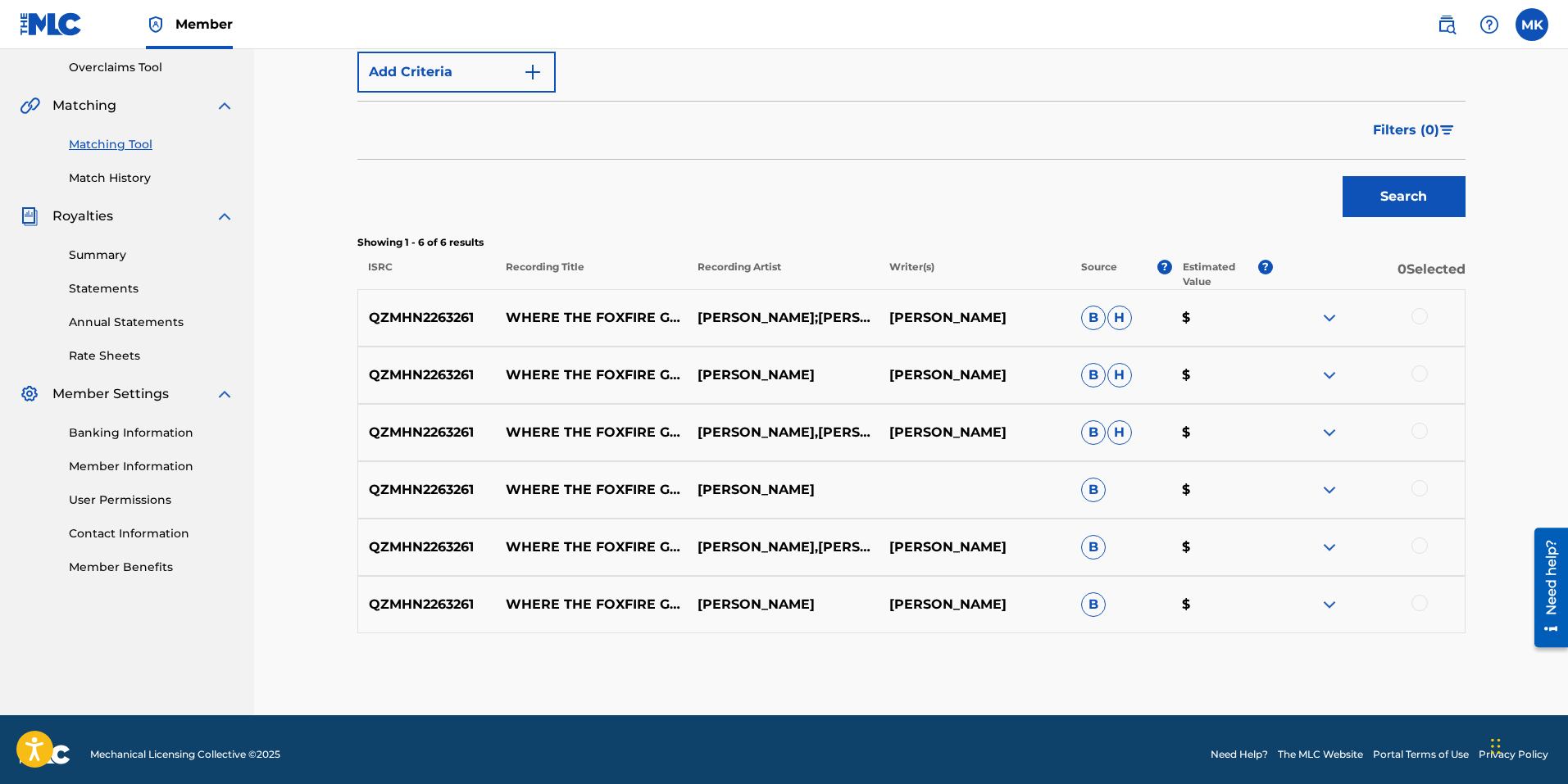
scroll to position [351, 0]
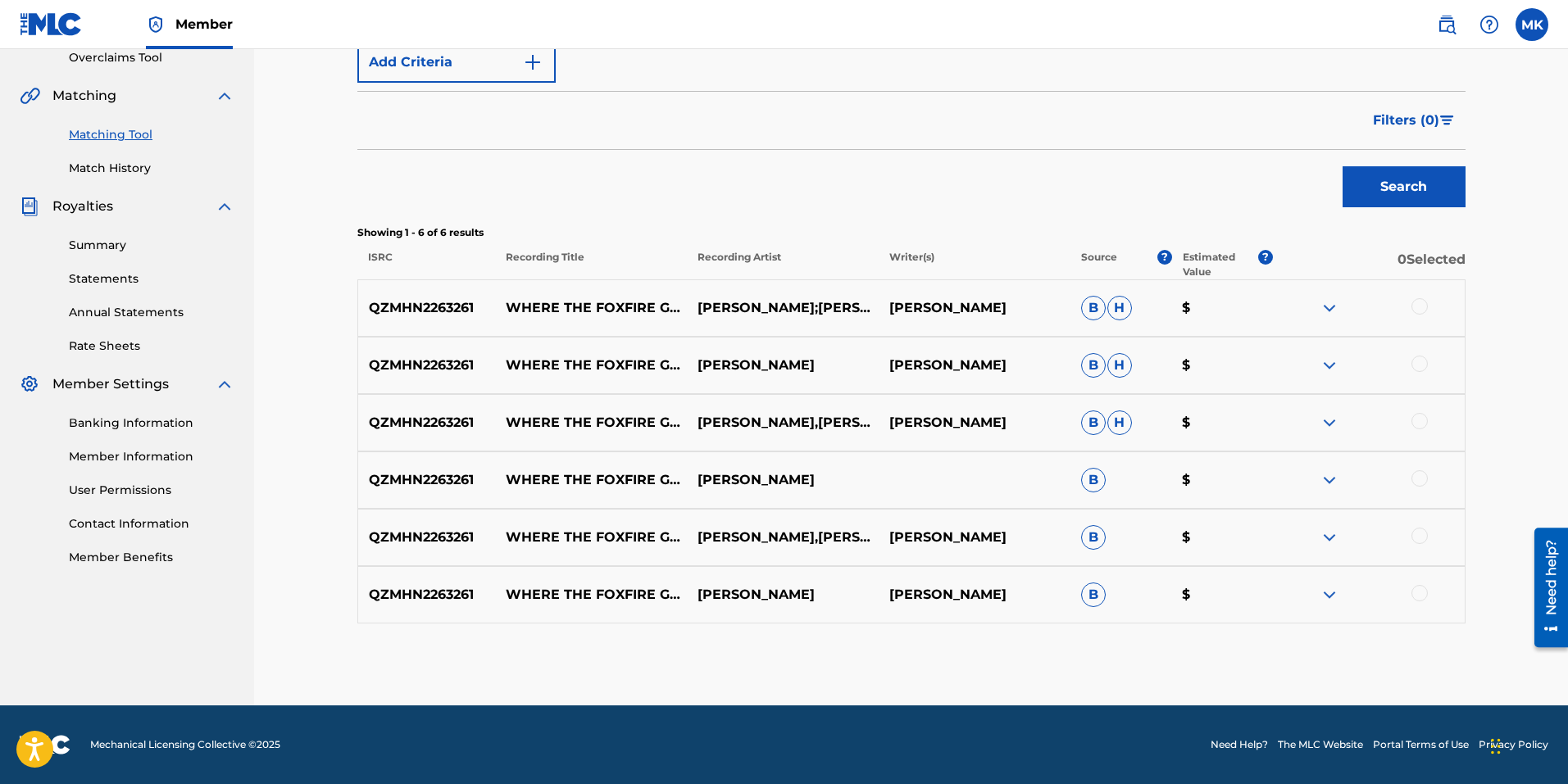
click at [1328, 308] on img at bounding box center [1329, 308] width 20 height 20
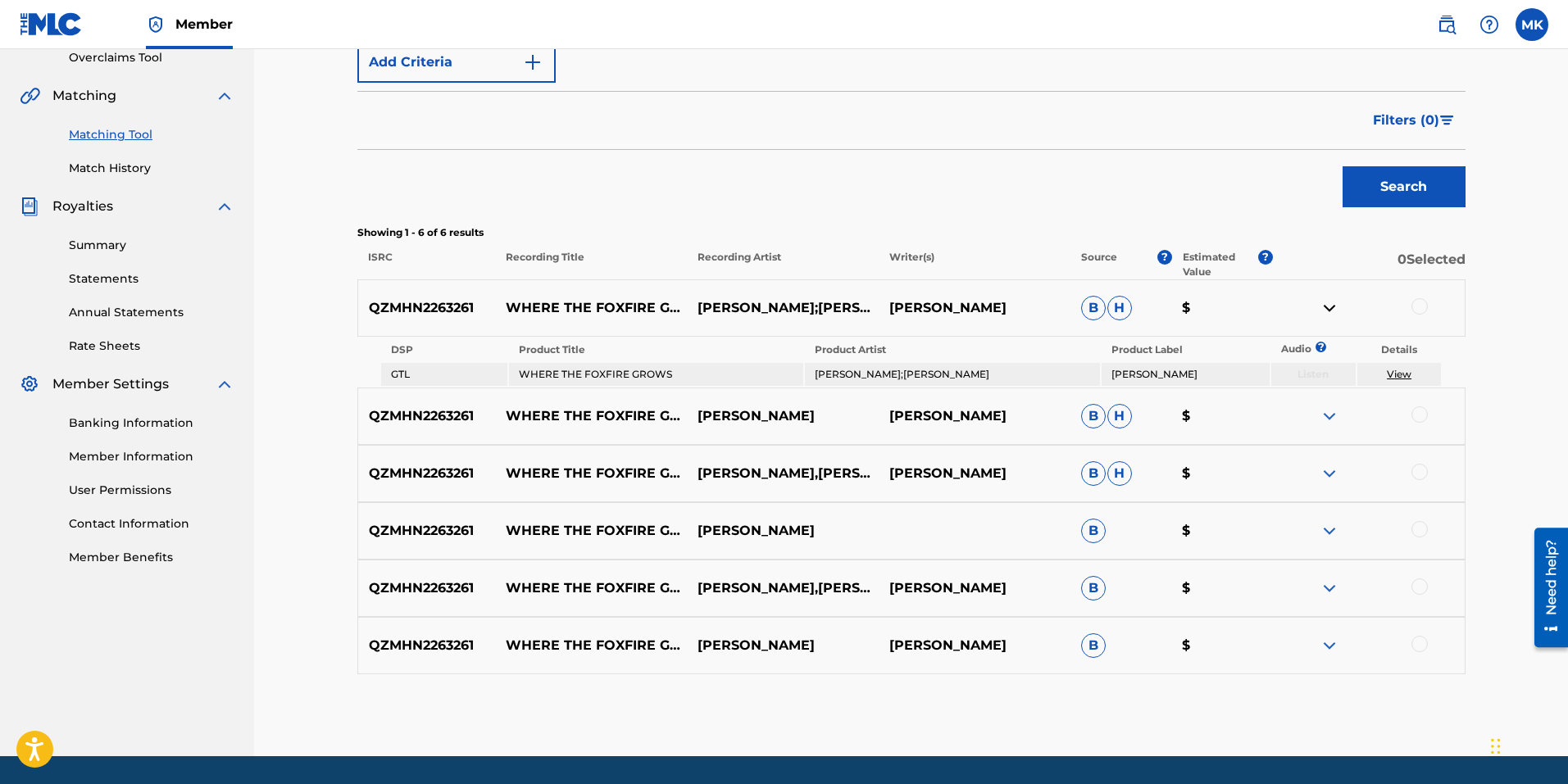
click at [1328, 308] on img at bounding box center [1329, 308] width 20 height 20
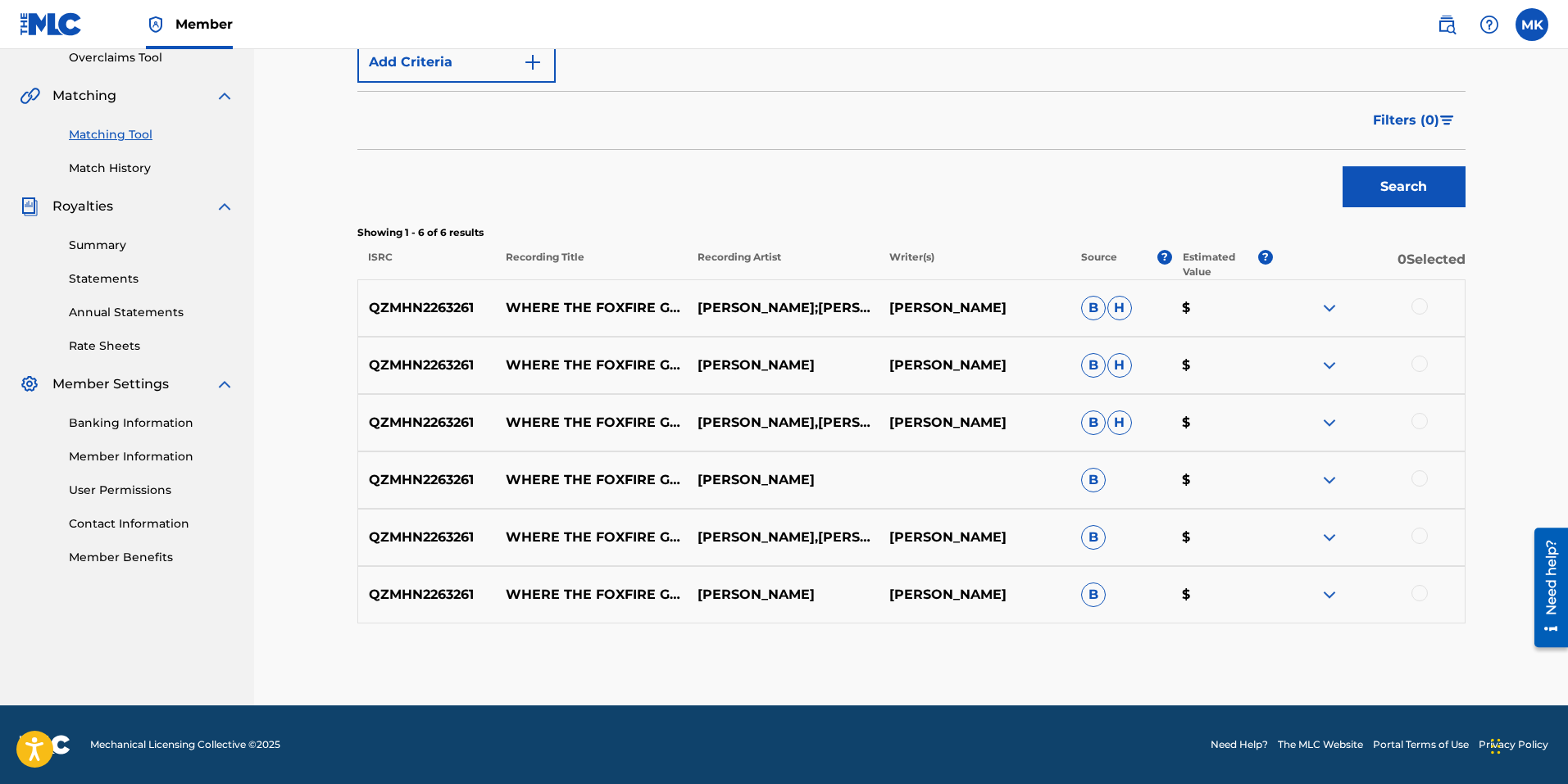
click at [1332, 367] on img at bounding box center [1329, 365] width 20 height 20
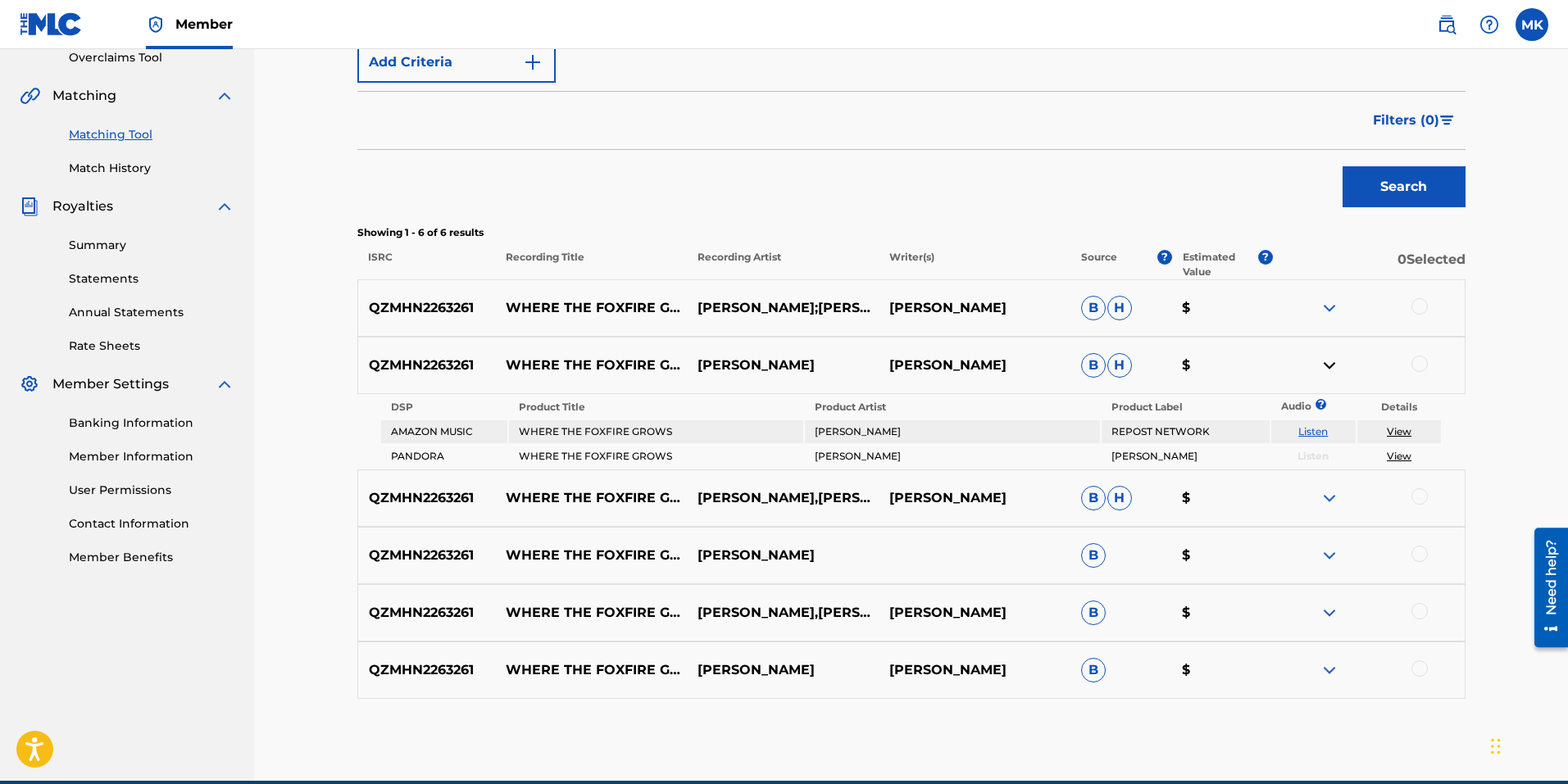
click at [1328, 496] on img at bounding box center [1329, 498] width 20 height 20
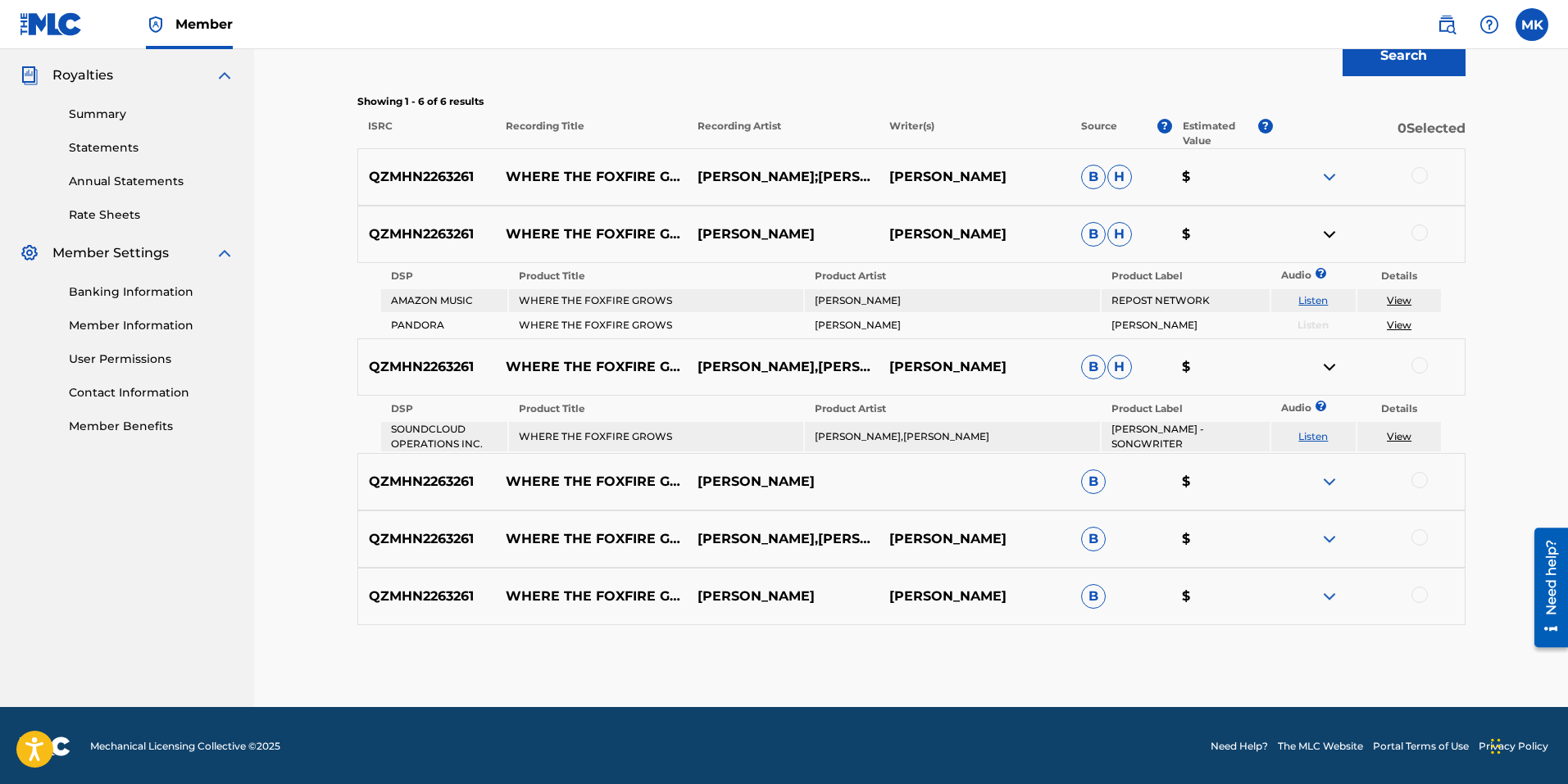
scroll to position [484, 0]
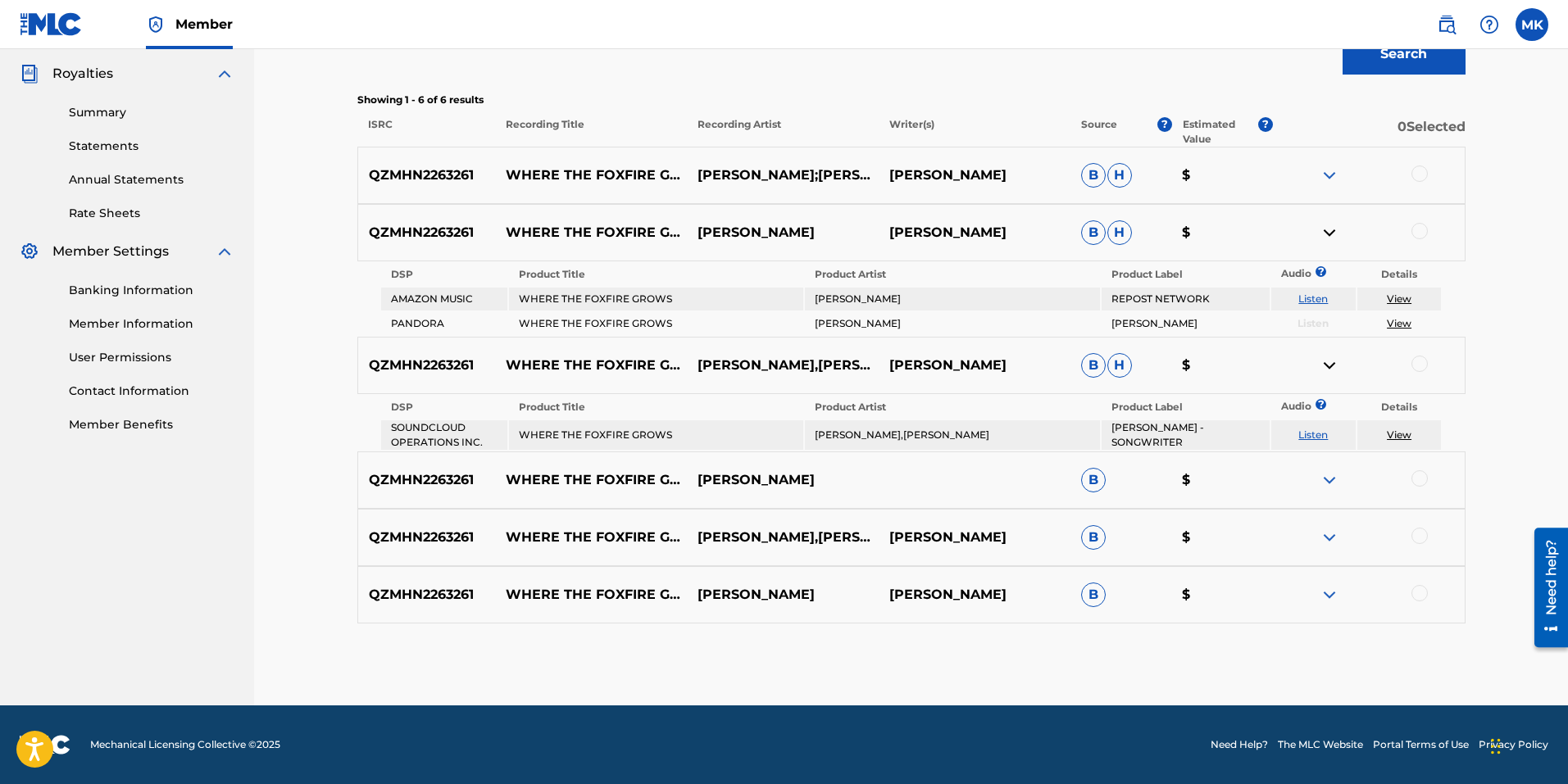
click at [1325, 483] on img at bounding box center [1329, 480] width 20 height 20
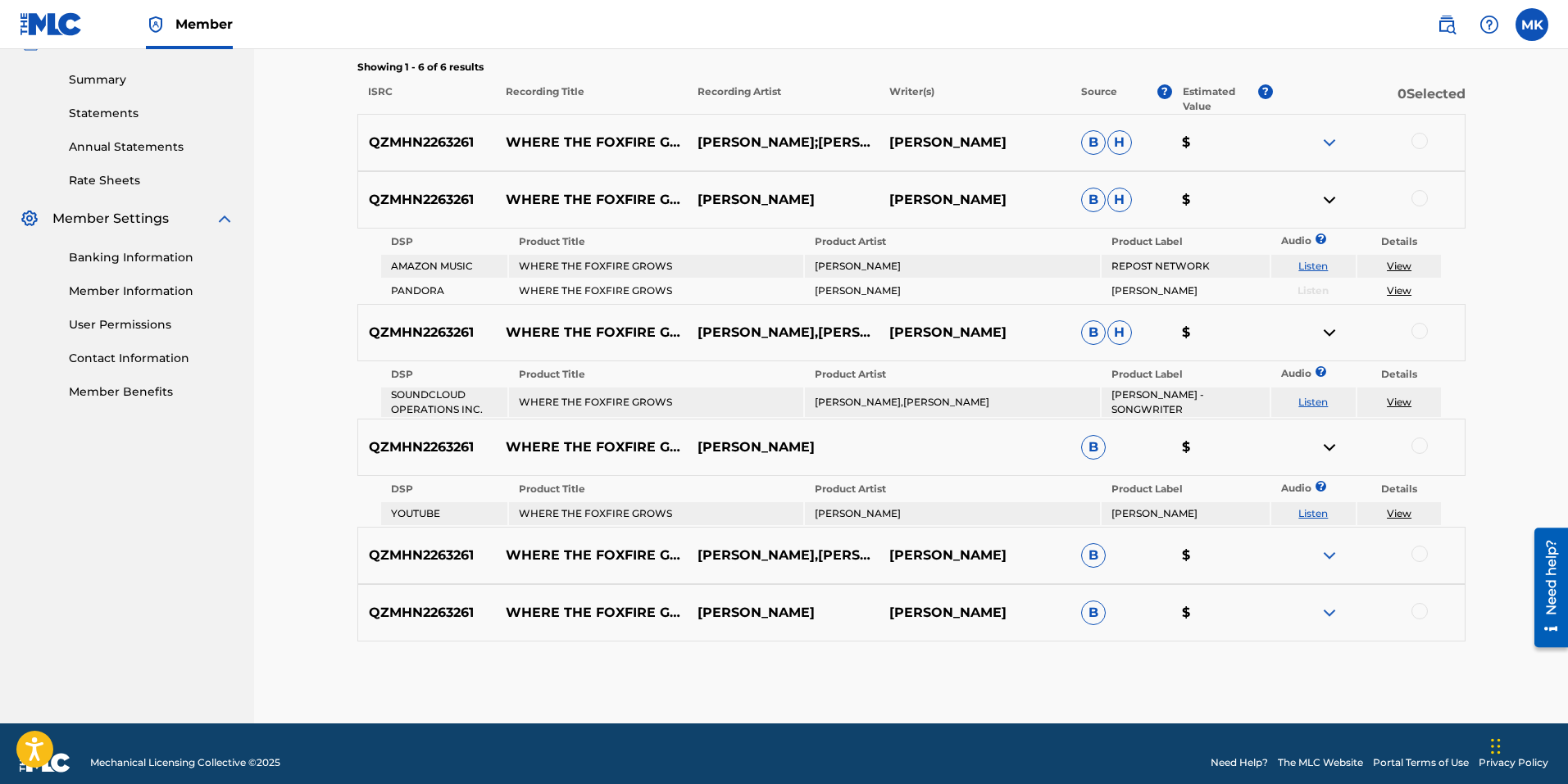
scroll to position [535, 0]
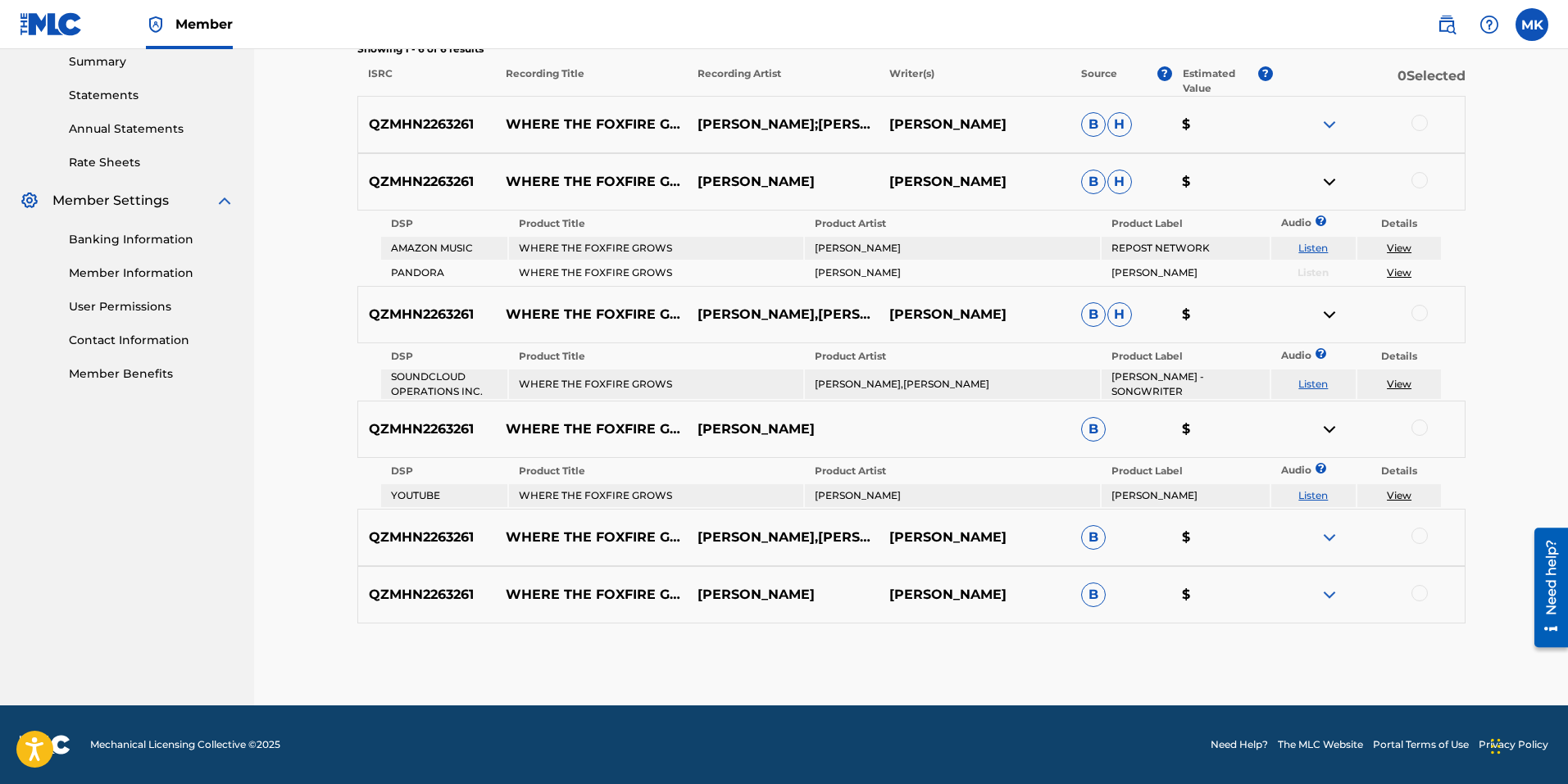
click at [1335, 540] on img at bounding box center [1329, 538] width 20 height 20
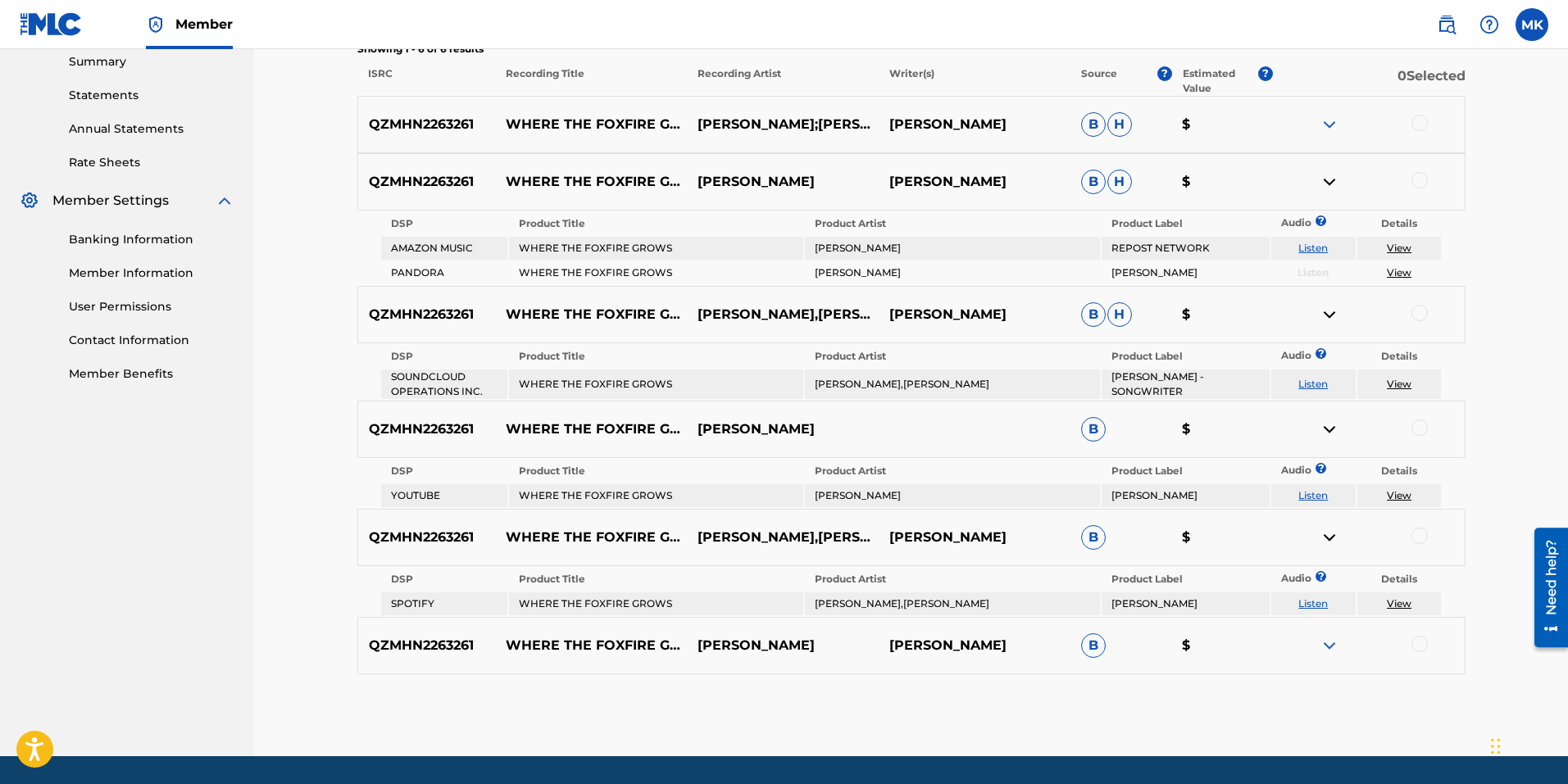
scroll to position [586, 0]
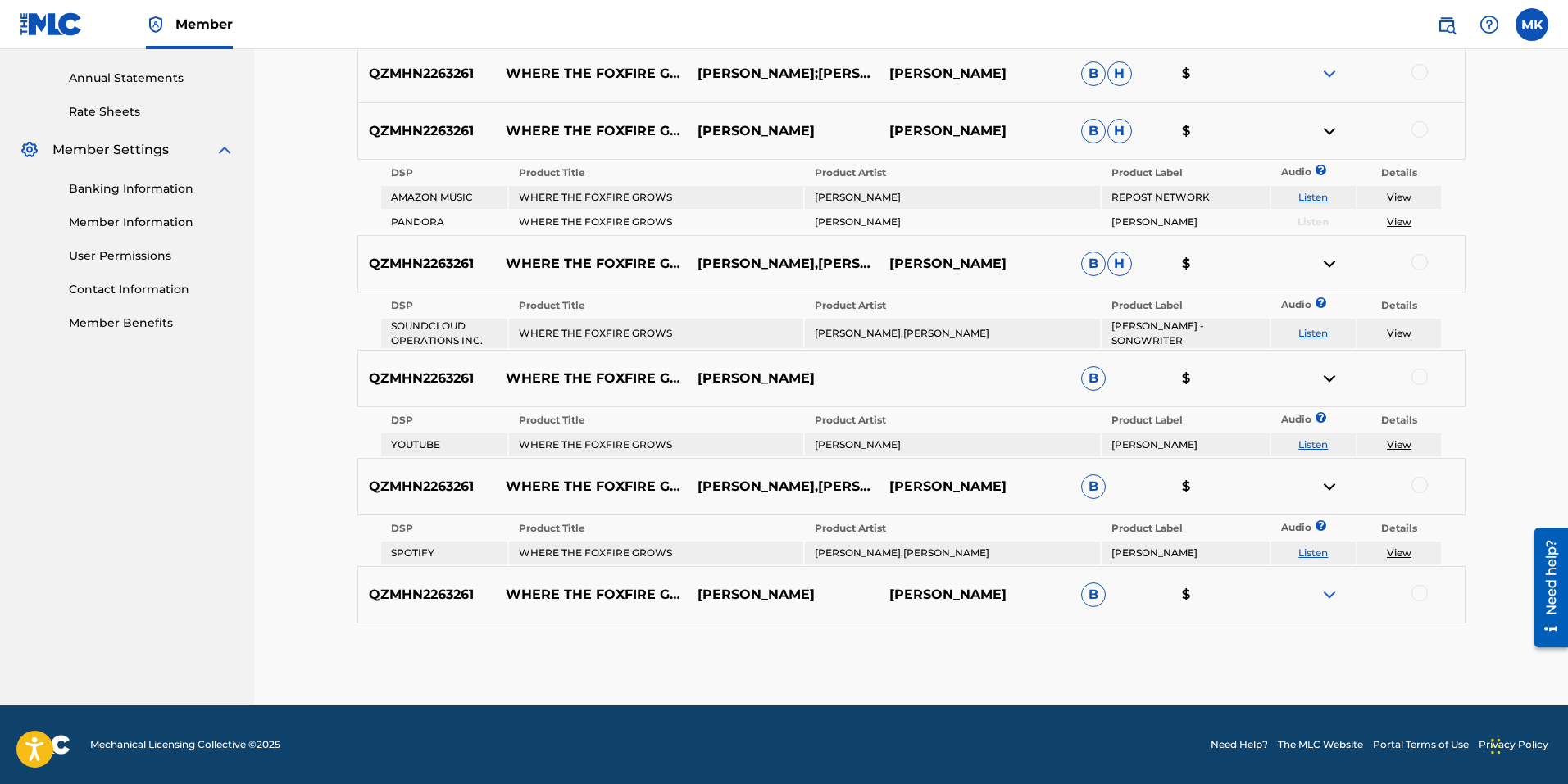
click at [1327, 591] on img at bounding box center [1329, 594] width 20 height 20
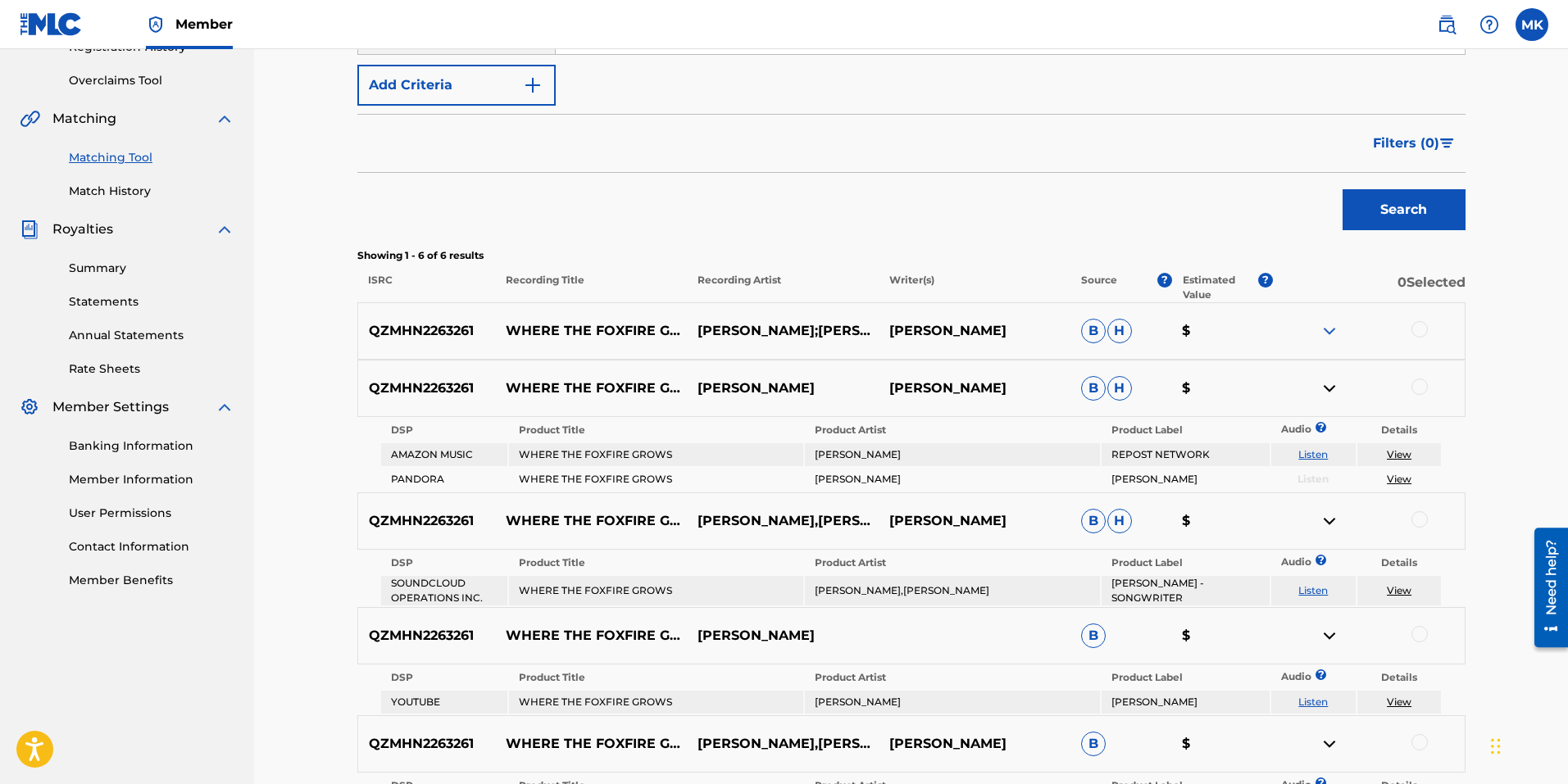
scroll to position [145, 0]
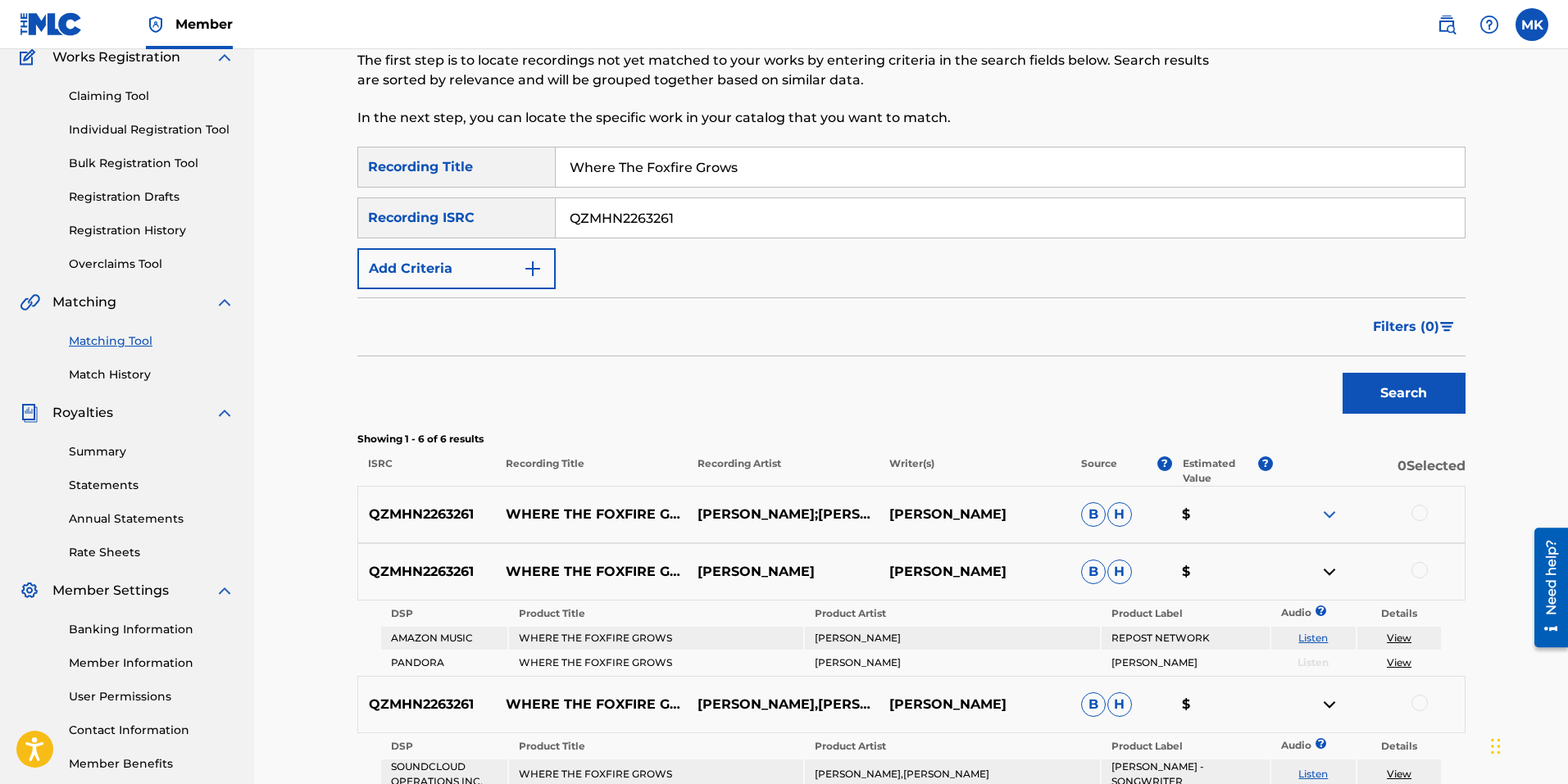
click at [1324, 511] on img at bounding box center [1329, 515] width 20 height 20
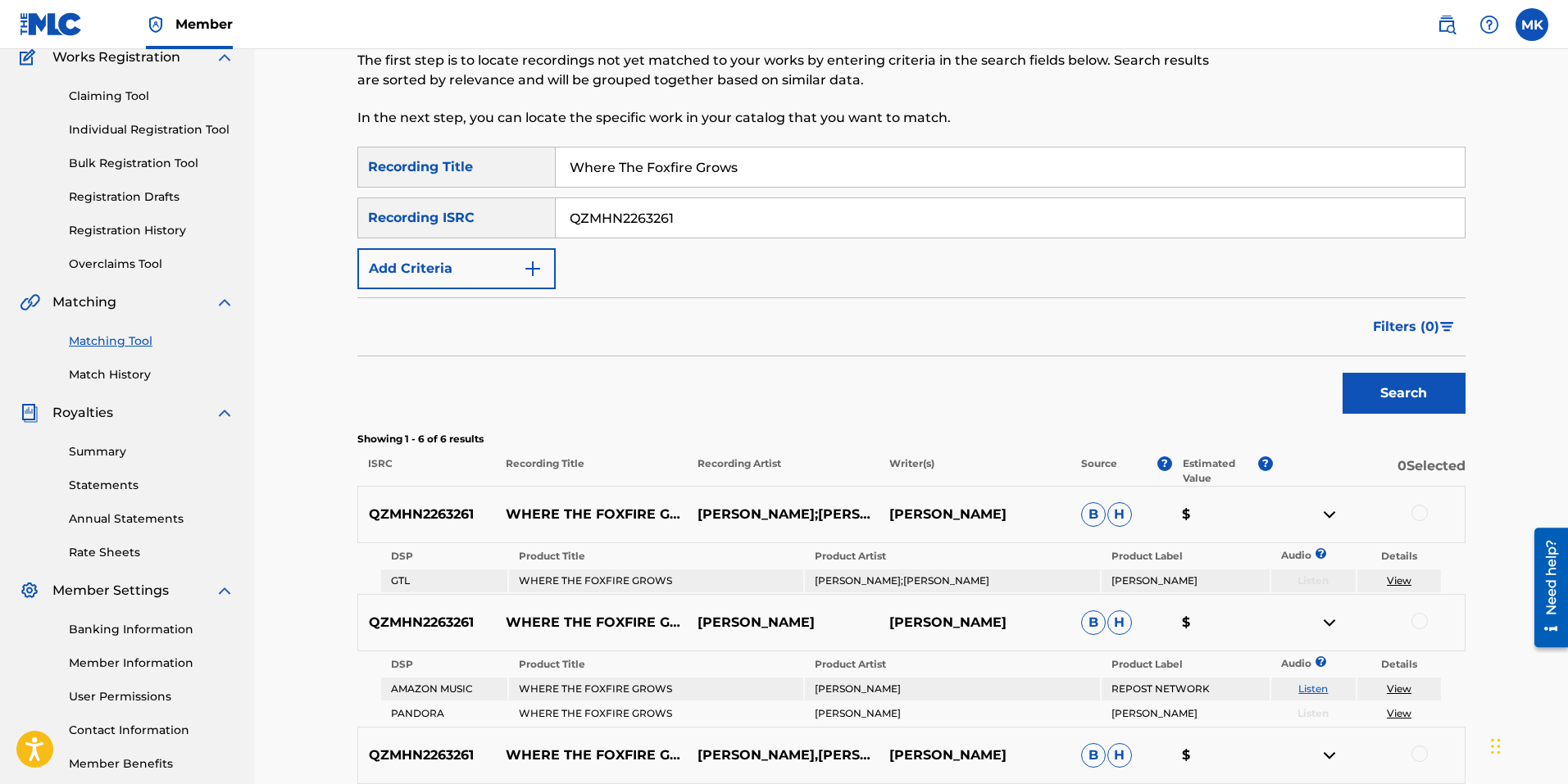
click at [1326, 511] on img at bounding box center [1329, 515] width 20 height 20
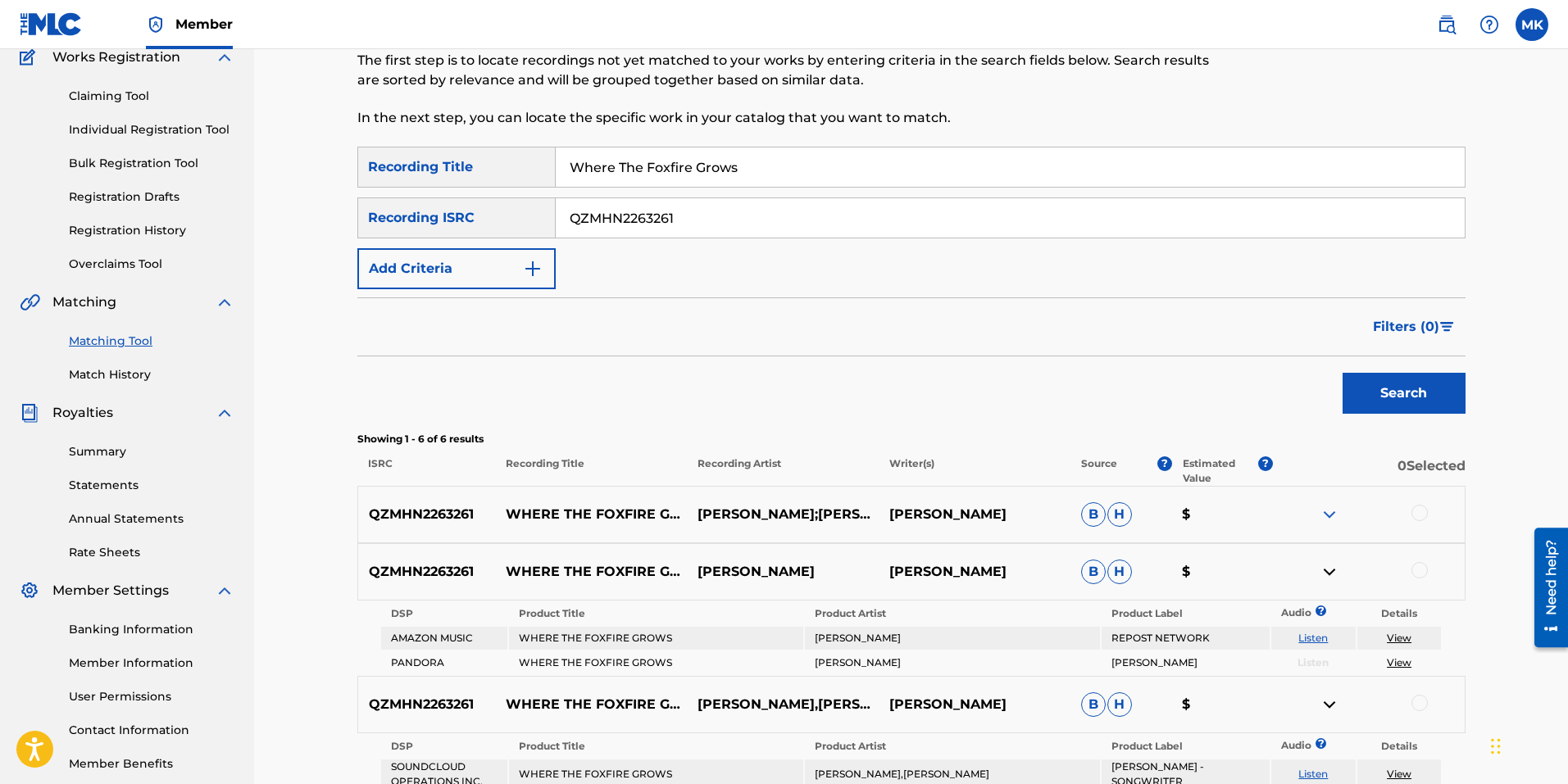
click at [1329, 569] on img at bounding box center [1329, 572] width 20 height 20
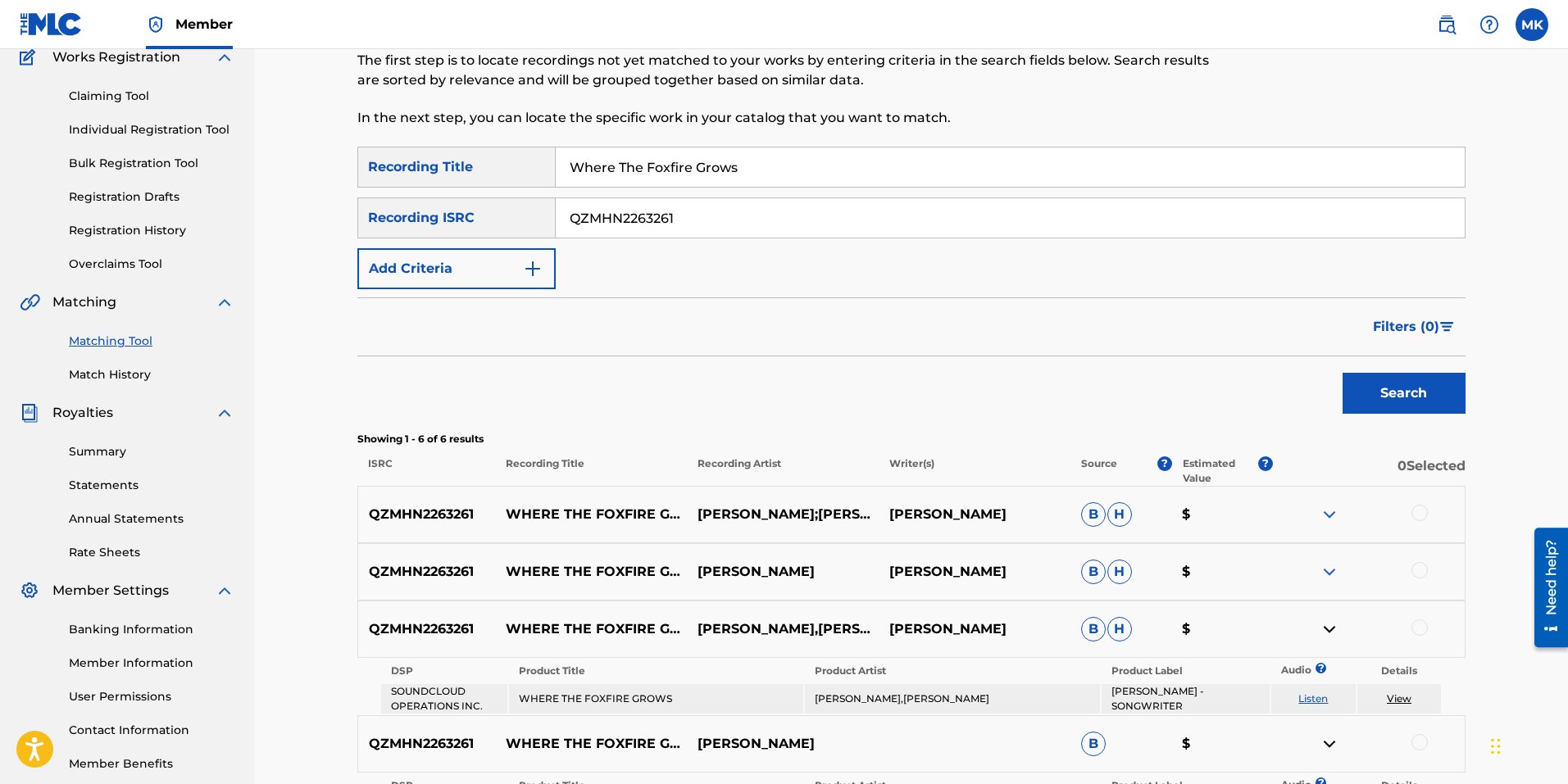
drag, startPoint x: 1334, startPoint y: 610, endPoint x: 1335, endPoint y: 618, distance: 8.1
click at [1334, 611] on div "QZMHN2263261 WHERE THE FOXFIRE GROWS [PERSON_NAME],[PERSON_NAME] [PERSON_NAME] …" at bounding box center [911, 628] width 1108 height 57
click at [1335, 627] on img at bounding box center [1329, 629] width 20 height 20
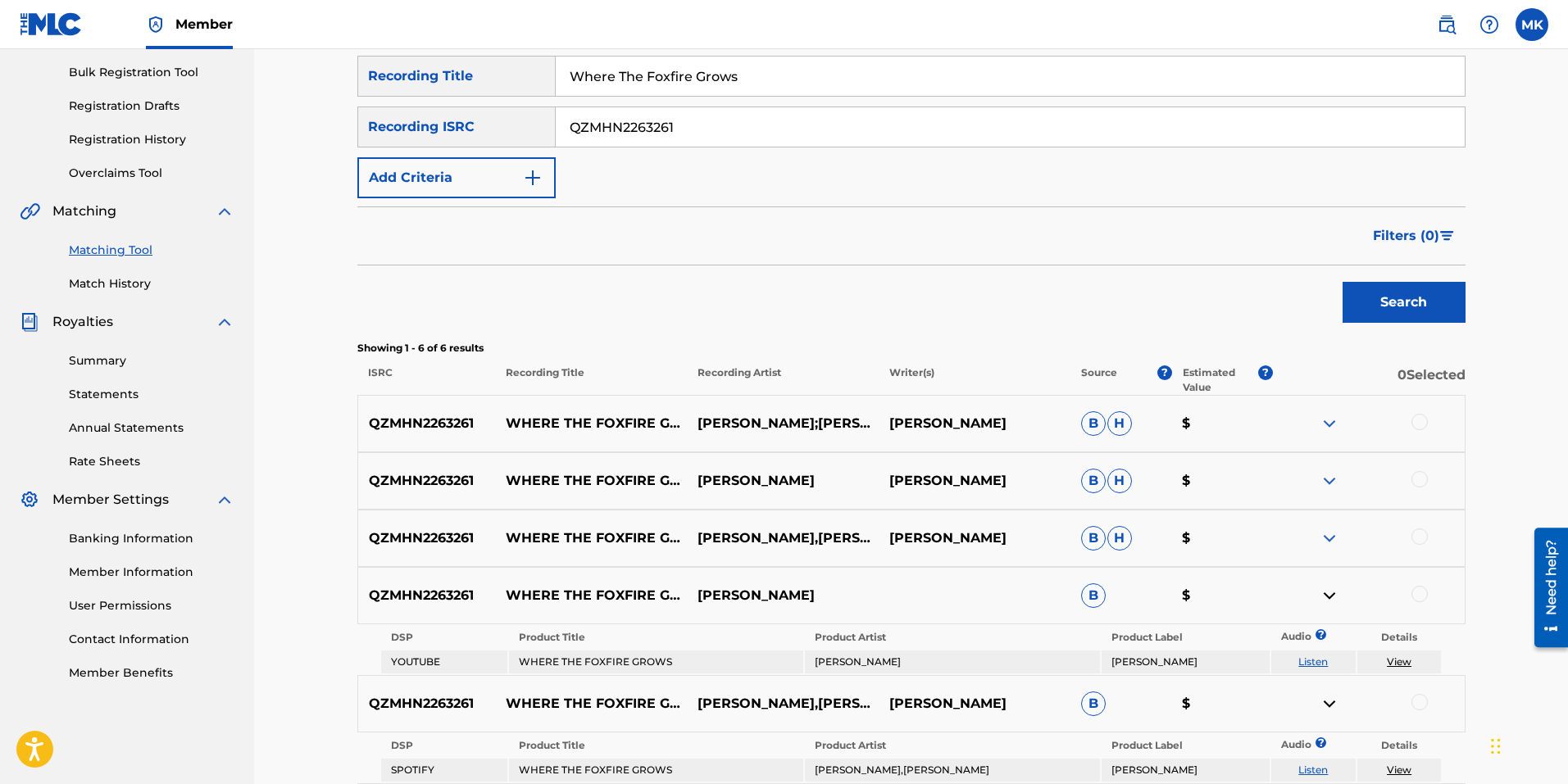
scroll to position [391, 0]
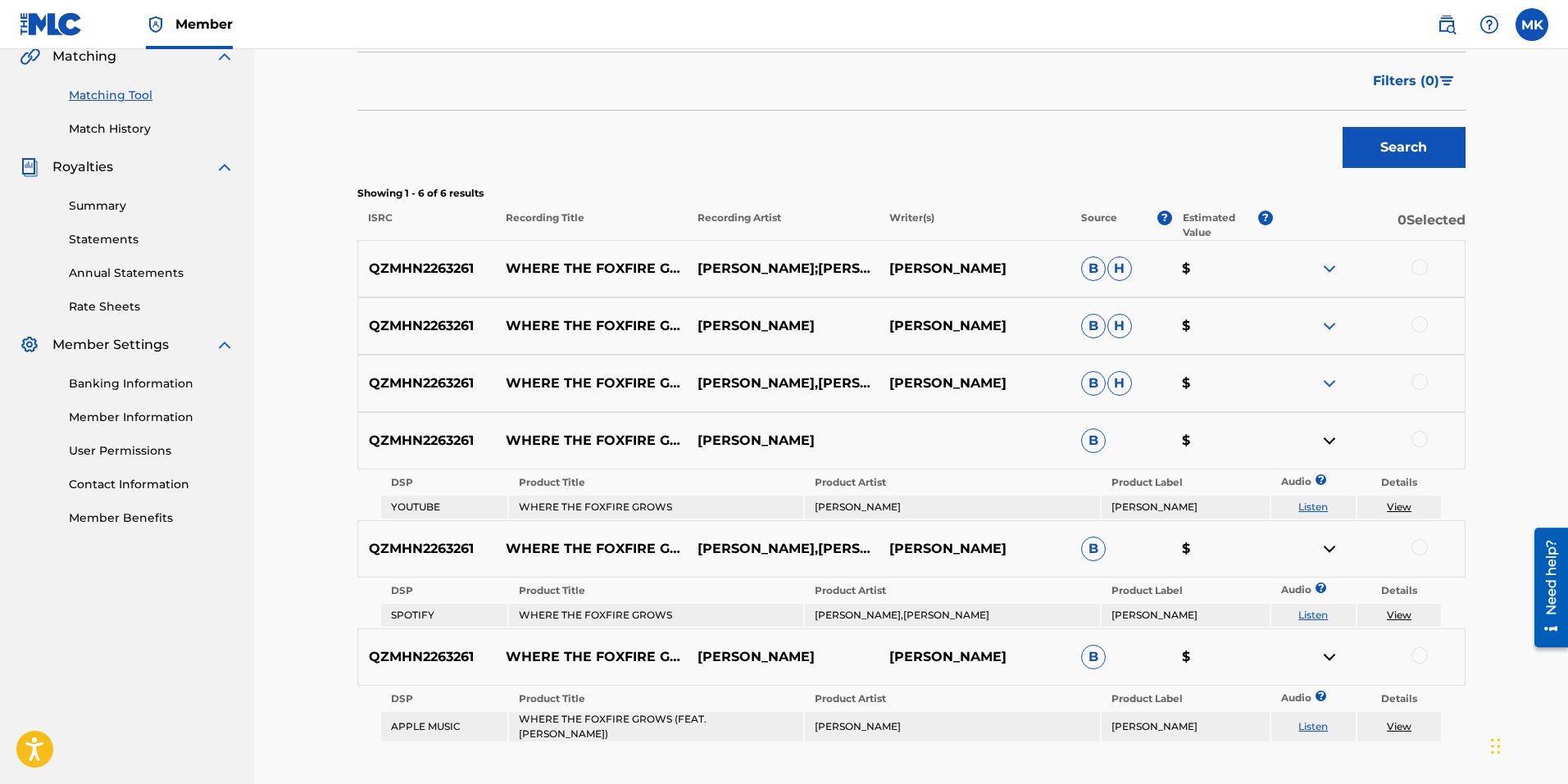
click at [1324, 440] on img at bounding box center [1329, 441] width 20 height 20
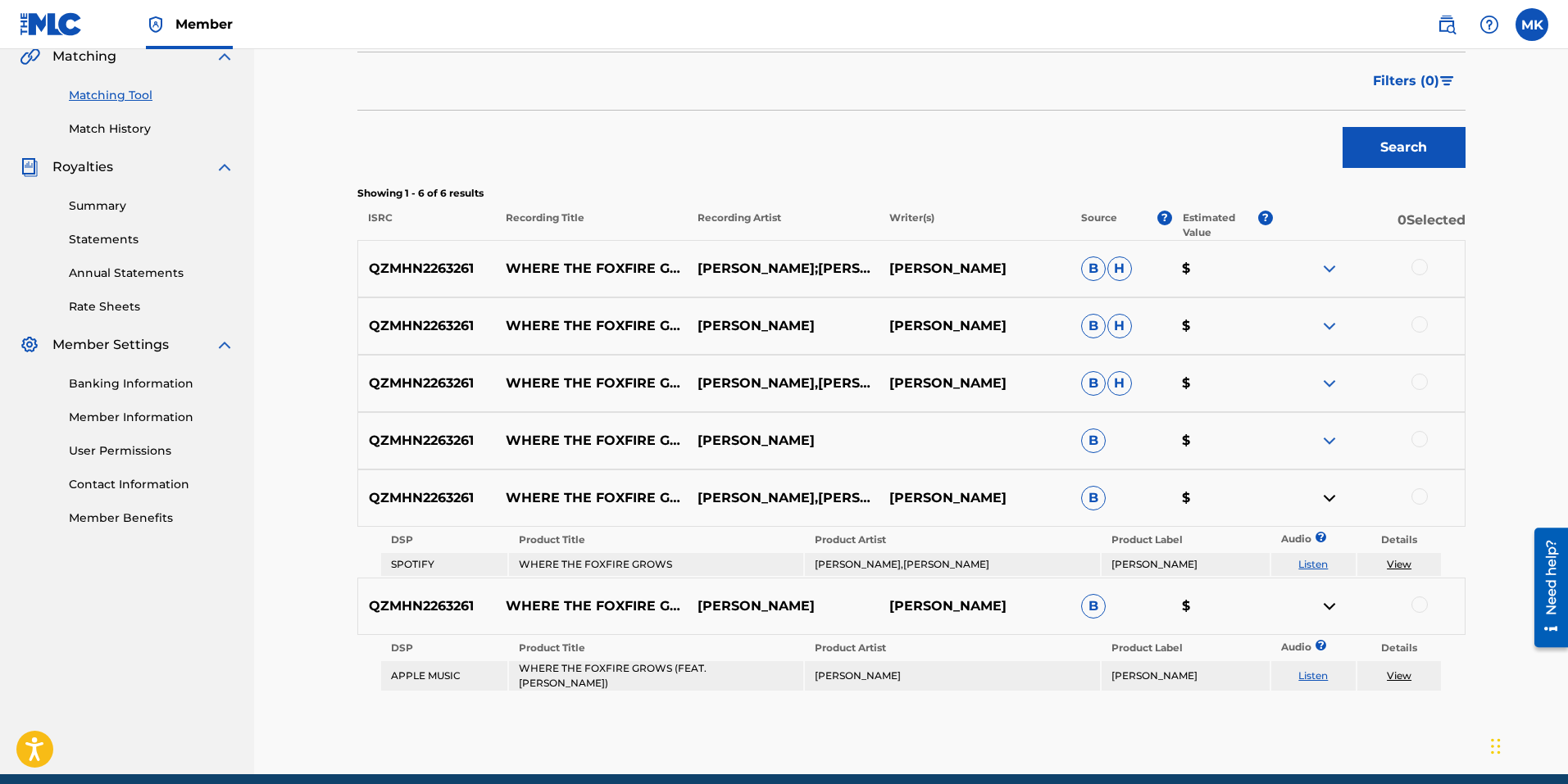
drag, startPoint x: 1333, startPoint y: 497, endPoint x: 1330, endPoint y: 547, distance: 50.1
click at [1332, 498] on img at bounding box center [1329, 498] width 20 height 20
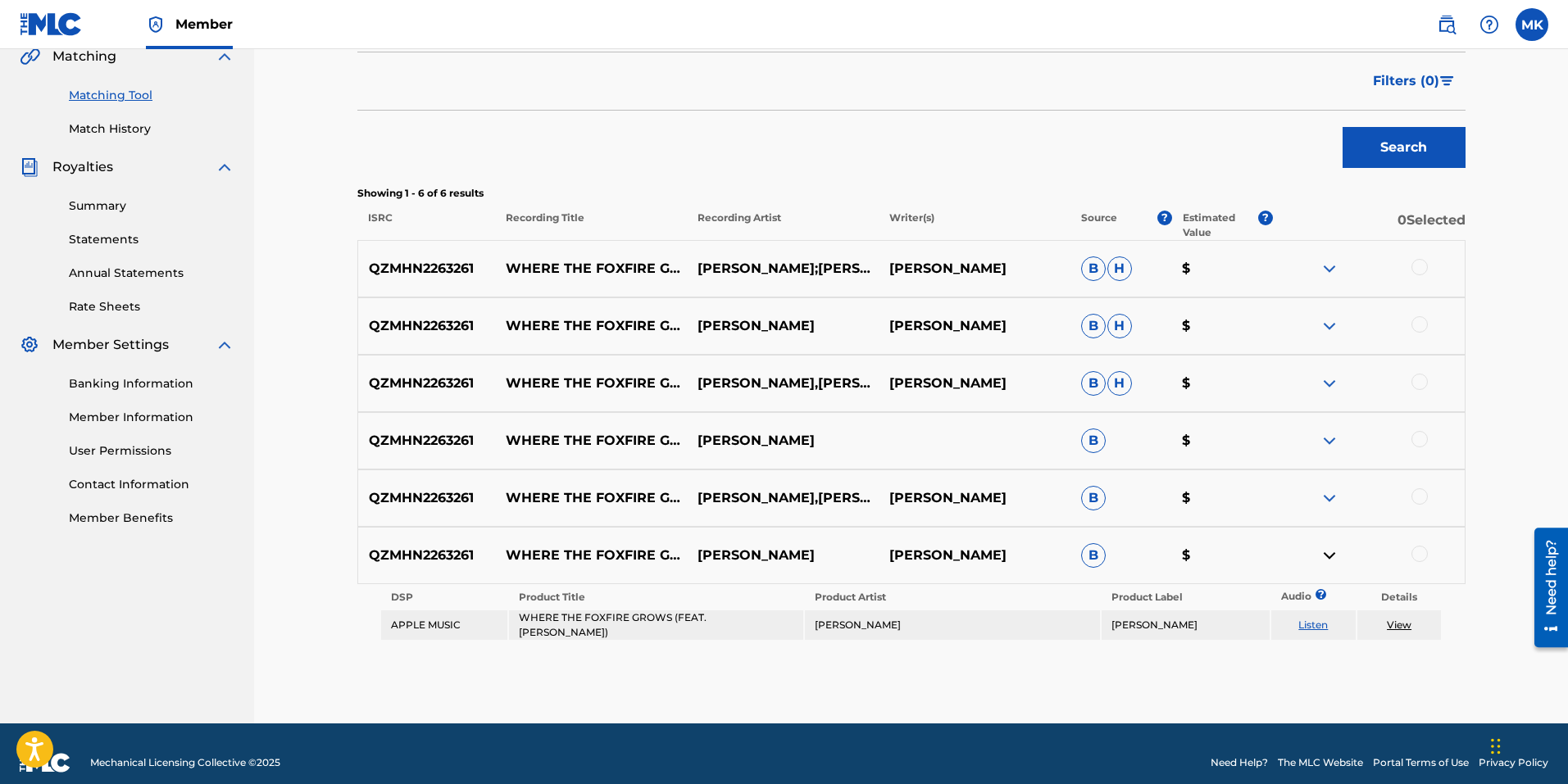
click at [1327, 557] on img at bounding box center [1329, 556] width 20 height 20
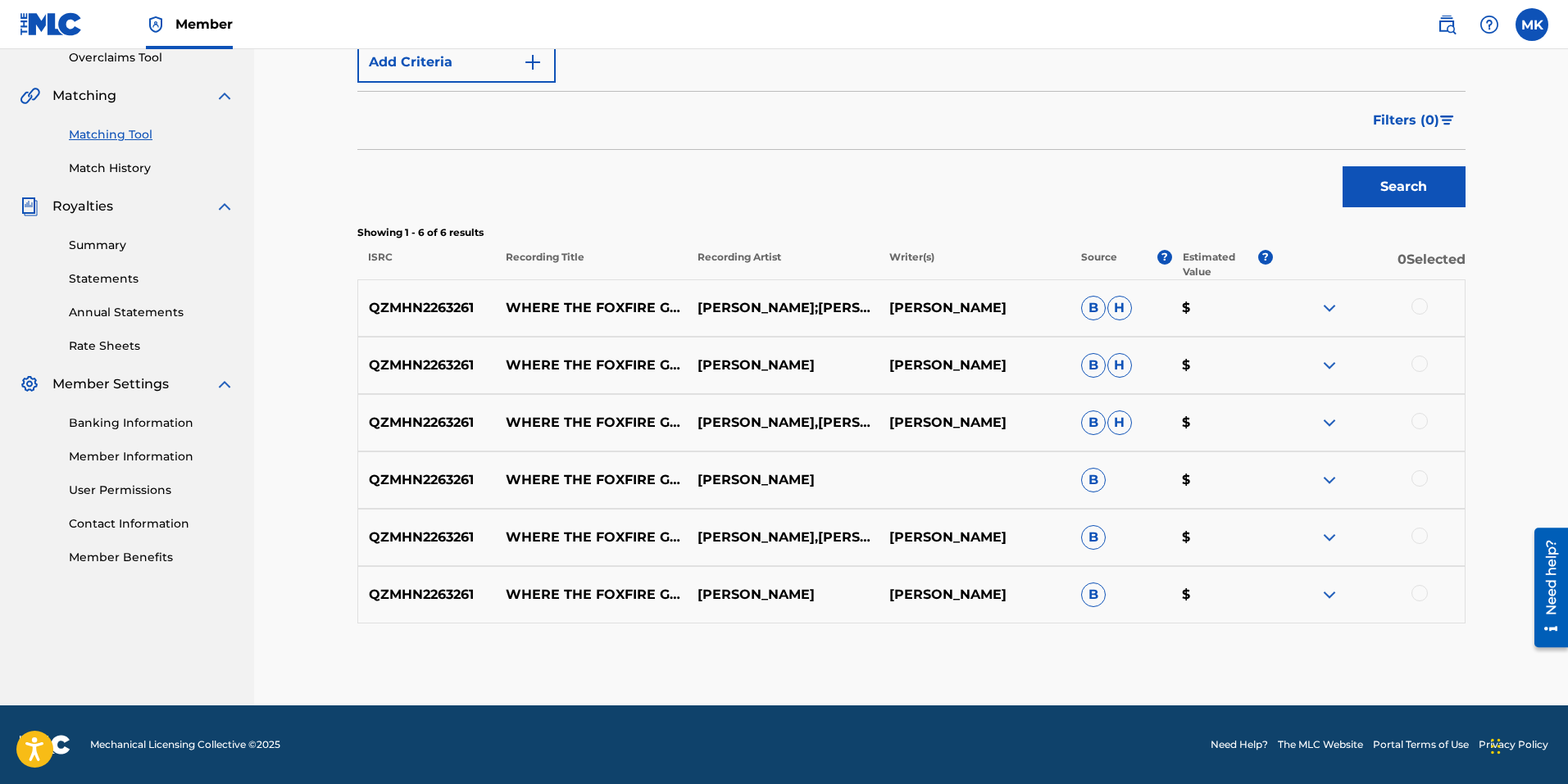
click at [1330, 590] on img at bounding box center [1329, 594] width 20 height 20
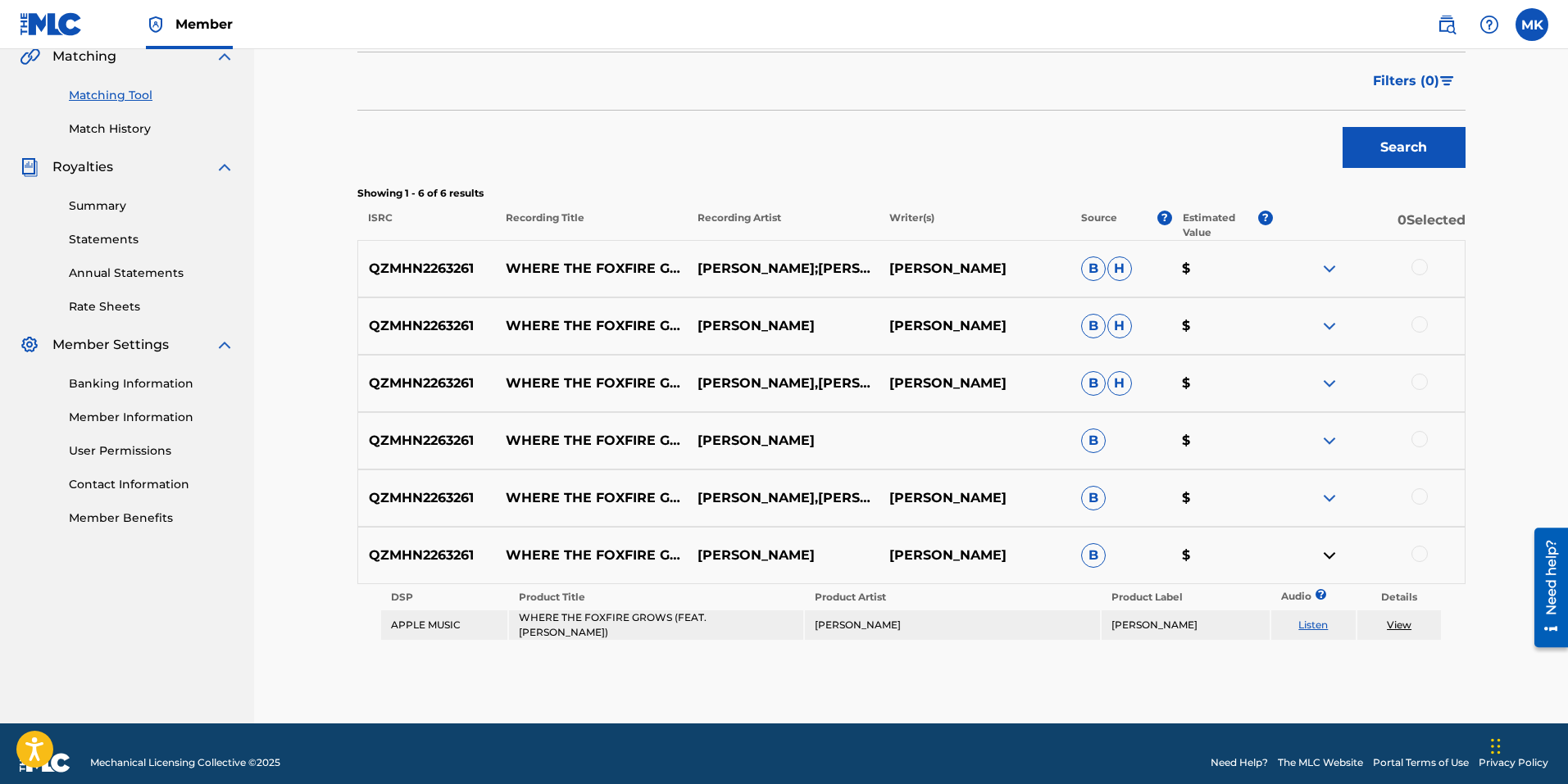
click at [1325, 555] on img at bounding box center [1329, 556] width 20 height 20
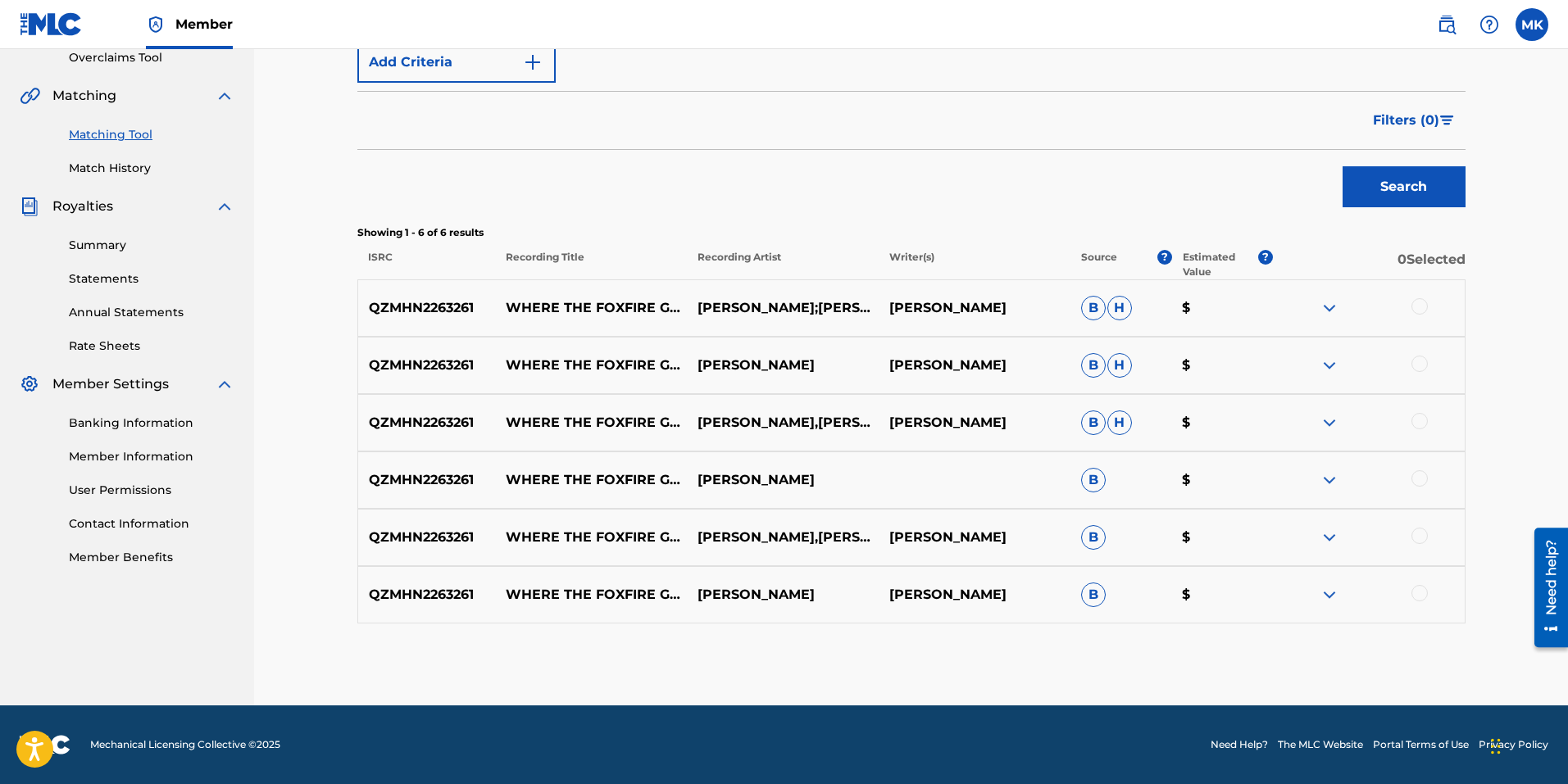
drag, startPoint x: 1422, startPoint y: 304, endPoint x: 1428, endPoint y: 334, distance: 30.6
click at [1422, 304] on div at bounding box center [1419, 306] width 16 height 16
drag, startPoint x: 1421, startPoint y: 364, endPoint x: 1425, endPoint y: 399, distance: 35.2
click at [1421, 366] on div at bounding box center [1419, 363] width 16 height 16
drag, startPoint x: 1422, startPoint y: 426, endPoint x: 1423, endPoint y: 445, distance: 19.0
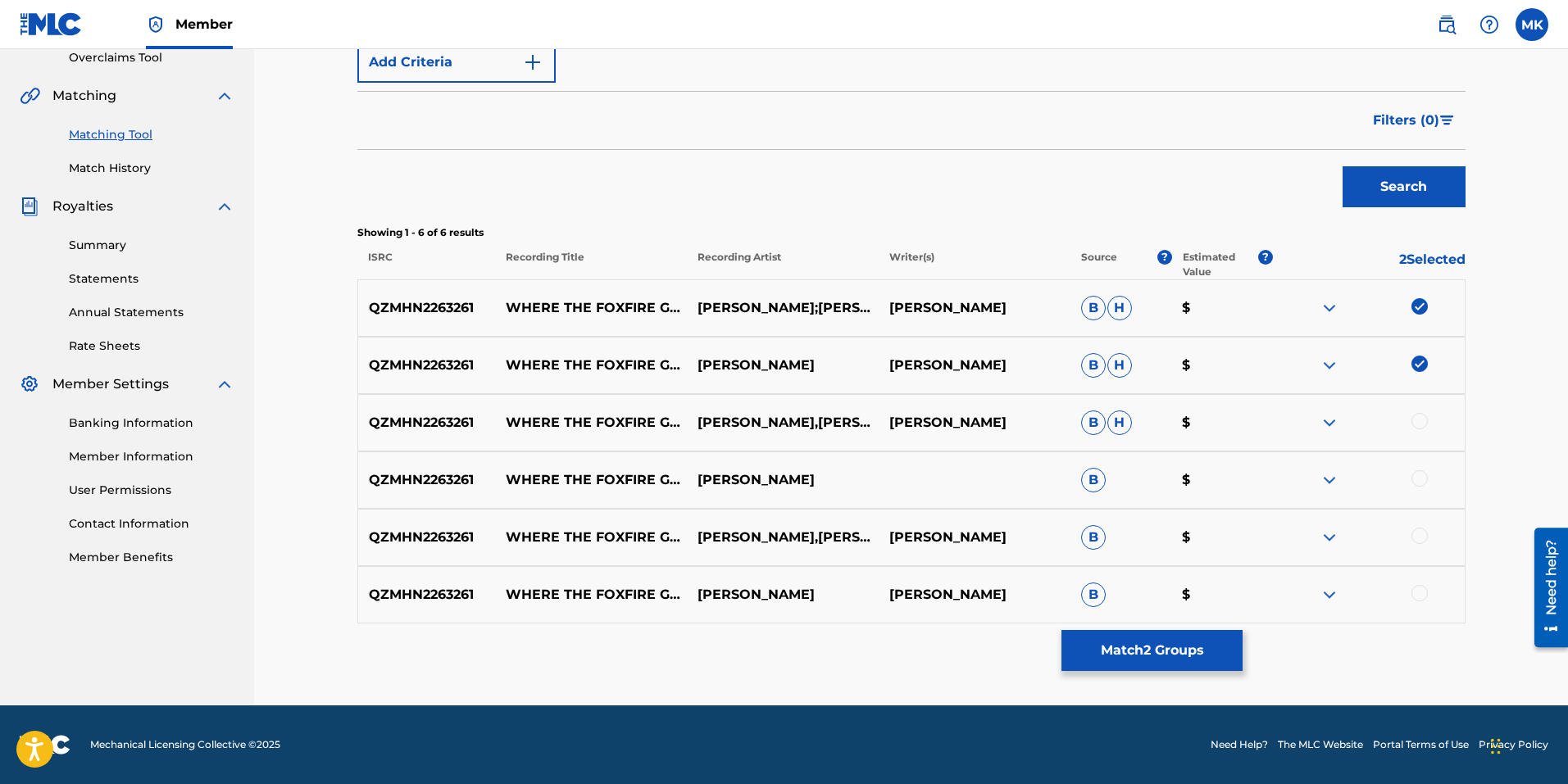
click at [1422, 427] on div at bounding box center [1419, 421] width 16 height 16
click at [1421, 476] on div at bounding box center [1419, 478] width 16 height 16
drag, startPoint x: 1422, startPoint y: 536, endPoint x: 1421, endPoint y: 561, distance: 25.0
click at [1422, 537] on div at bounding box center [1419, 536] width 16 height 16
click at [1425, 596] on div at bounding box center [1419, 592] width 16 height 16
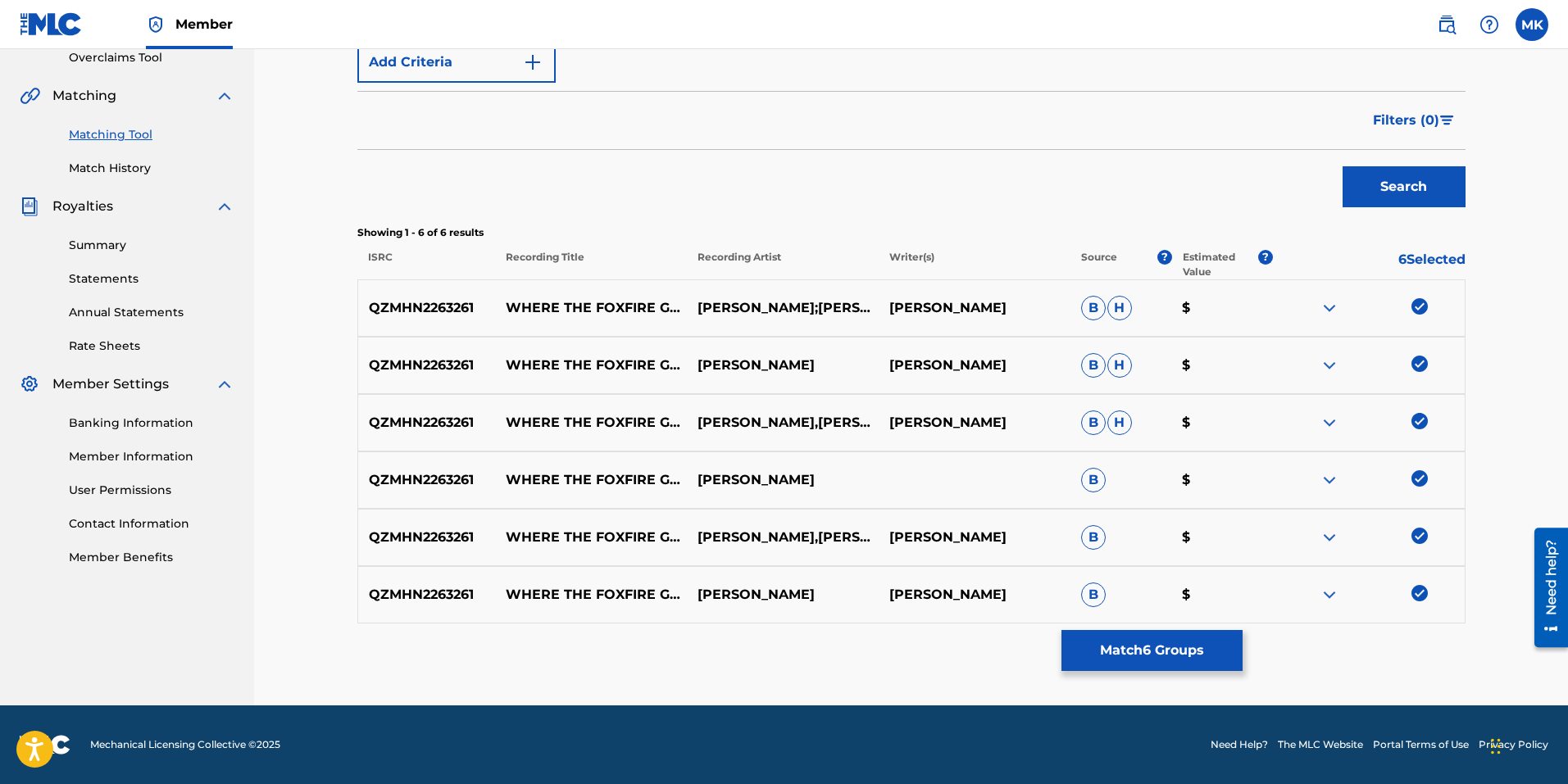
click at [1170, 647] on button "Match 6 Groups" at bounding box center [1151, 649] width 181 height 41
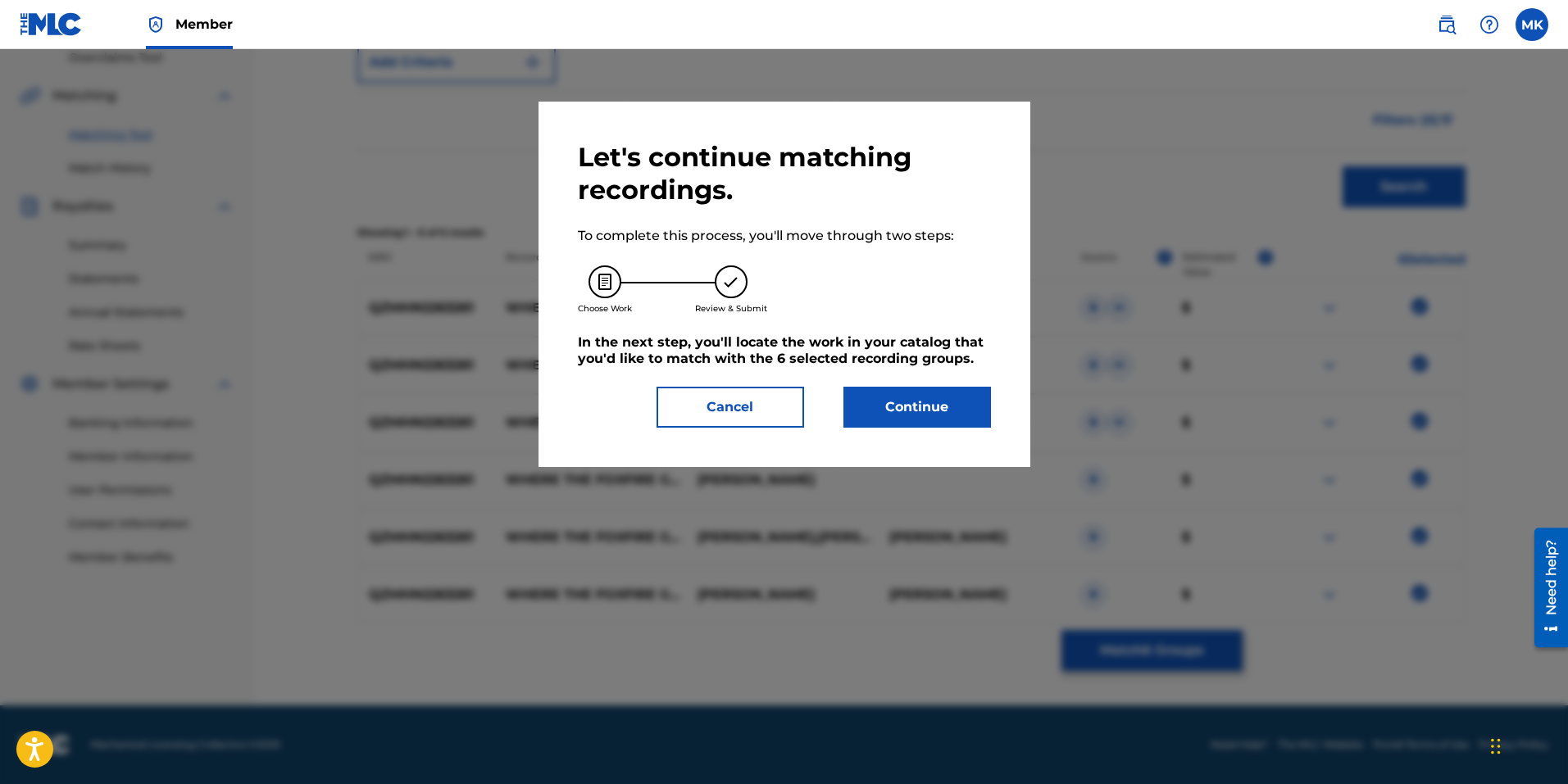
click at [936, 408] on button "Continue" at bounding box center [917, 407] width 148 height 41
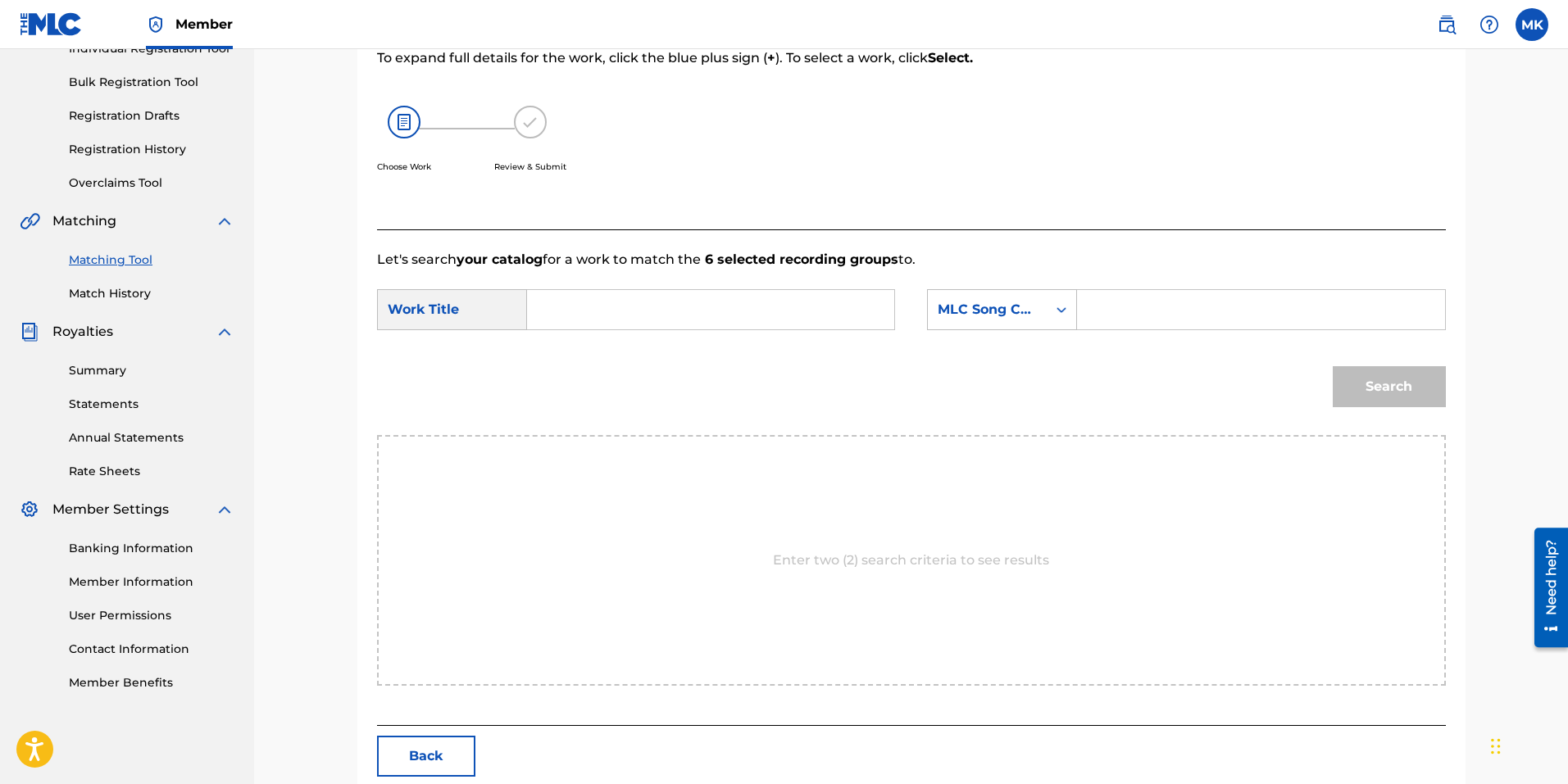
scroll to position [0, 0]
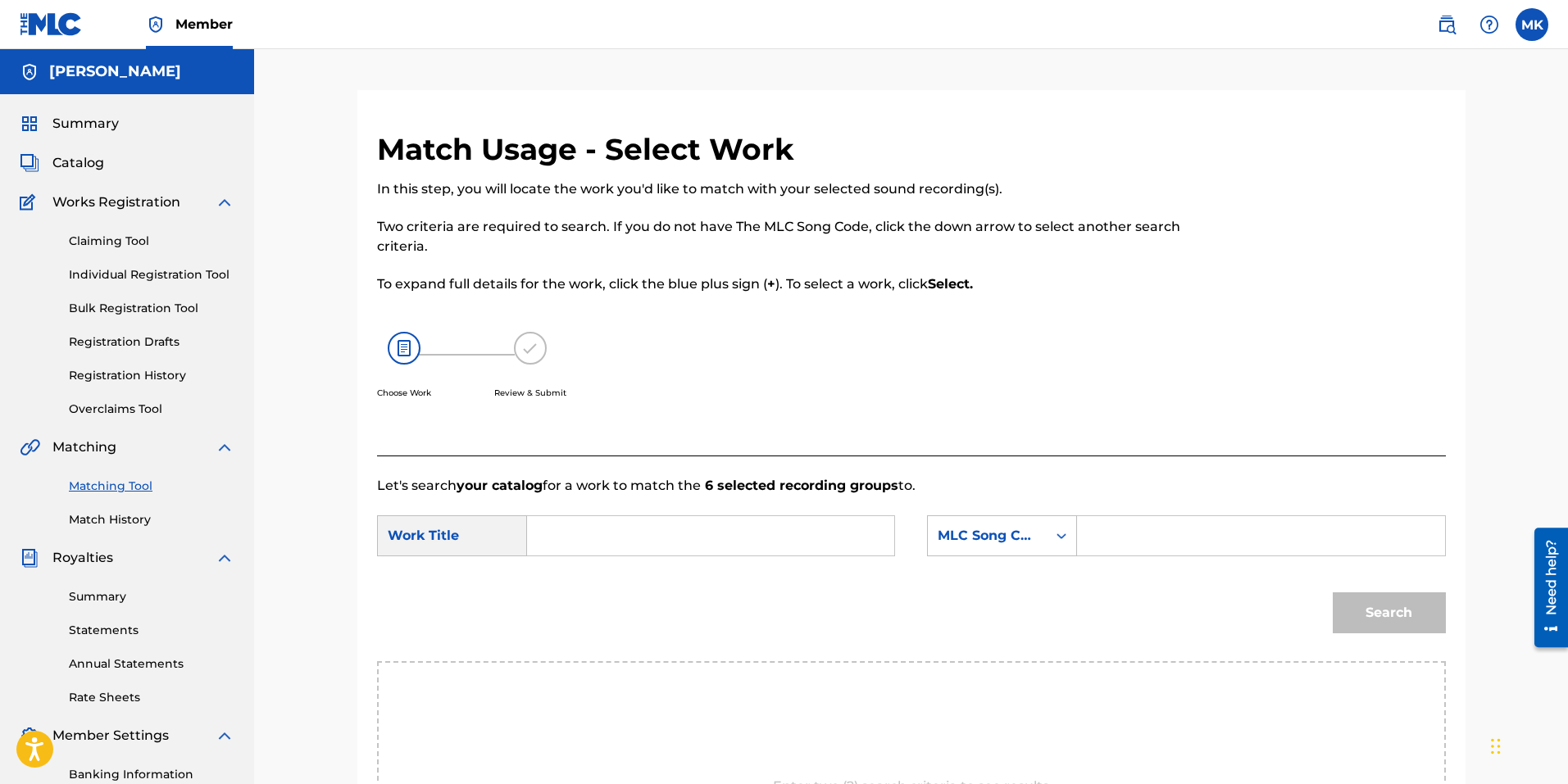
drag, startPoint x: 648, startPoint y: 541, endPoint x: 628, endPoint y: 541, distance: 20.0
click at [647, 541] on input "Search Form" at bounding box center [711, 535] width 339 height 39
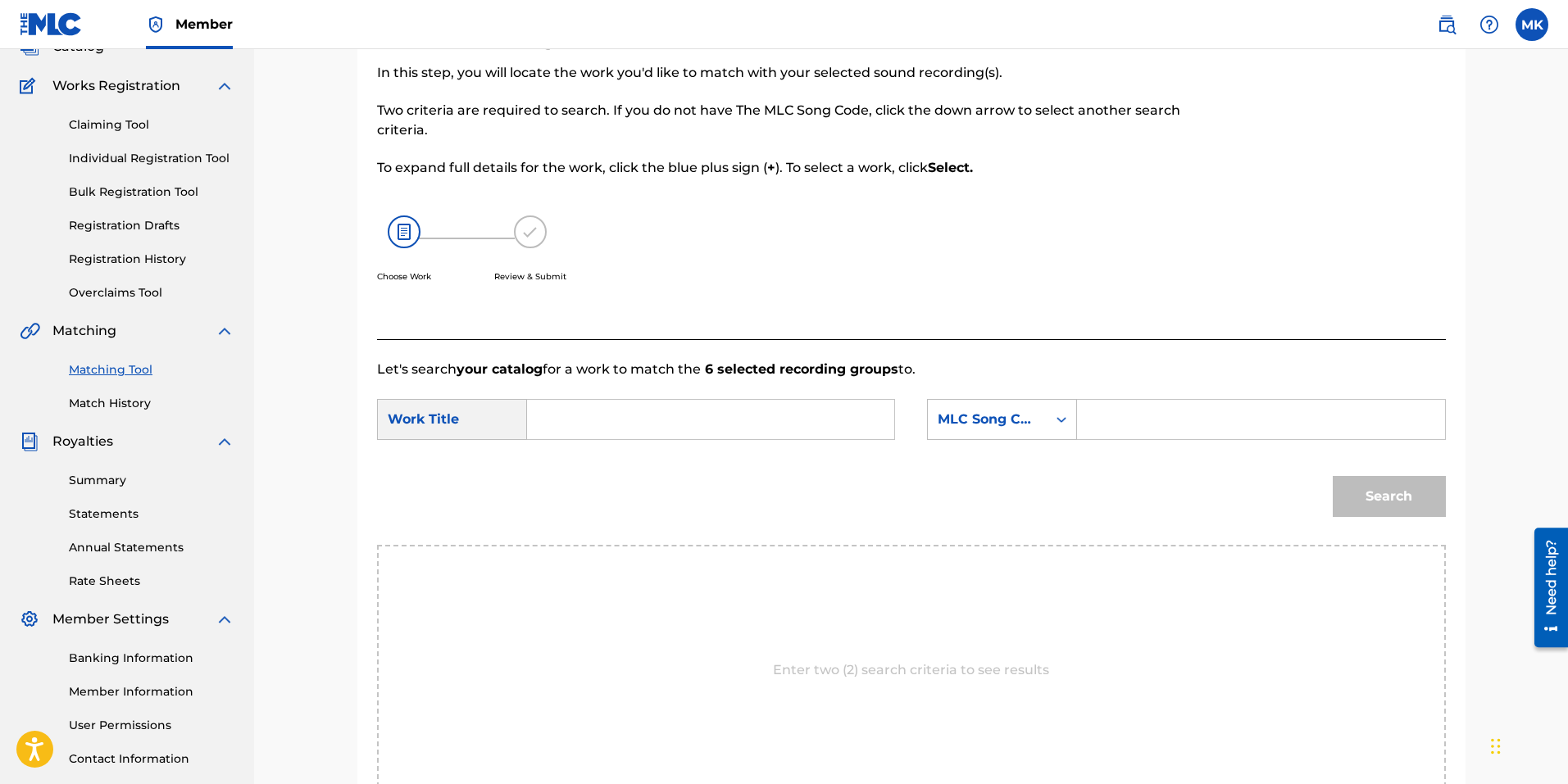
scroll to position [307, 0]
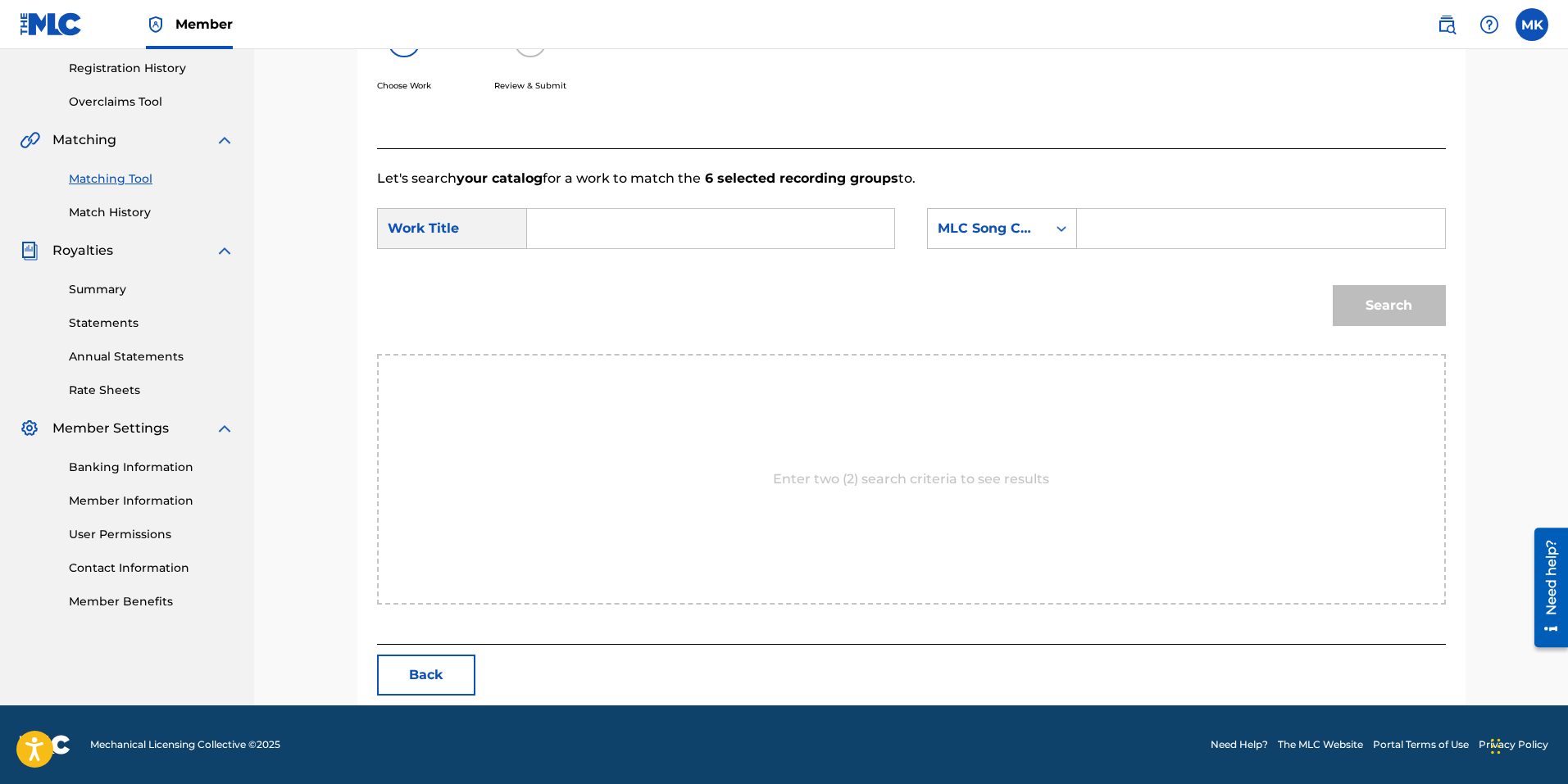
click at [605, 228] on input "Search Form" at bounding box center [711, 227] width 339 height 39
type input "where the foxf"
click at [673, 241] on input "where the foxf" at bounding box center [711, 227] width 339 height 39
type input "where the foxfire grows"
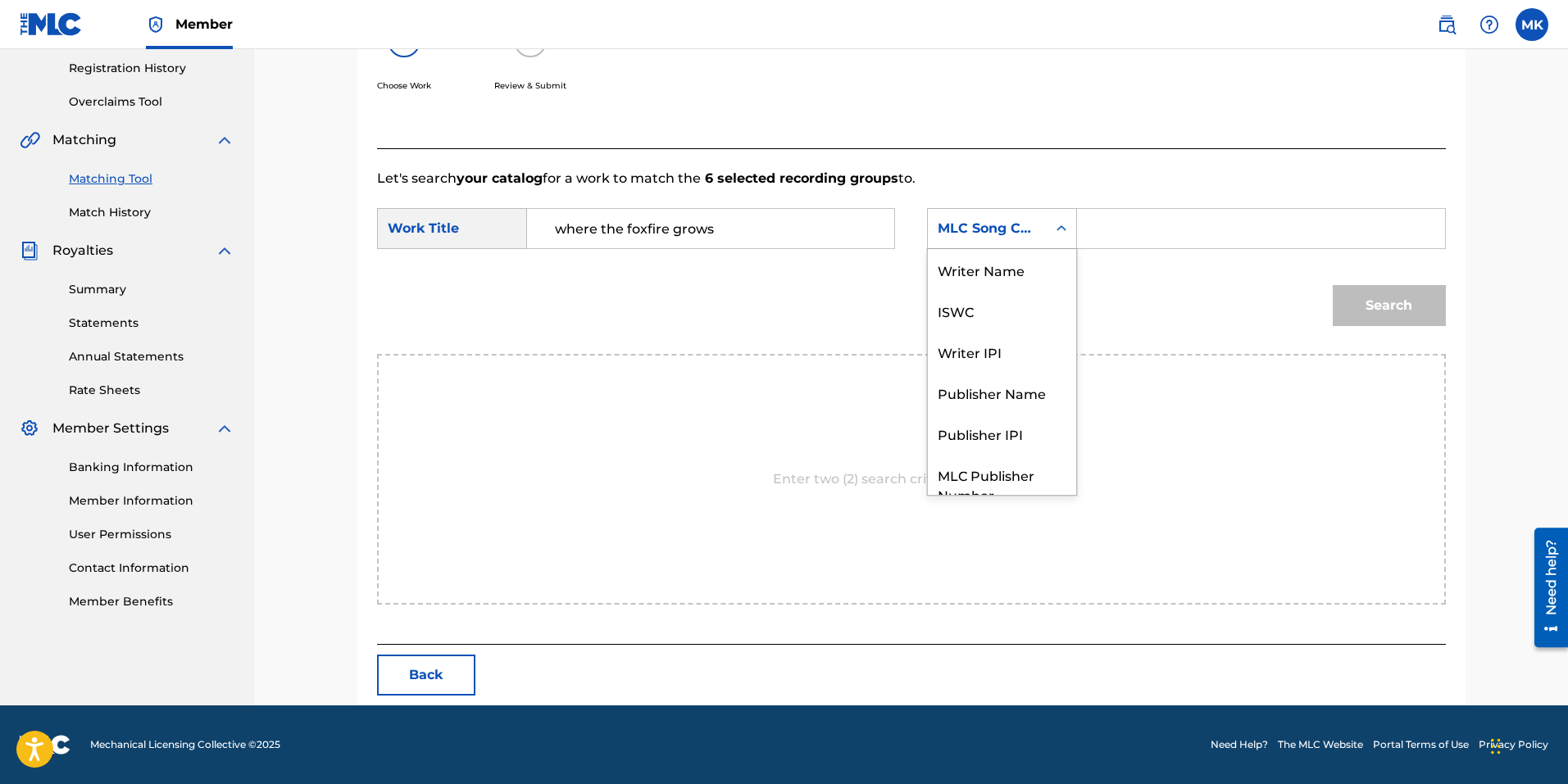
click at [1067, 230] on icon "Search Form" at bounding box center [1061, 228] width 16 height 16
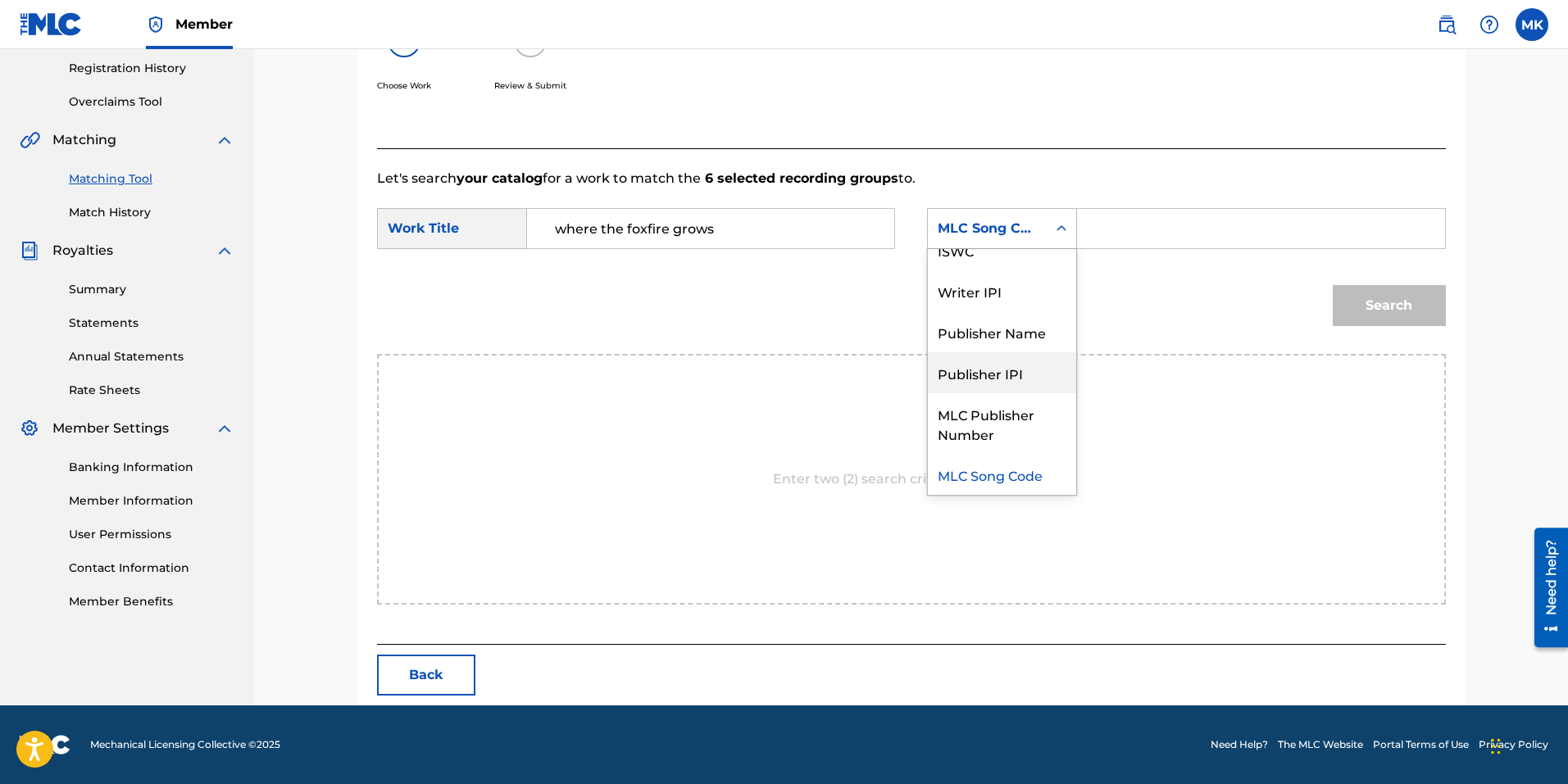
scroll to position [0, 0]
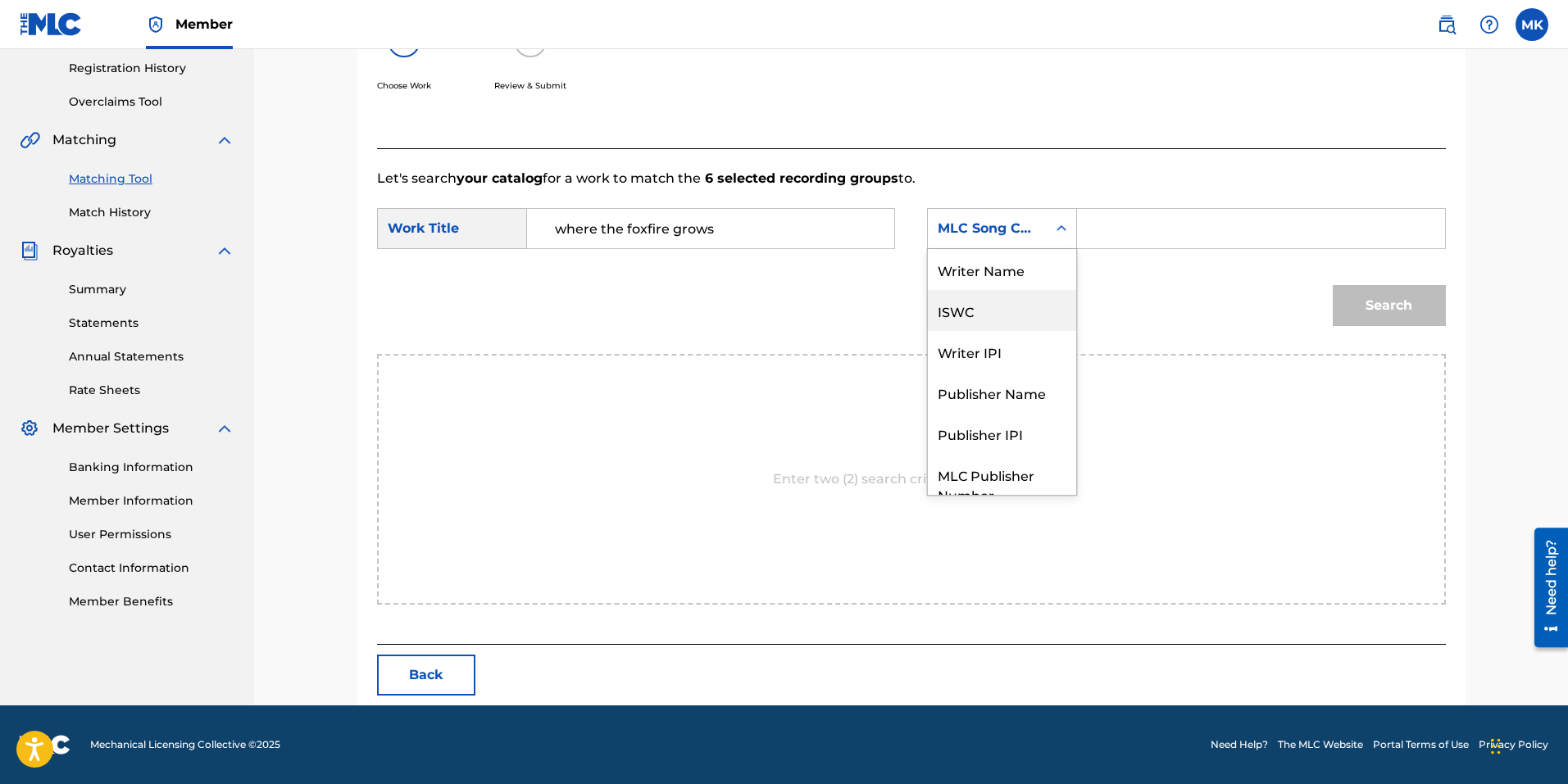
click at [982, 304] on div "ISWC" at bounding box center [1001, 310] width 149 height 41
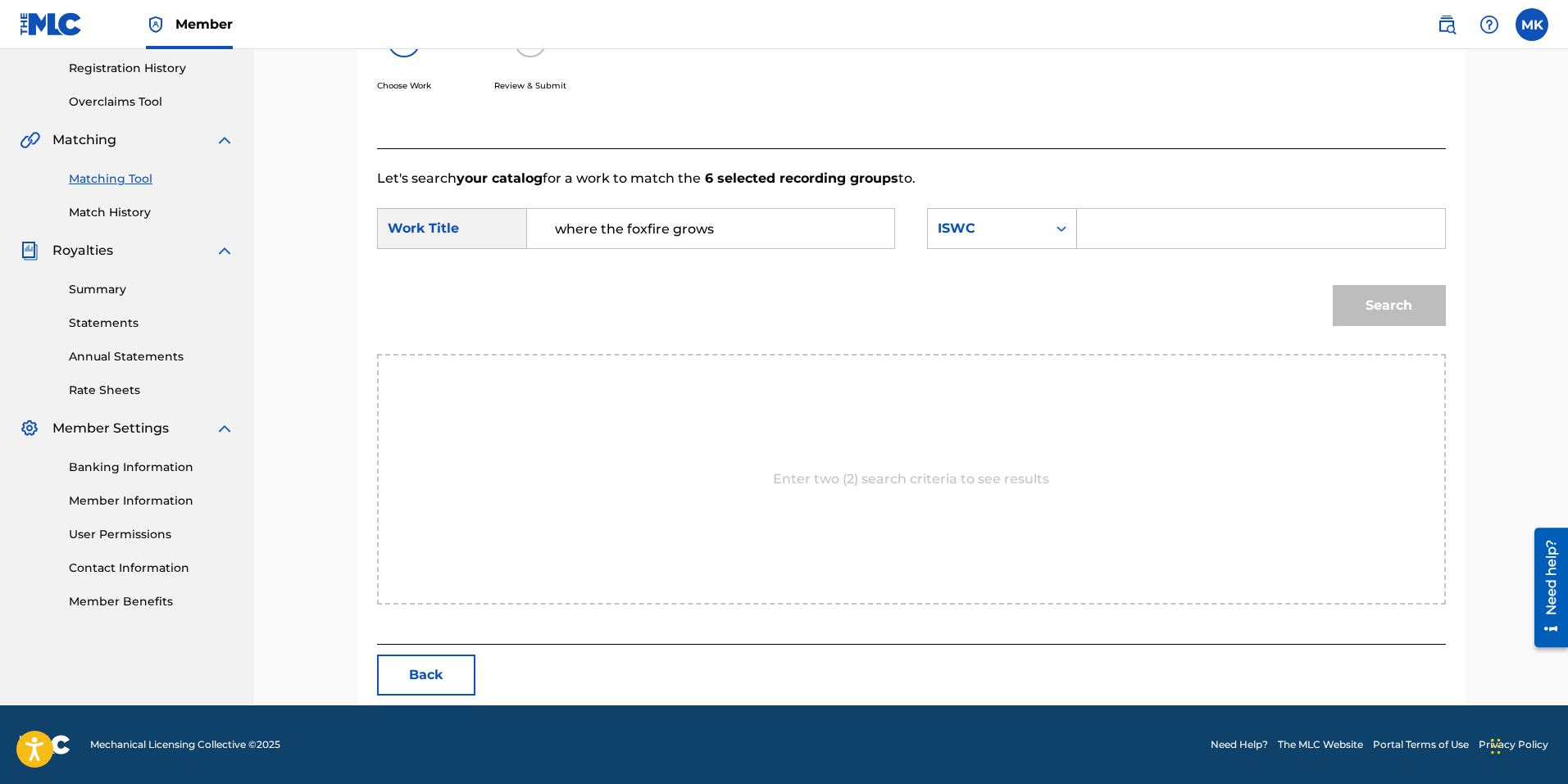
click at [1130, 216] on input "Search Form" at bounding box center [1261, 227] width 339 height 39
paste input "T-931.731.981-6"
click at [1402, 302] on button "Search" at bounding box center [1388, 305] width 113 height 41
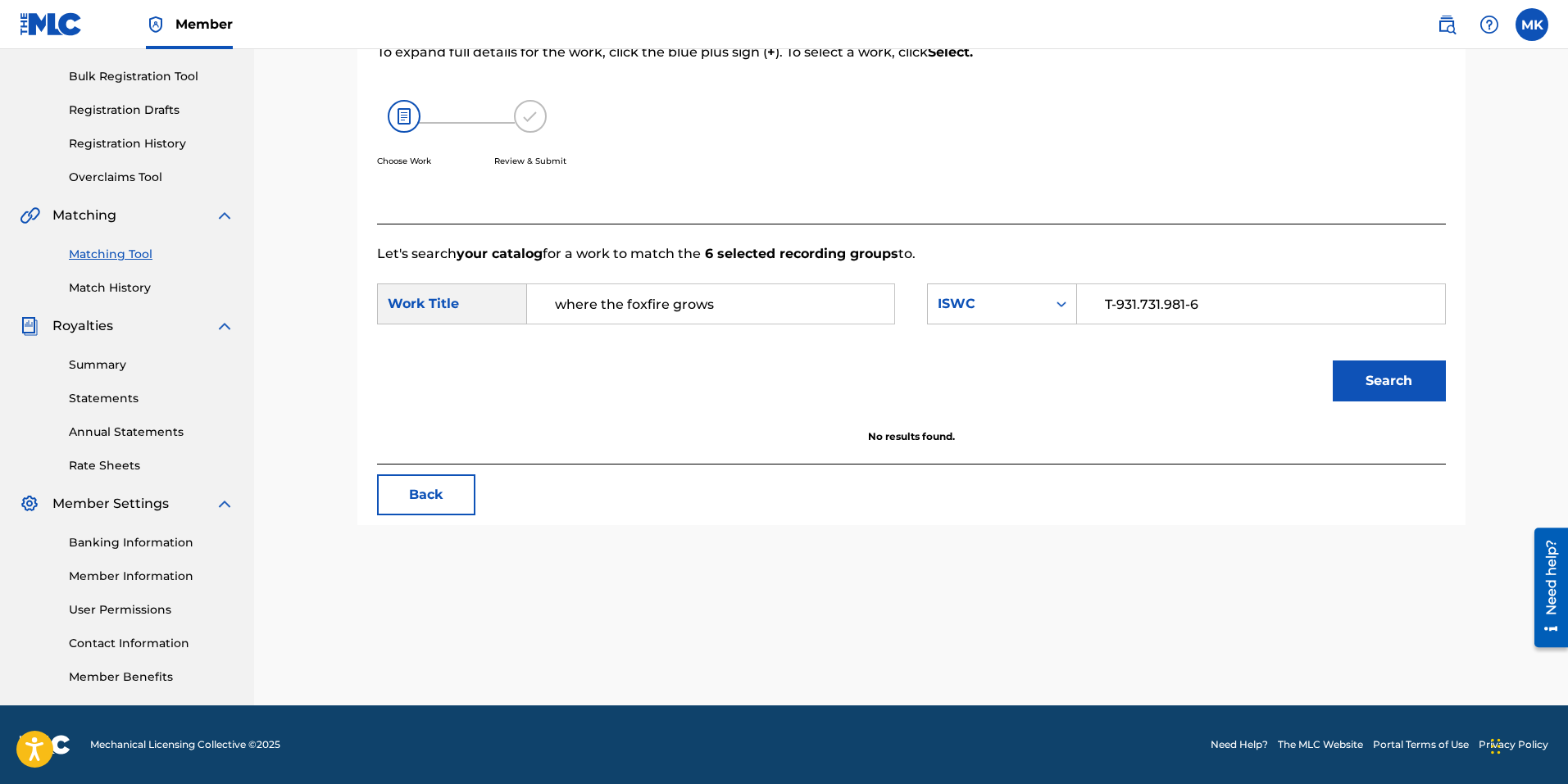
drag, startPoint x: 1189, startPoint y: 309, endPoint x: 1212, endPoint y: 300, distance: 24.7
click at [1189, 309] on input "T-931.731.981-6" at bounding box center [1261, 303] width 339 height 39
click at [1164, 304] on input "T-931.731.9816" at bounding box center [1261, 303] width 339 height 39
click at [1142, 304] on input "T-931.7319816" at bounding box center [1261, 303] width 339 height 39
drag, startPoint x: 1118, startPoint y: 304, endPoint x: 1127, endPoint y: 306, distance: 9.2
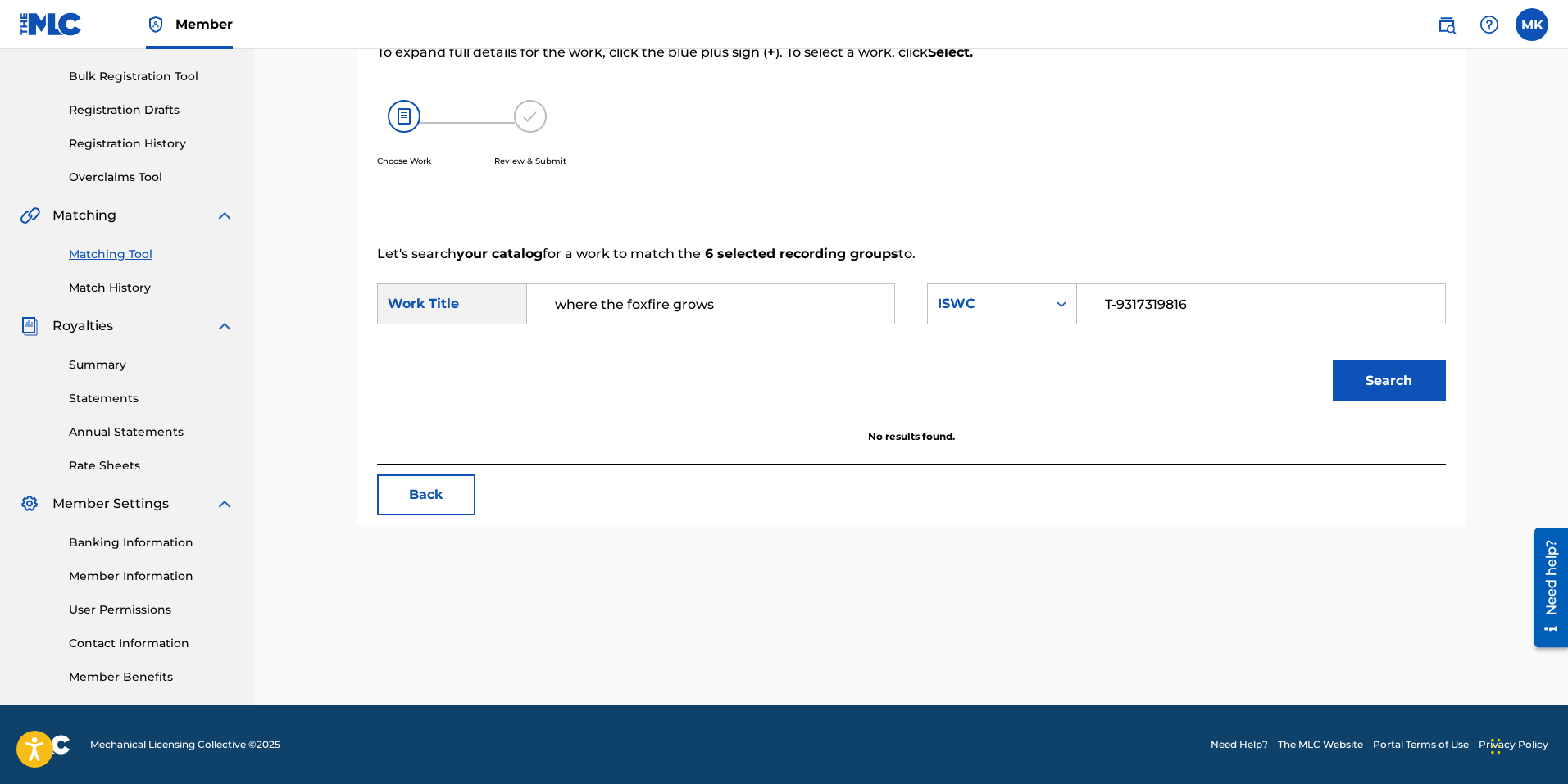
click at [1118, 304] on input "T-9317319816" at bounding box center [1261, 303] width 339 height 39
type input "T9317319816"
click at [1374, 376] on button "Search" at bounding box center [1388, 380] width 113 height 41
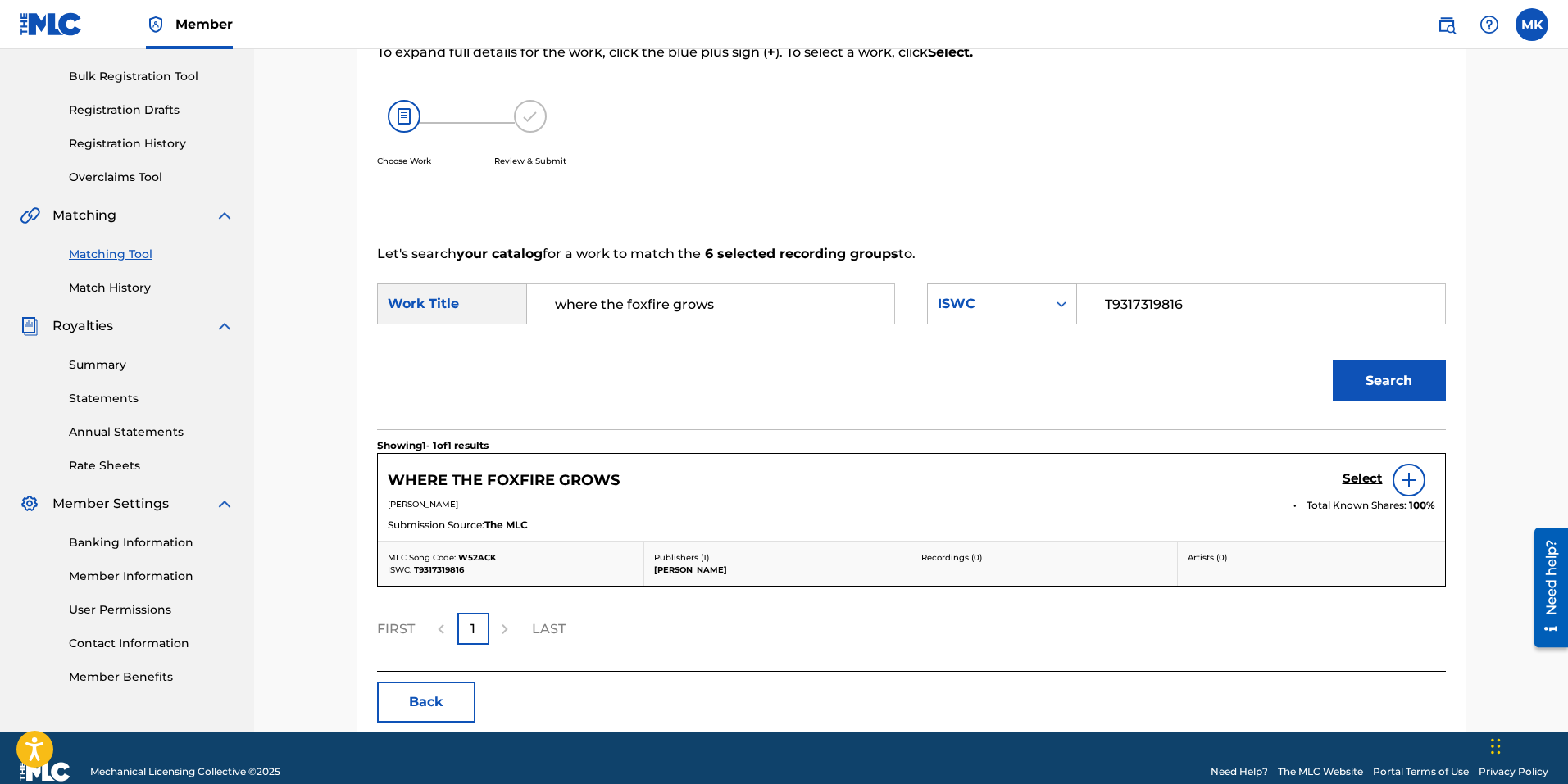
scroll to position [258, 0]
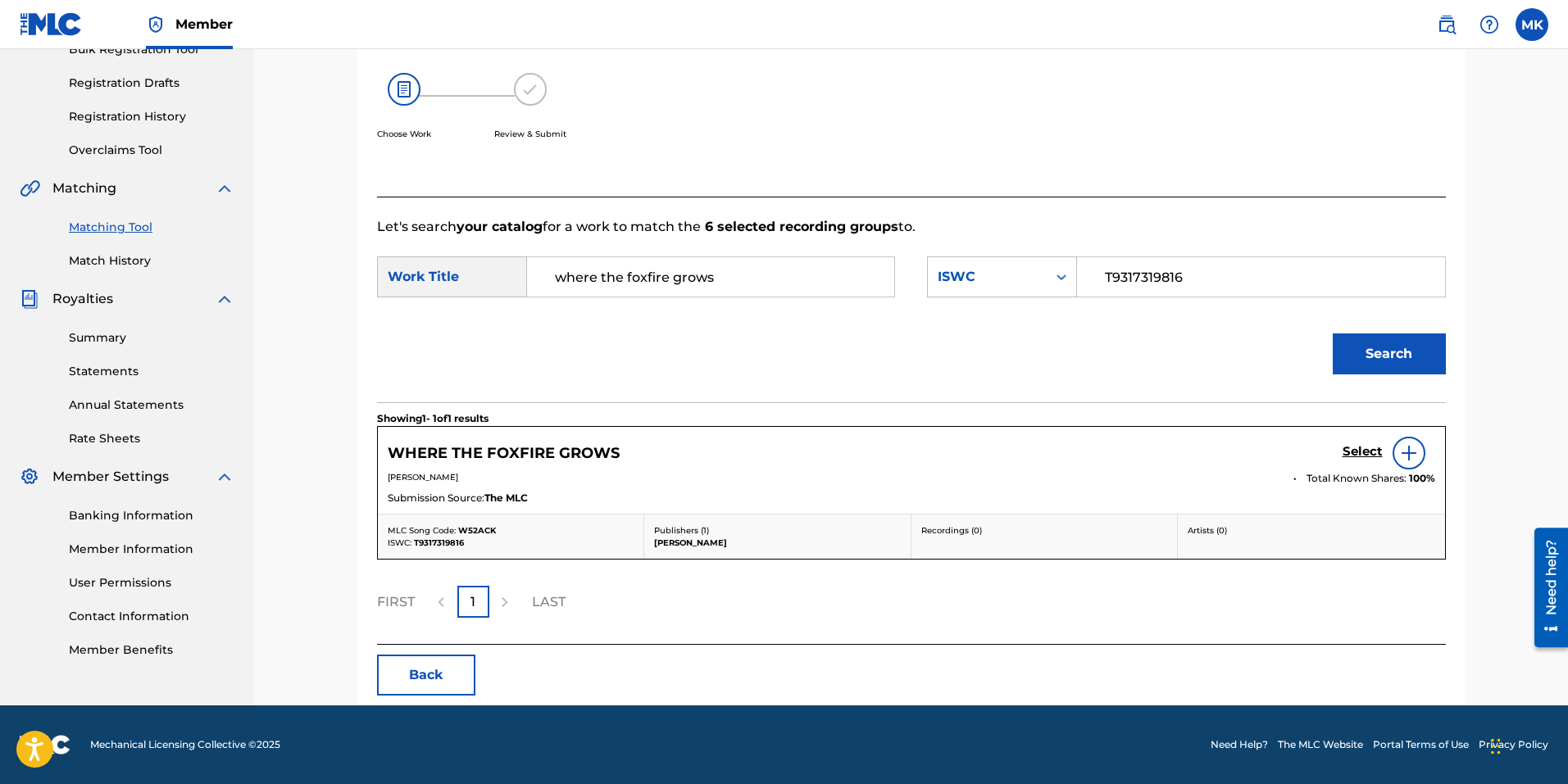
click at [1401, 453] on img at bounding box center [1409, 453] width 20 height 20
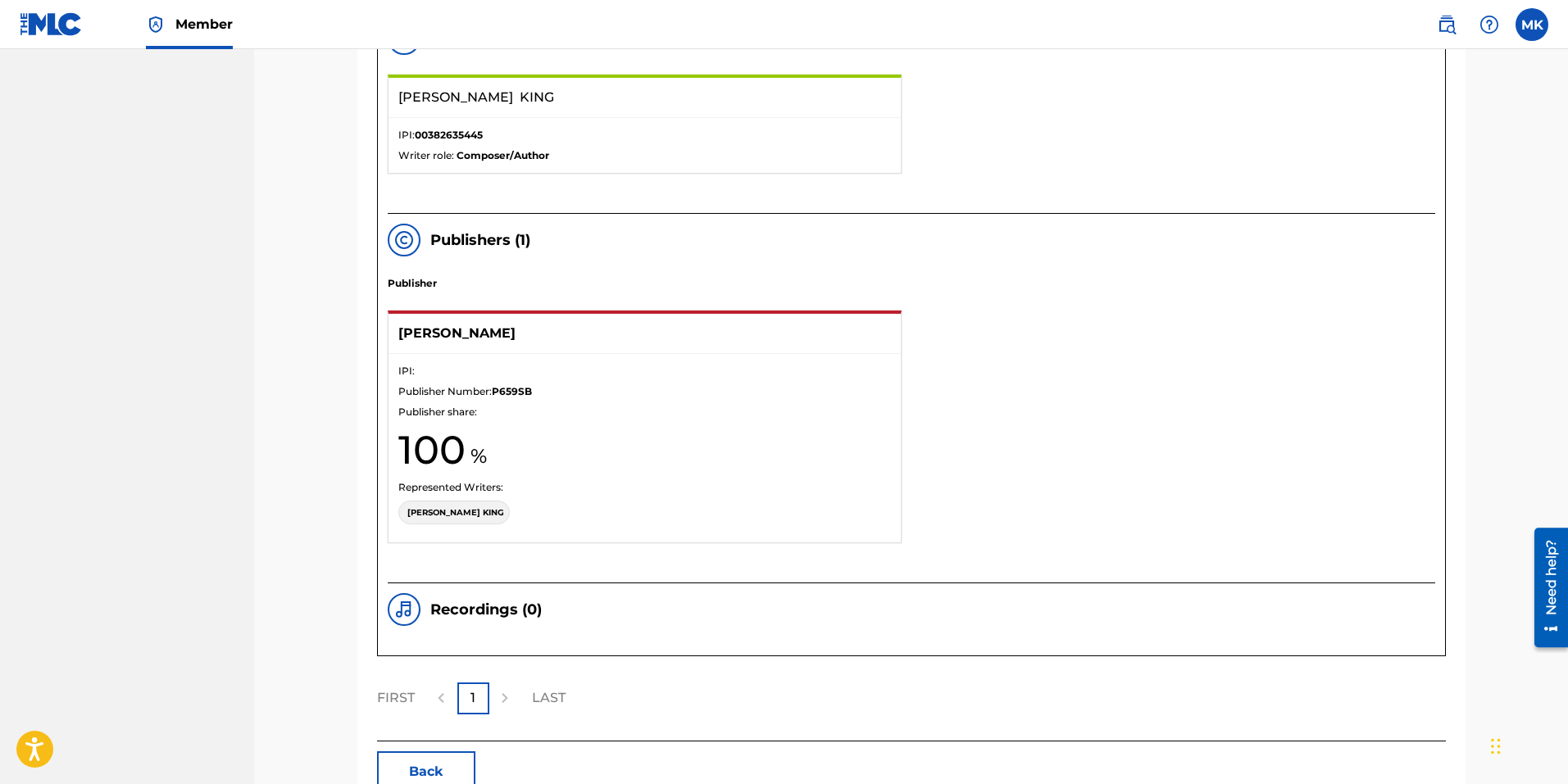
scroll to position [995, 0]
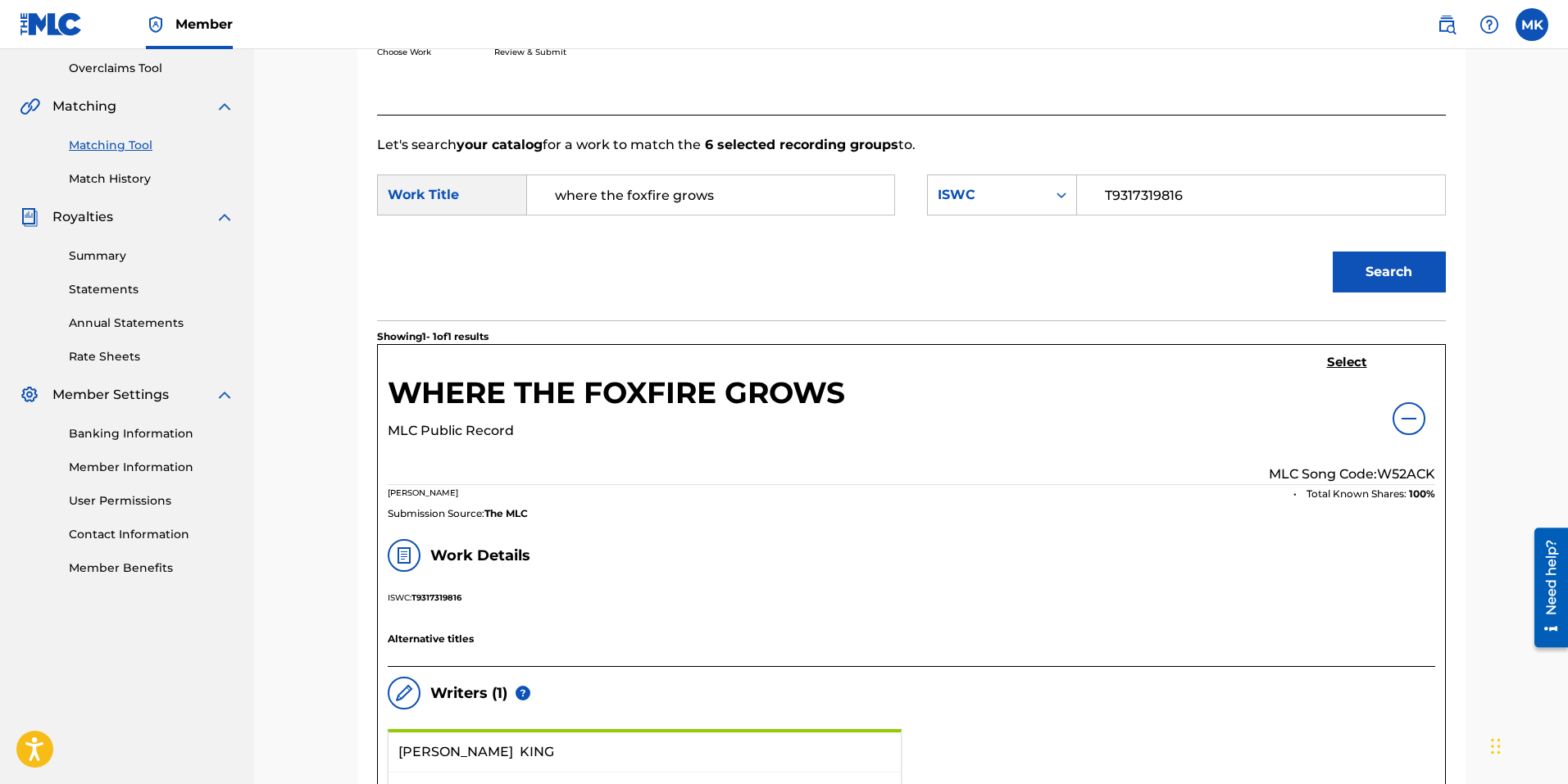
click at [1412, 429] on div at bounding box center [1408, 418] width 33 height 33
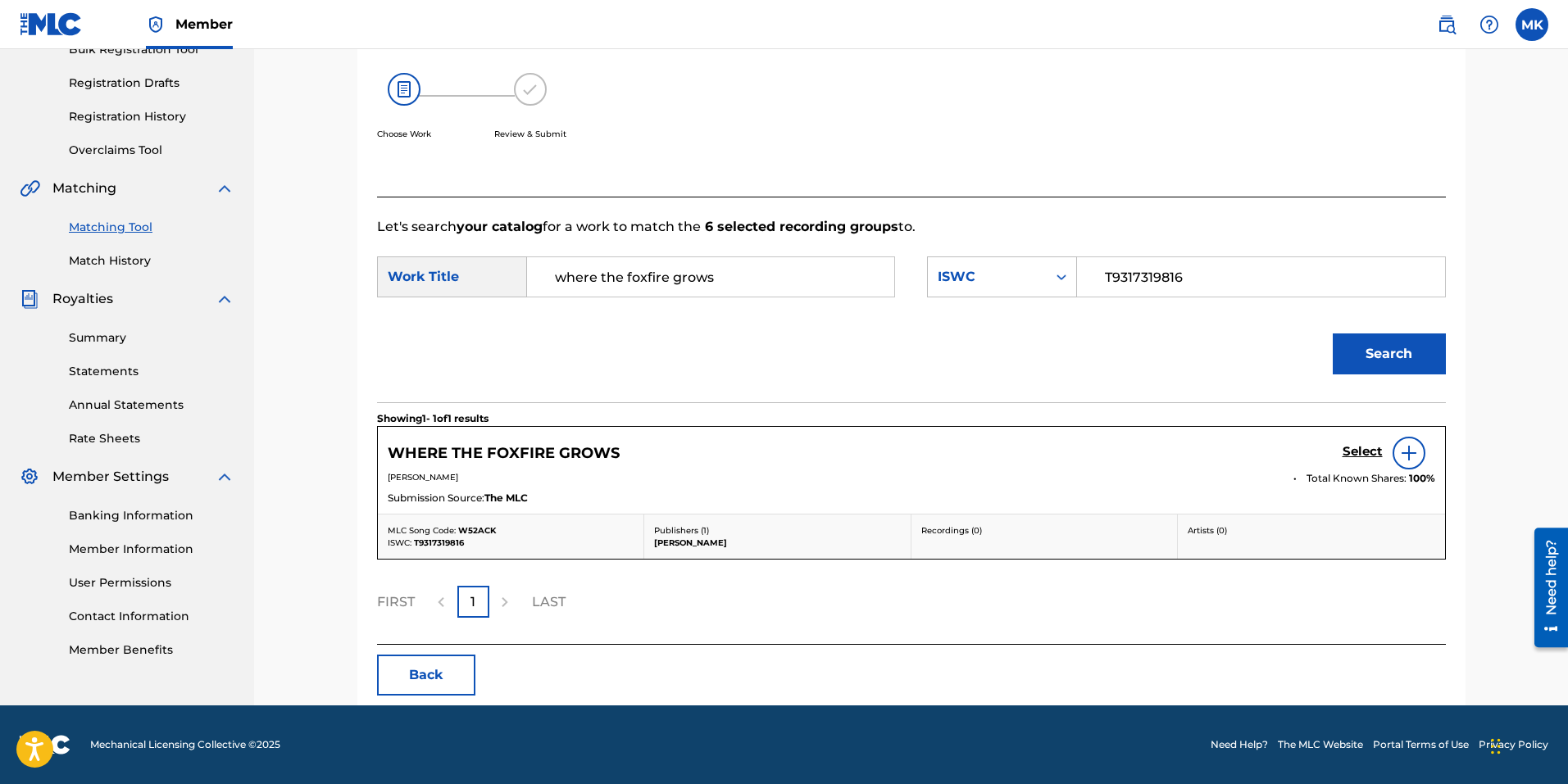
click at [1366, 449] on h5 "Select" at bounding box center [1362, 452] width 40 height 16
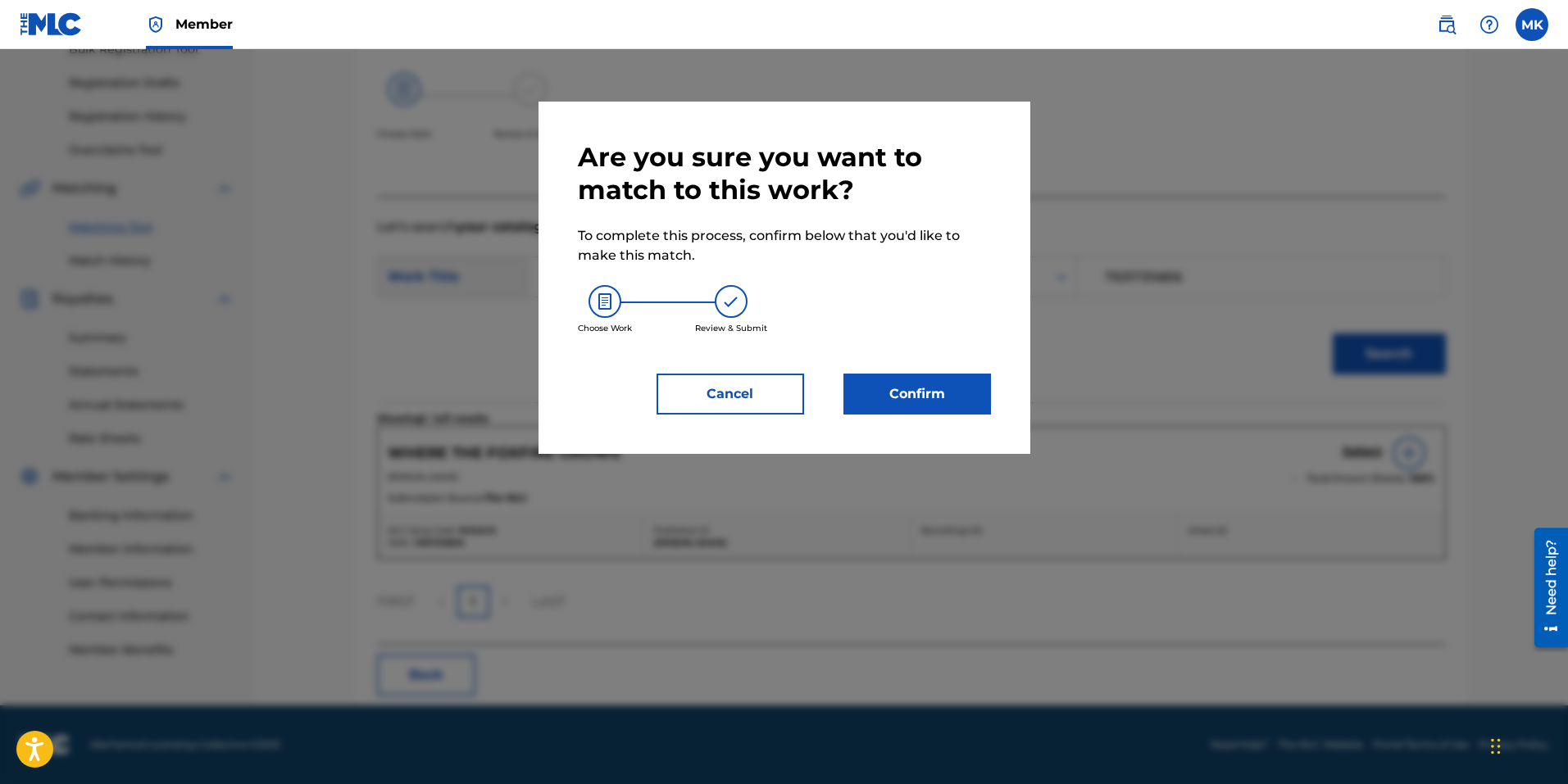
click at [923, 401] on button "Confirm" at bounding box center [917, 393] width 148 height 41
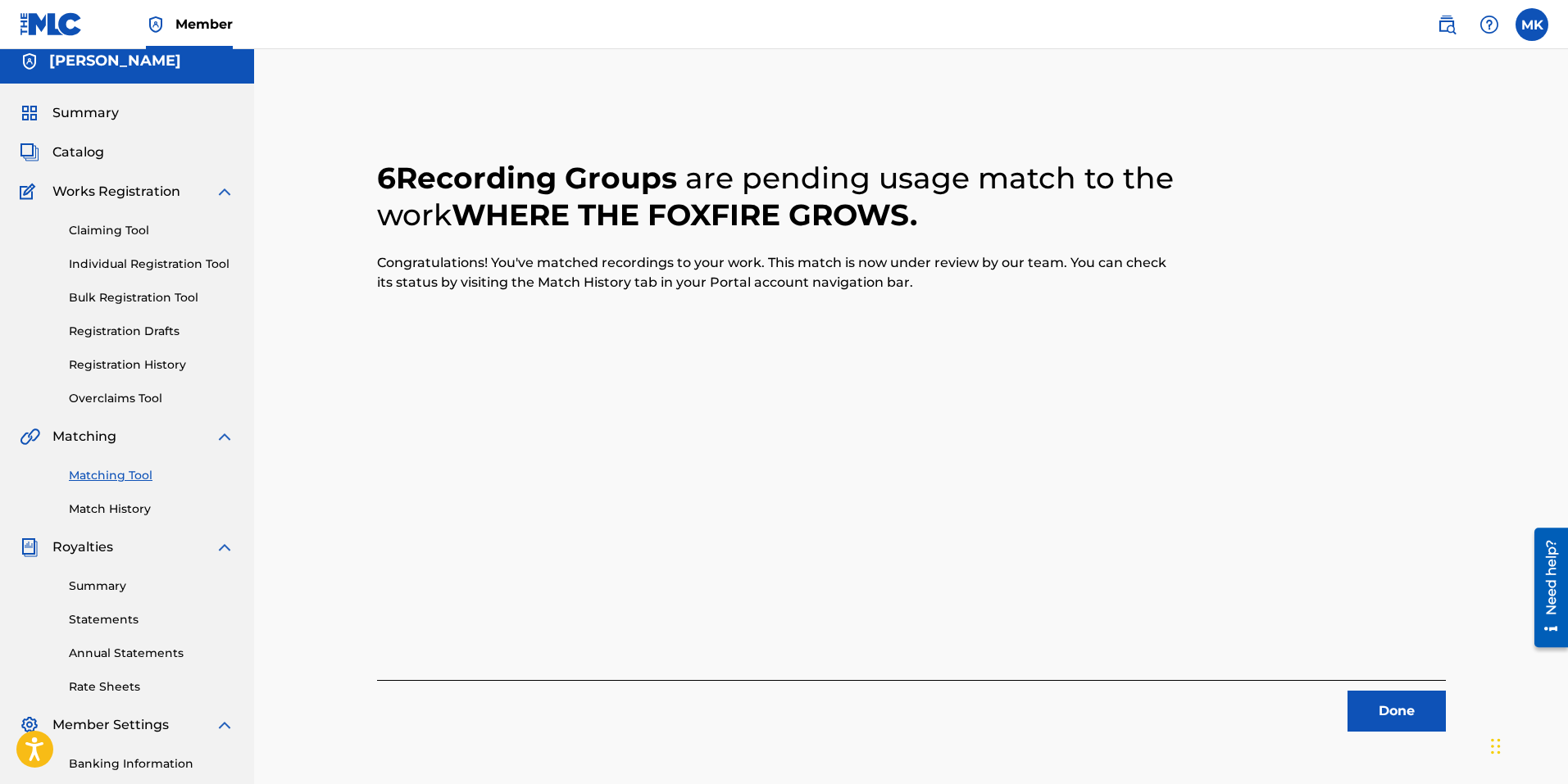
scroll to position [0, 0]
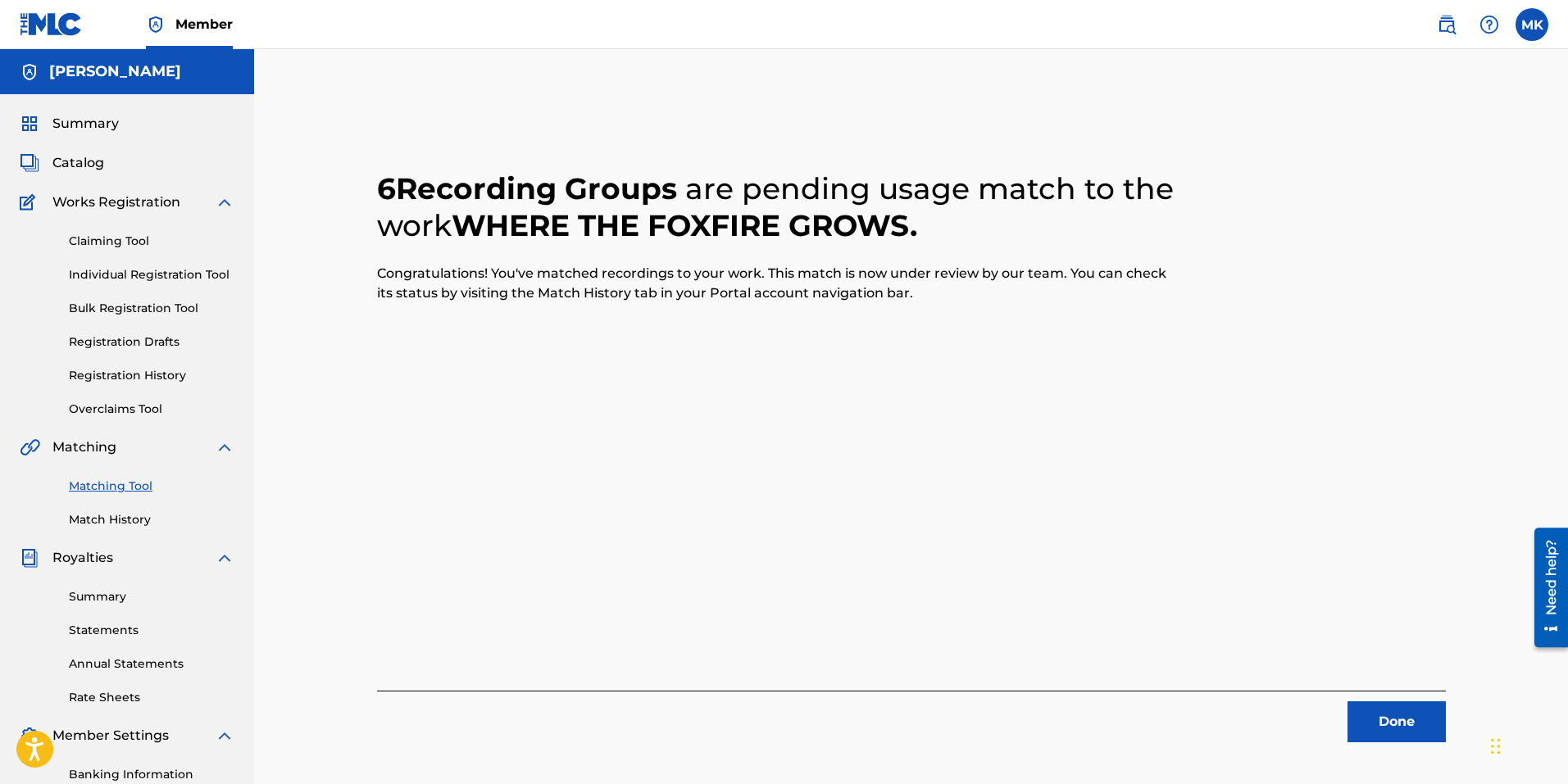
click at [134, 511] on link "Match History" at bounding box center [152, 519] width 166 height 17
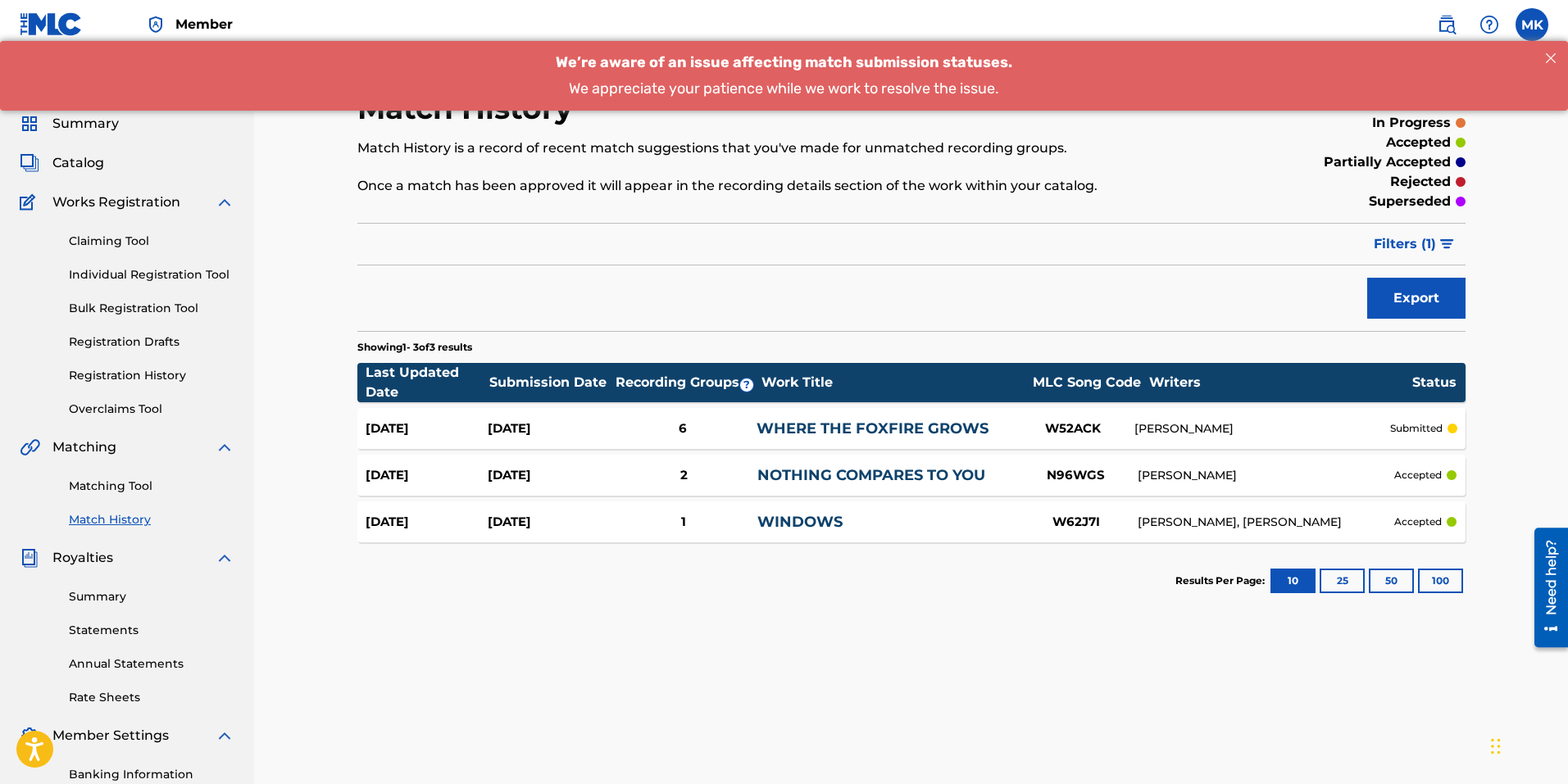
click at [818, 426] on link "WHERE THE FOXFIRE GROWS" at bounding box center [872, 428] width 232 height 18
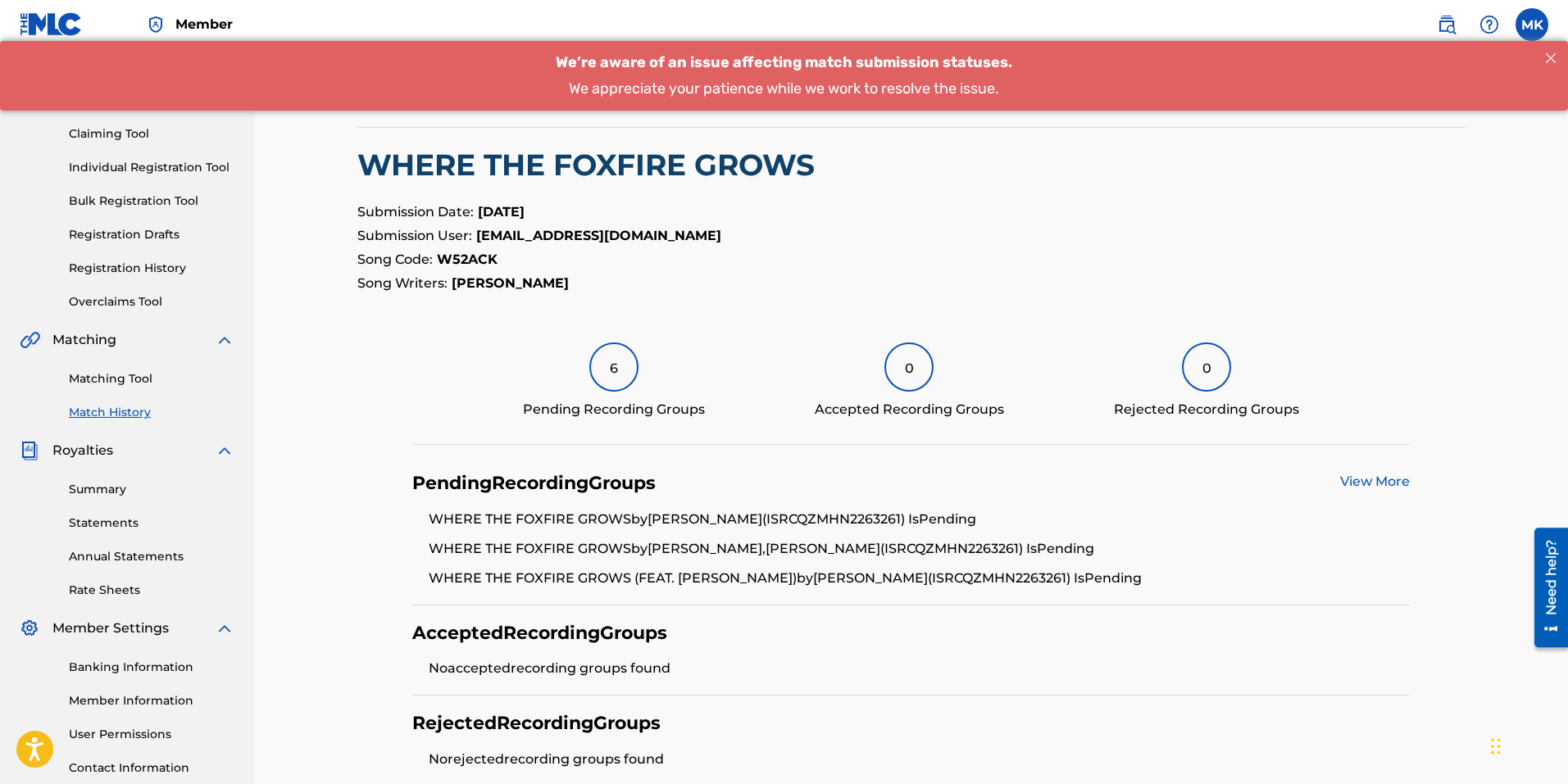
scroll to position [106, 0]
click at [108, 366] on div "Matching Tool Match History" at bounding box center [127, 386] width 215 height 71
click at [114, 392] on div "Matching Tool Match History" at bounding box center [127, 386] width 215 height 71
click at [116, 381] on link "Matching Tool" at bounding box center [152, 380] width 166 height 17
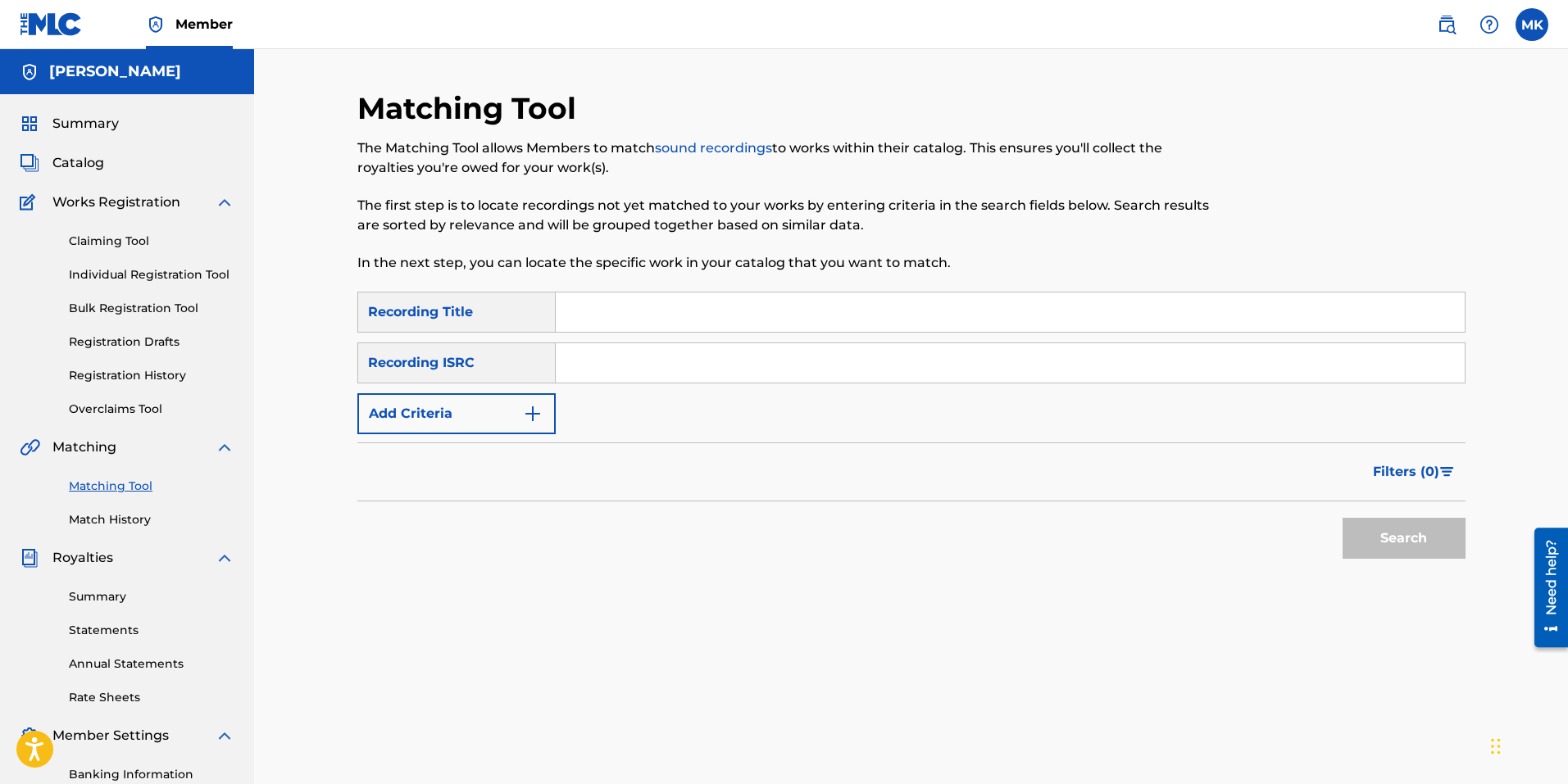
click at [990, 157] on p "The Matching Tool allows Members to match sound recordings to works within thei…" at bounding box center [784, 158] width 853 height 39
click at [290, 130] on div "Matching Tool The Matching Tool allows Members to match sound recordings to wor…" at bounding box center [911, 493] width 1313 height 888
